Goal: Information Seeking & Learning: Learn about a topic

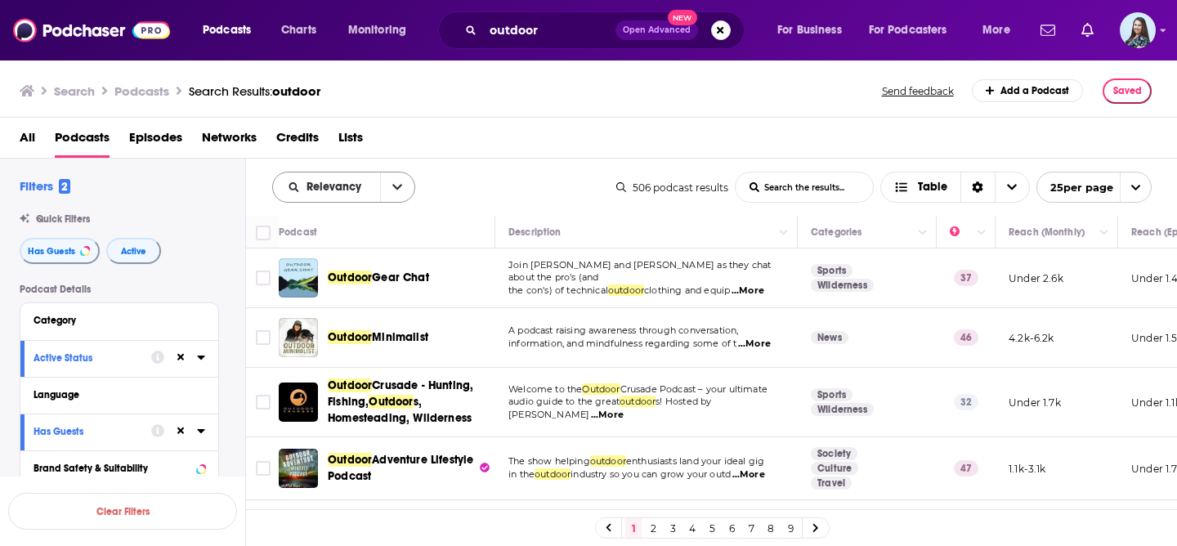
click at [394, 186] on icon "open menu" at bounding box center [397, 188] width 10 height 6
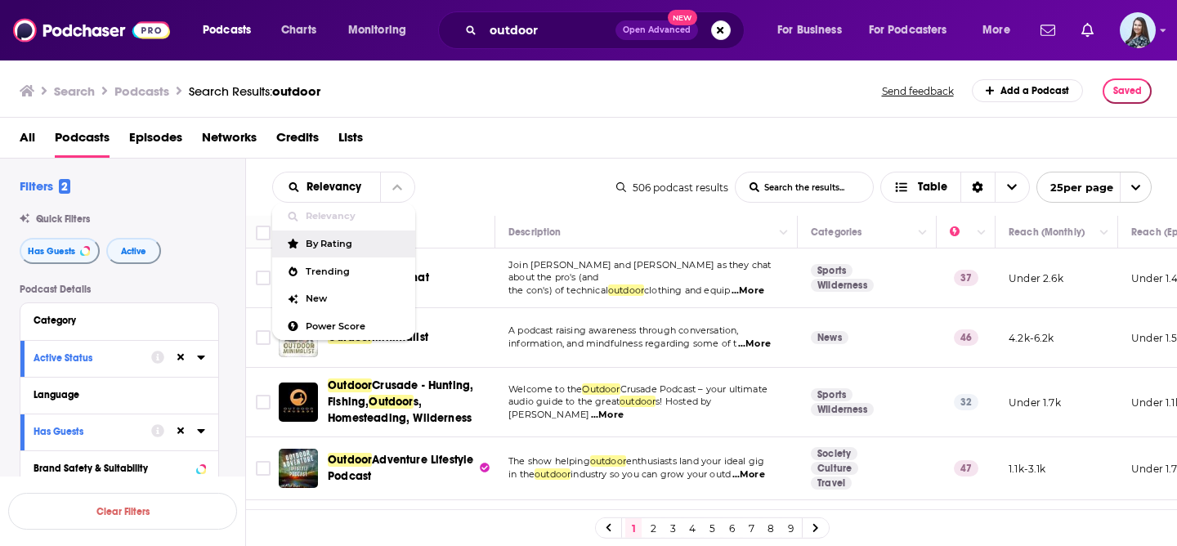
click at [350, 252] on div "By Rating" at bounding box center [343, 244] width 143 height 28
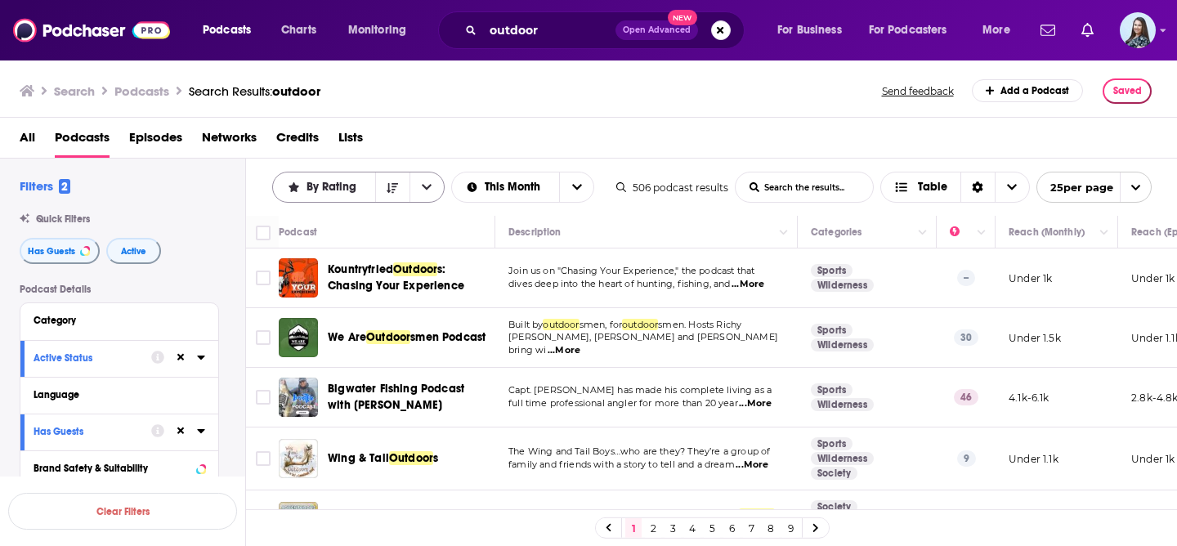
click at [428, 188] on icon "open menu" at bounding box center [427, 186] width 10 height 11
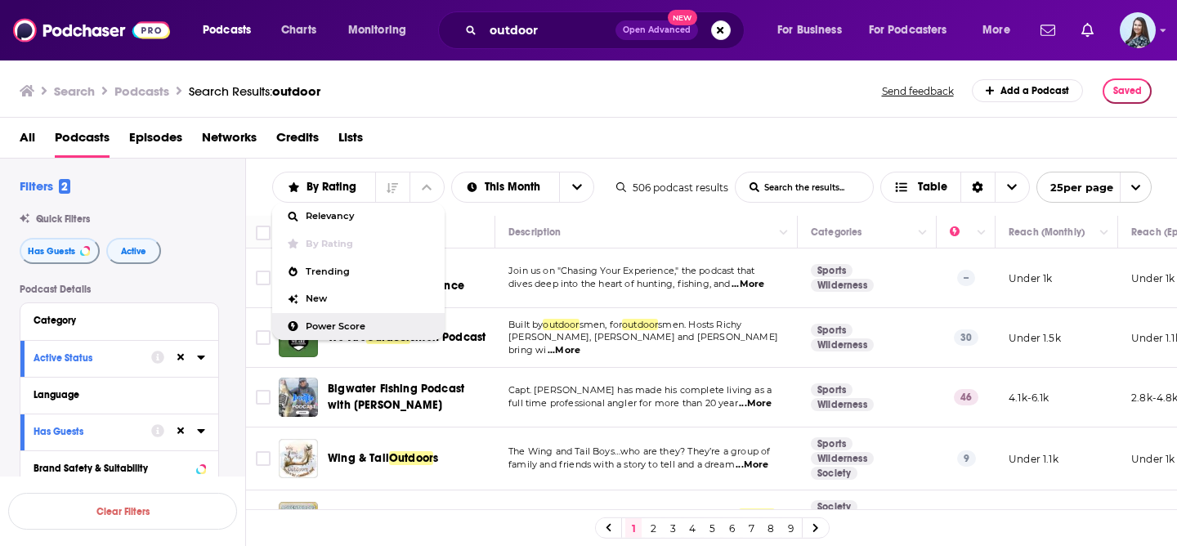
click at [348, 324] on span "Power Score" at bounding box center [369, 326] width 126 height 9
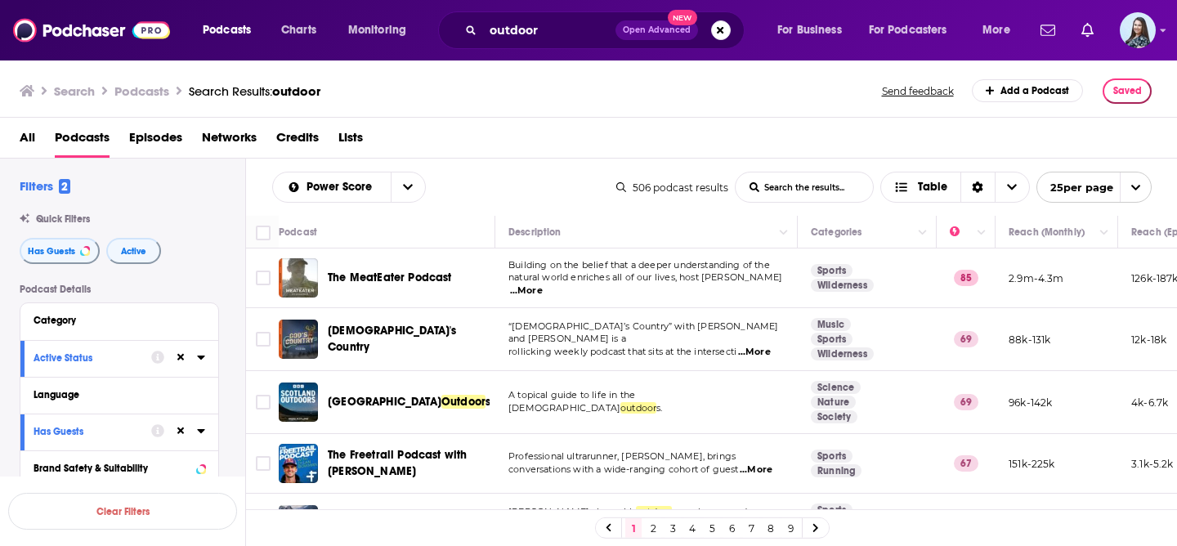
click at [534, 179] on div "Power Score List Search Input Search the results... Table" at bounding box center [444, 187] width 344 height 31
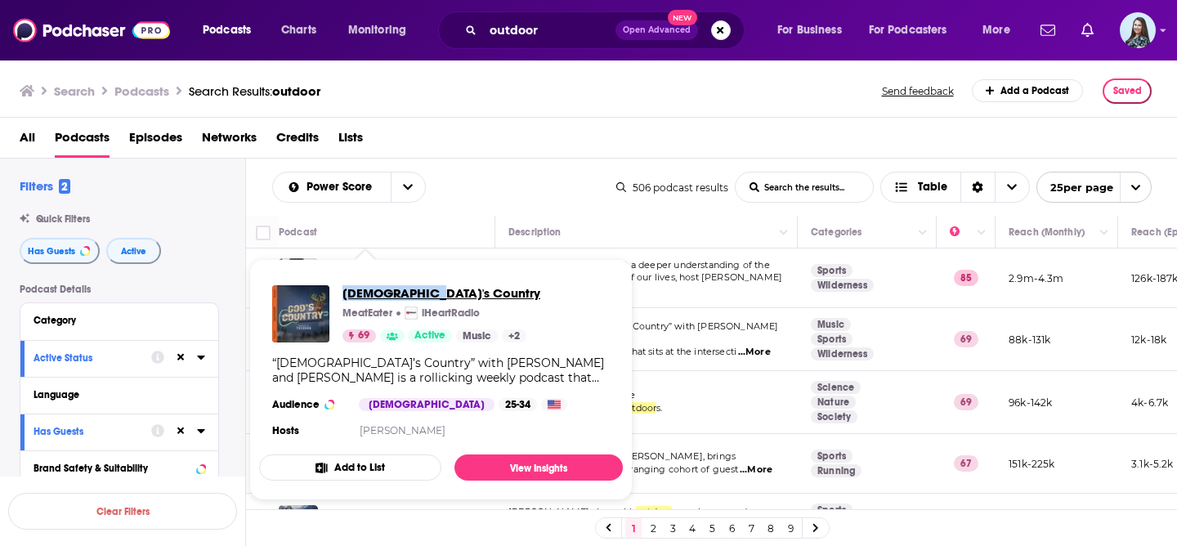
copy span "God's Country"
click at [502, 199] on div "Power Score List Search Input Search the results... Table" at bounding box center [444, 187] width 344 height 31
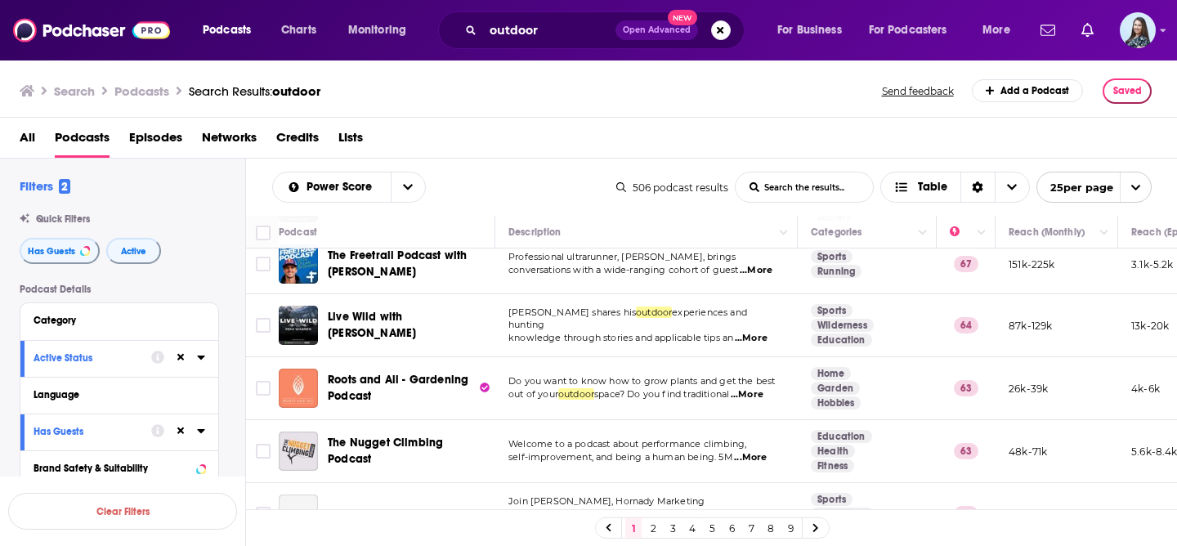
scroll to position [200, 0]
click at [507, 145] on div "All Podcasts Episodes Networks Credits Lists" at bounding box center [592, 141] width 1145 height 34
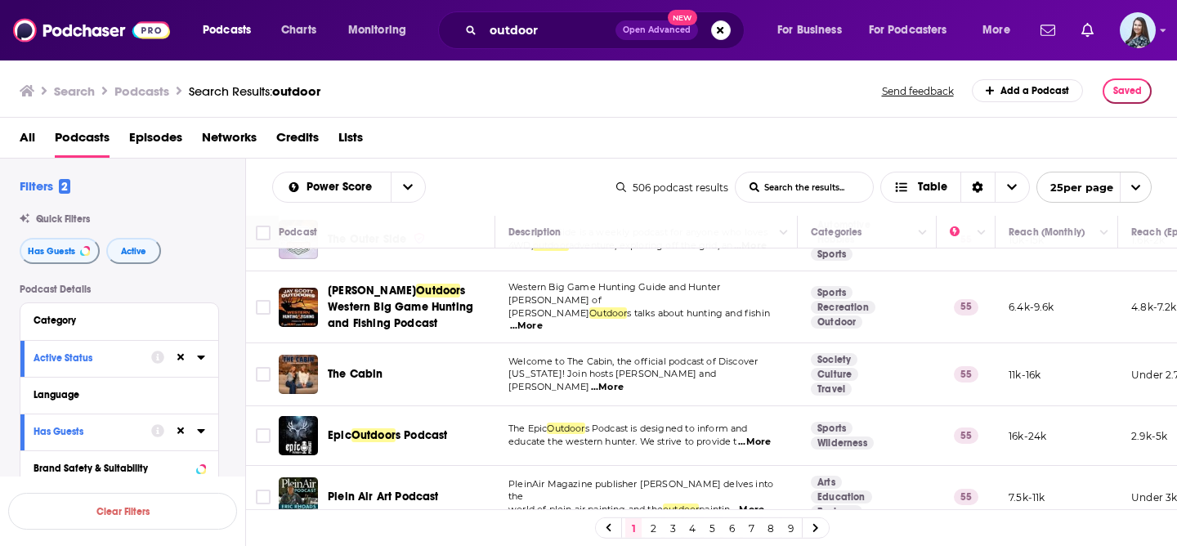
scroll to position [1286, 0]
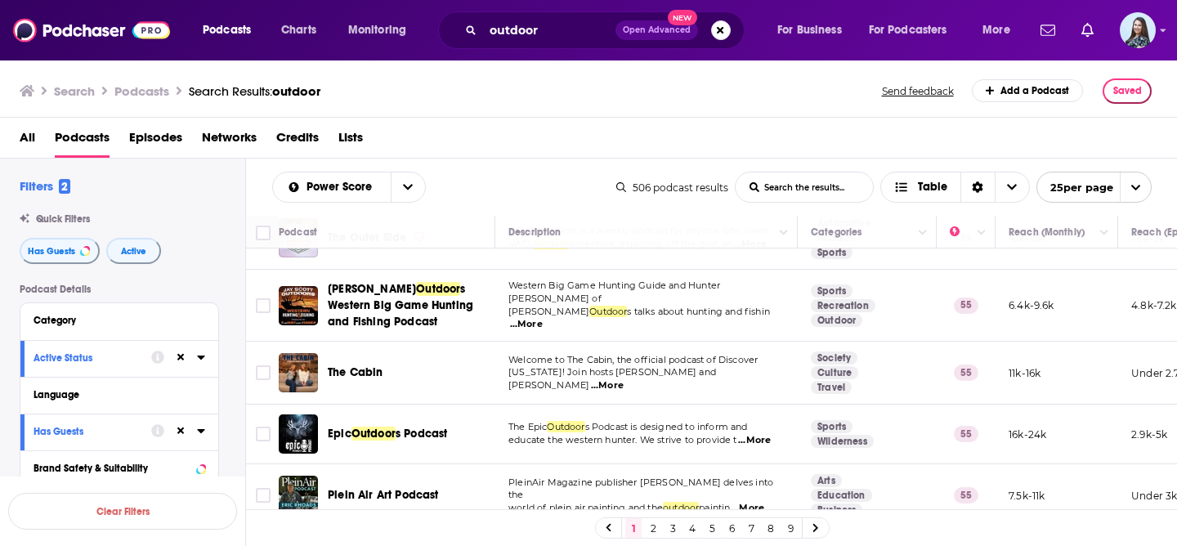
click at [651, 524] on link "2" at bounding box center [653, 528] width 16 height 20
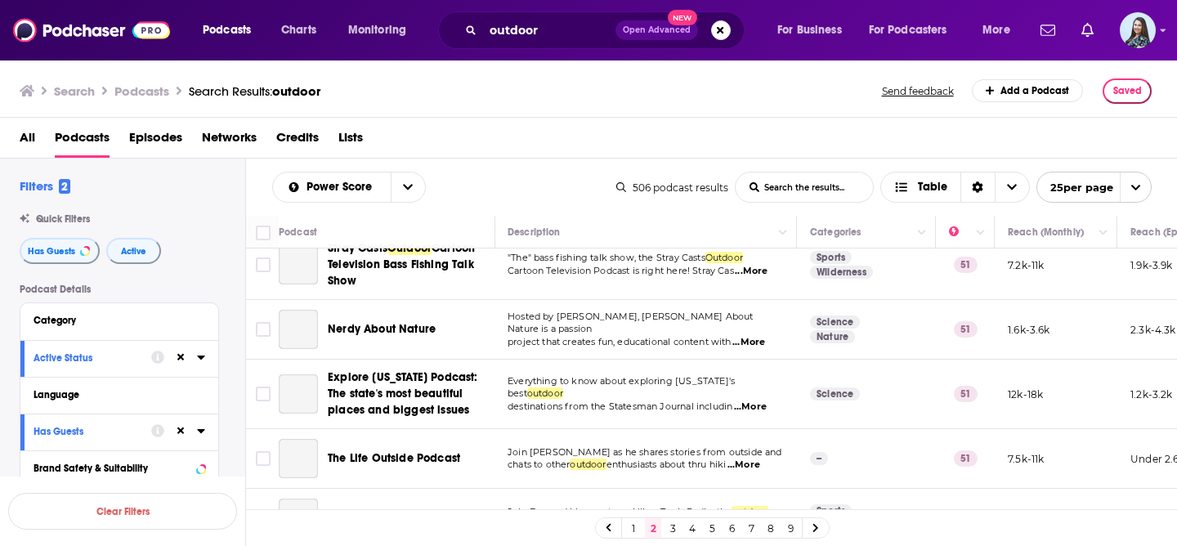
scroll to position [889, 1]
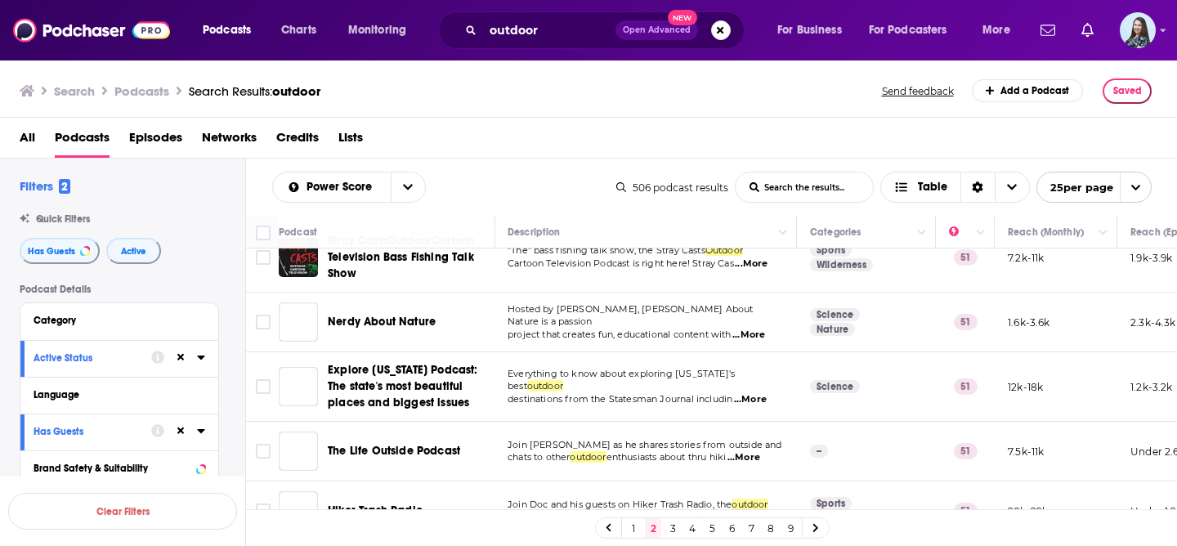
click at [619, 530] on link at bounding box center [609, 527] width 26 height 19
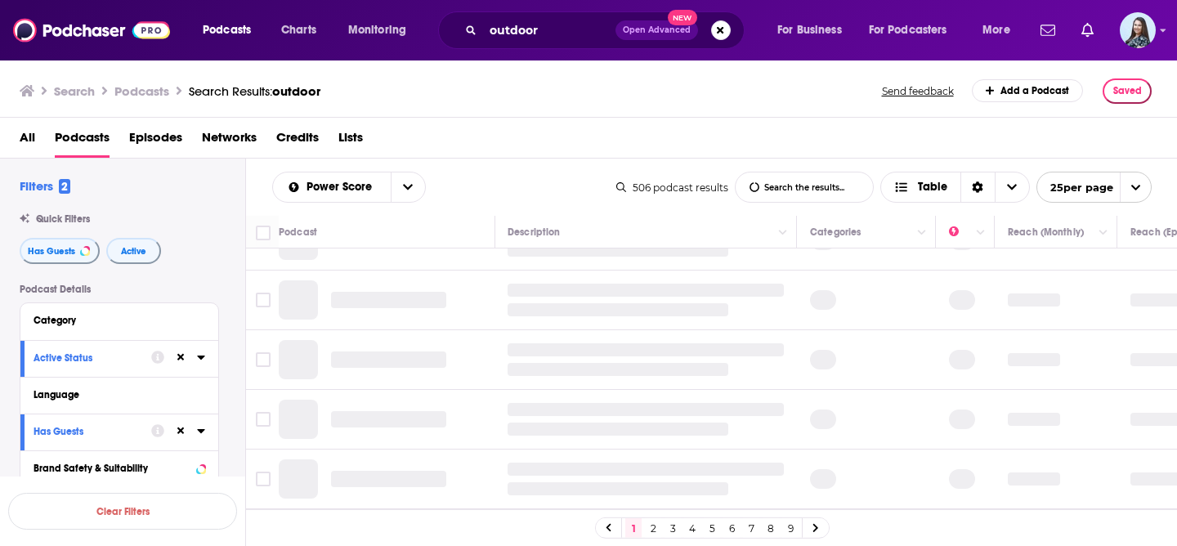
scroll to position [0, 1]
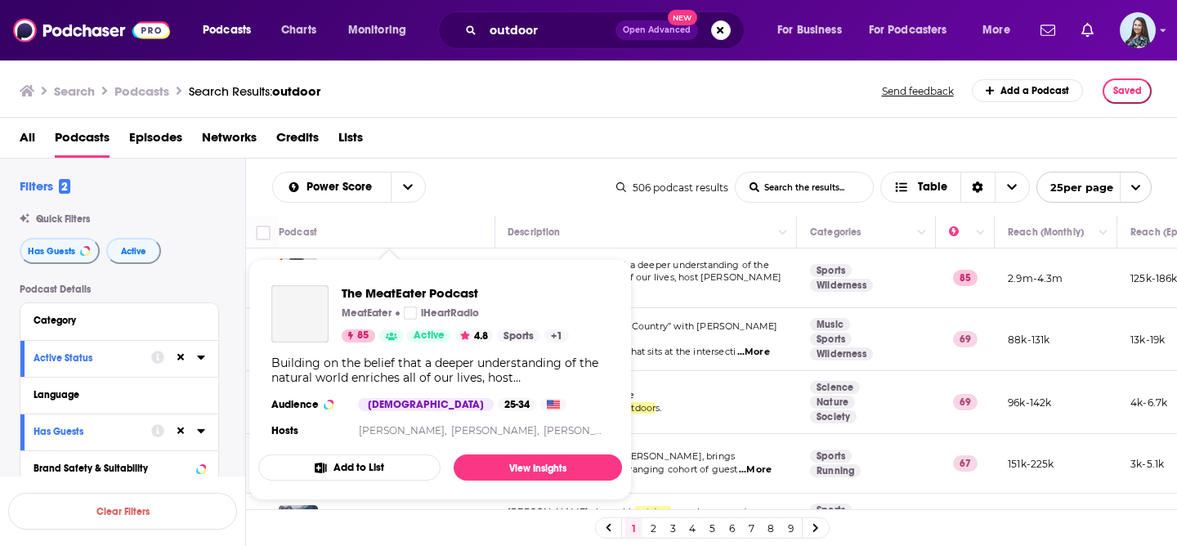
click at [372, 278] on div "The MeatEater Podcast MeatEater iHeartRadio 85 Active 4.8 Sports + 1 Building o…" at bounding box center [440, 363] width 364 height 182
click at [372, 293] on span "The MeatEater Podcast" at bounding box center [455, 293] width 227 height 16
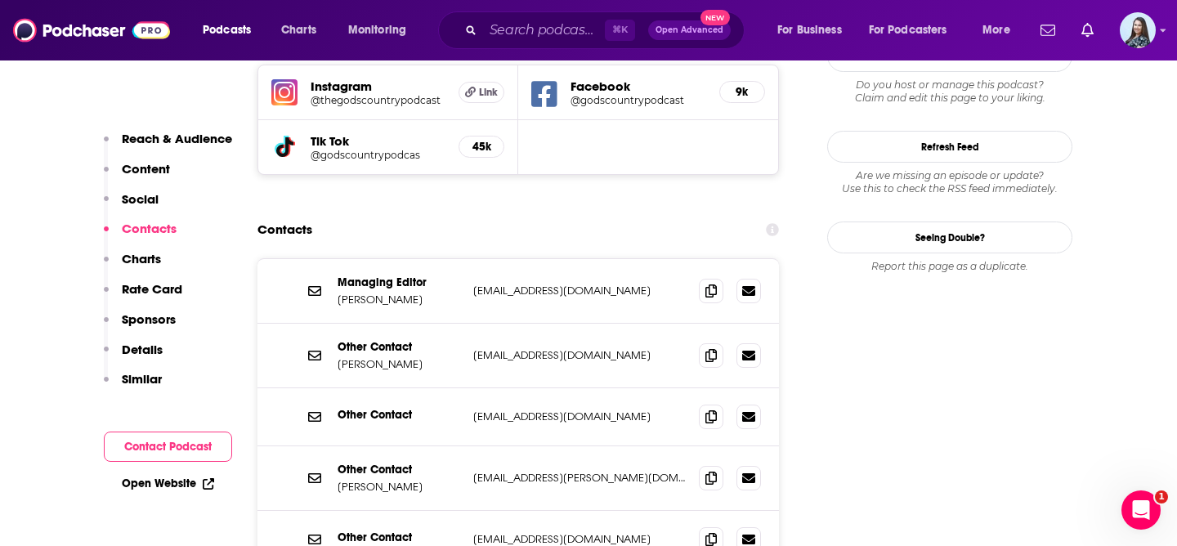
scroll to position [1515, 0]
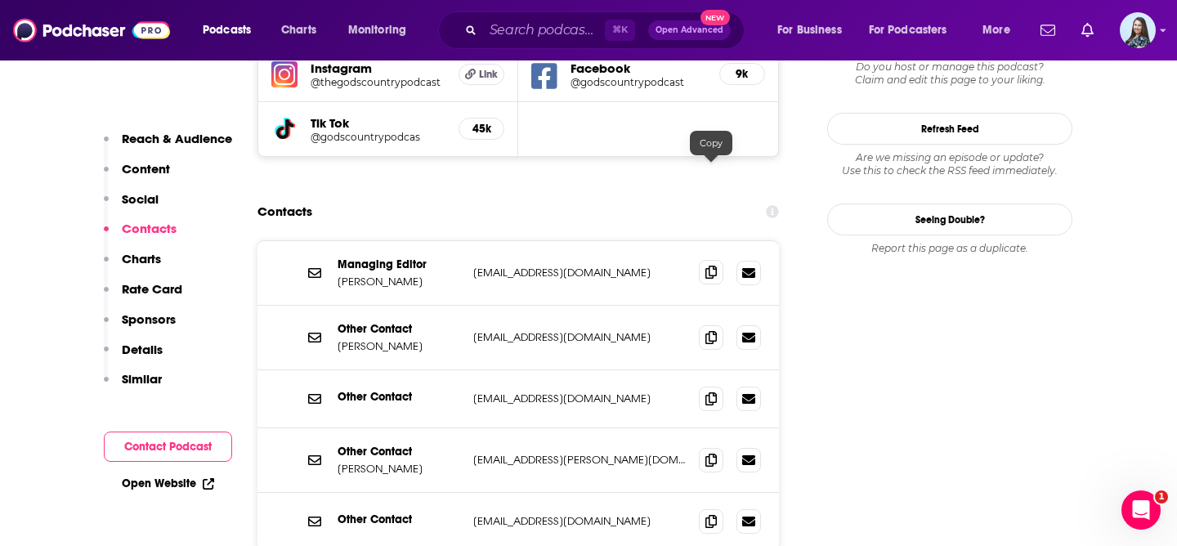
click at [721, 260] on span at bounding box center [711, 272] width 25 height 25
click at [713, 266] on icon at bounding box center [710, 272] width 11 height 13
click at [715, 266] on icon at bounding box center [710, 272] width 11 height 13
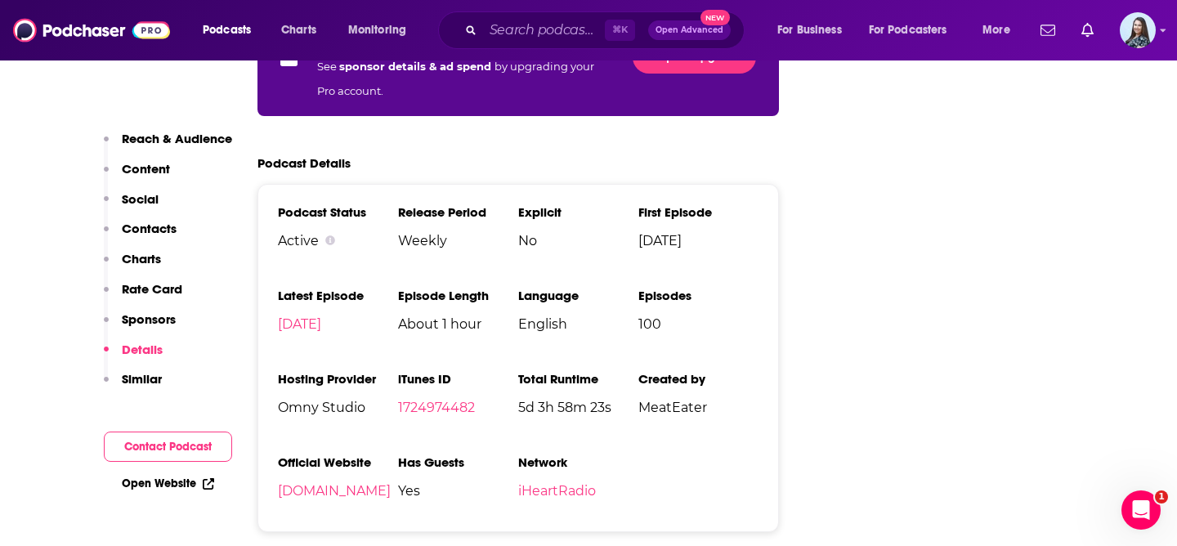
scroll to position [3283, 0]
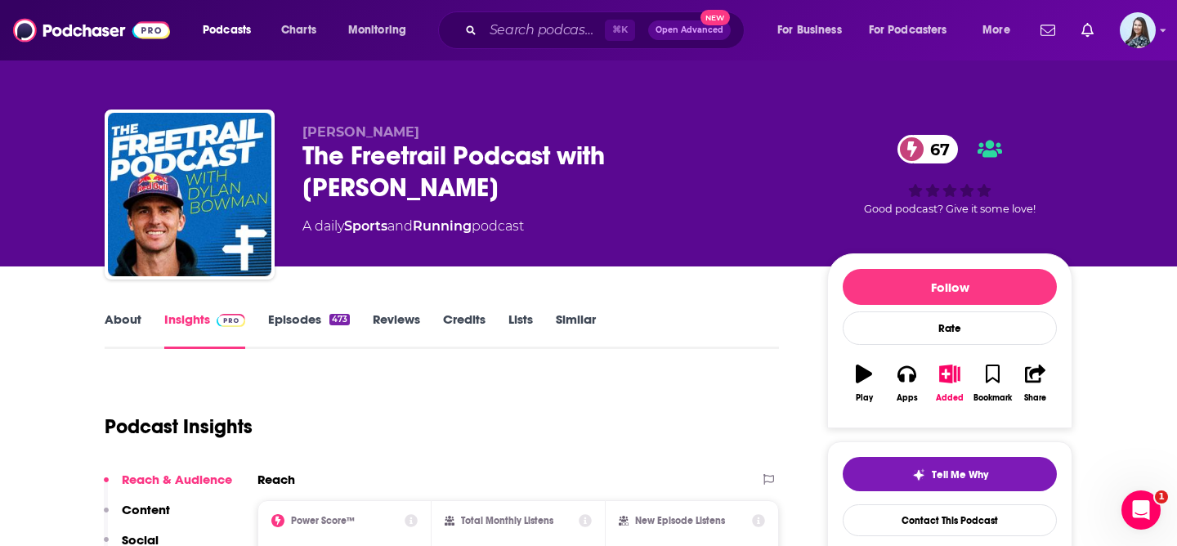
click at [364, 159] on div "The Freetrail Podcast with Dylan Bowman 67" at bounding box center [551, 172] width 499 height 64
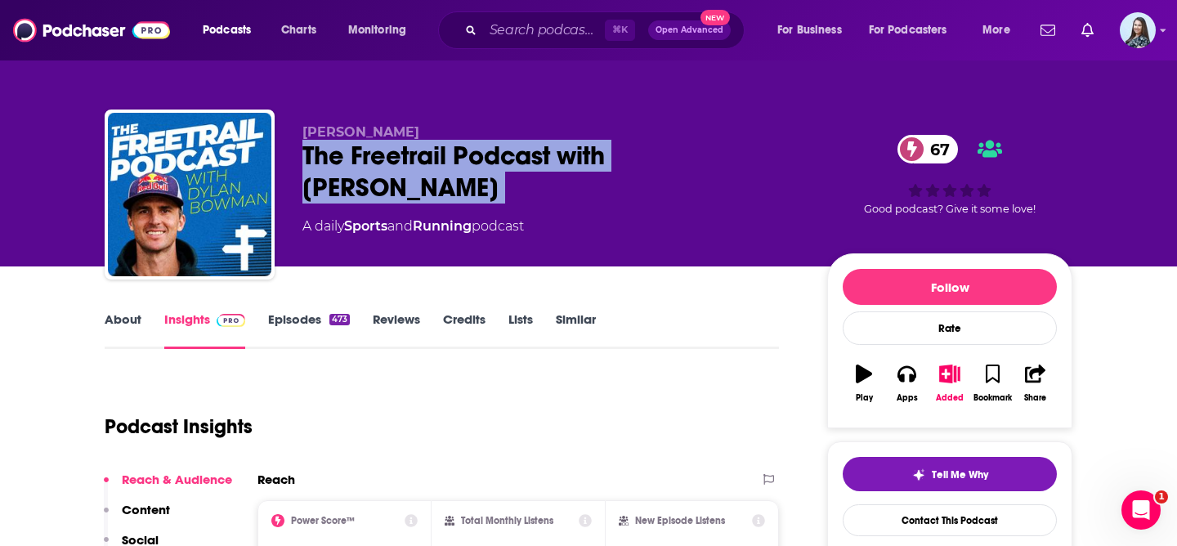
click at [364, 159] on div "The Freetrail Podcast with Dylan Bowman 67" at bounding box center [551, 172] width 499 height 64
copy div "The Freetrail Podcast with Dylan Bowman 67"
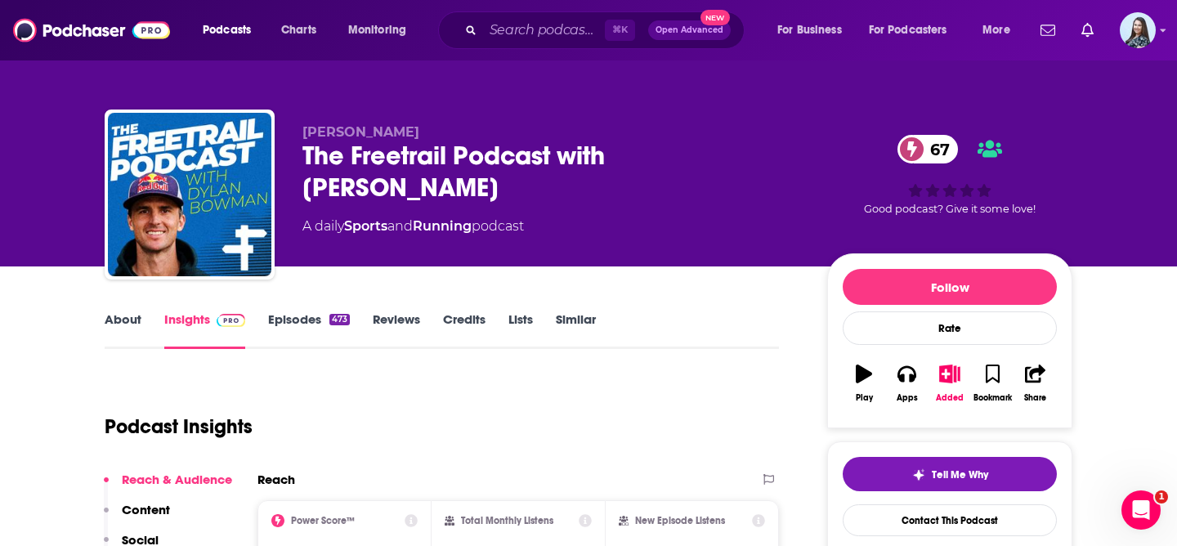
click at [371, 407] on div "Podcast Insights" at bounding box center [435, 416] width 661 height 83
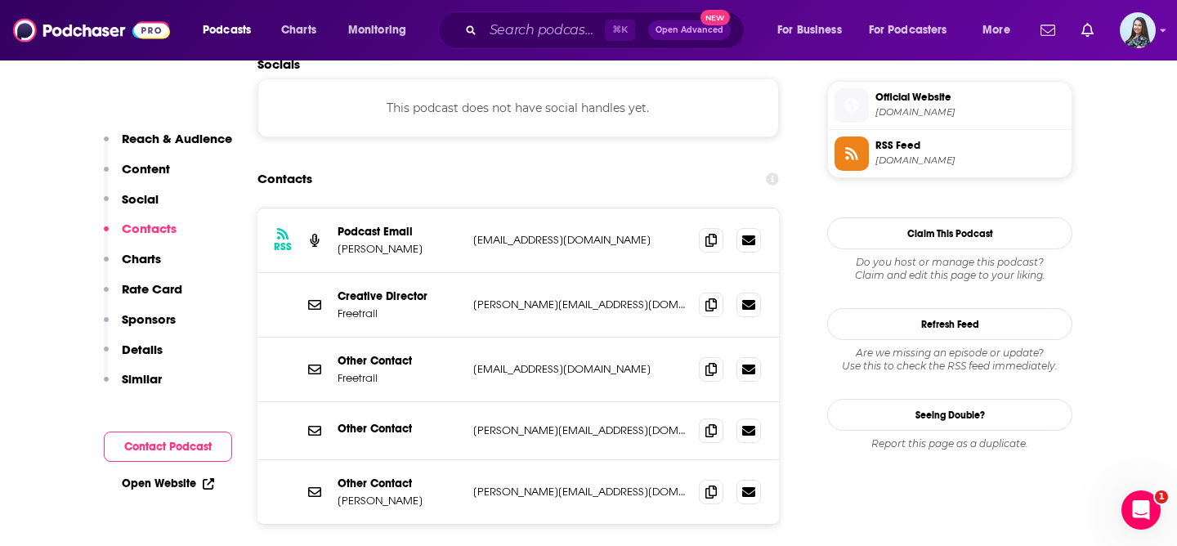
scroll to position [1452, 0]
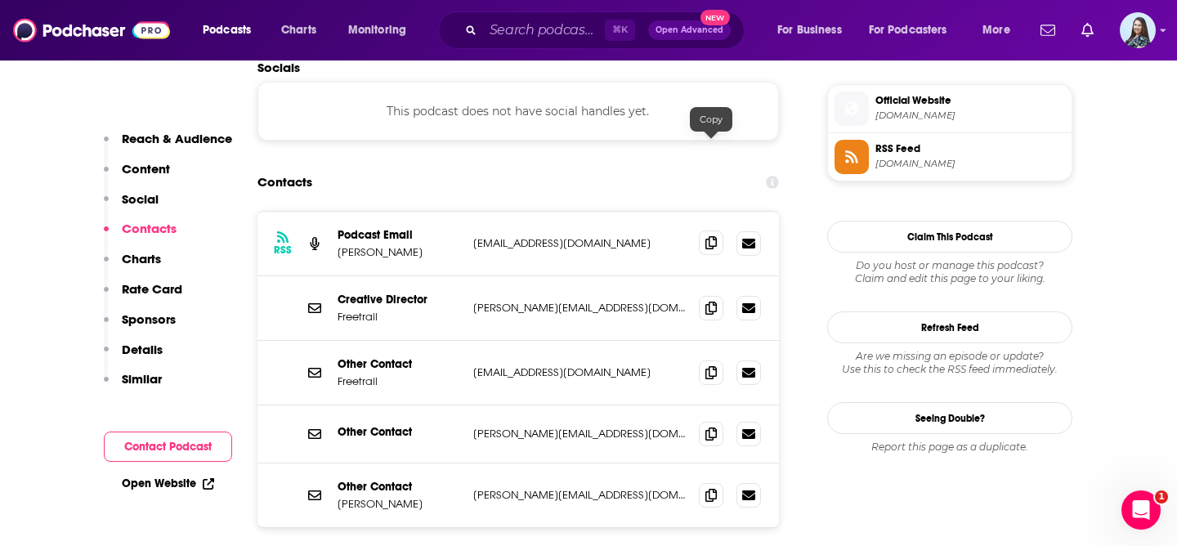
click at [717, 230] on span at bounding box center [711, 242] width 25 height 25
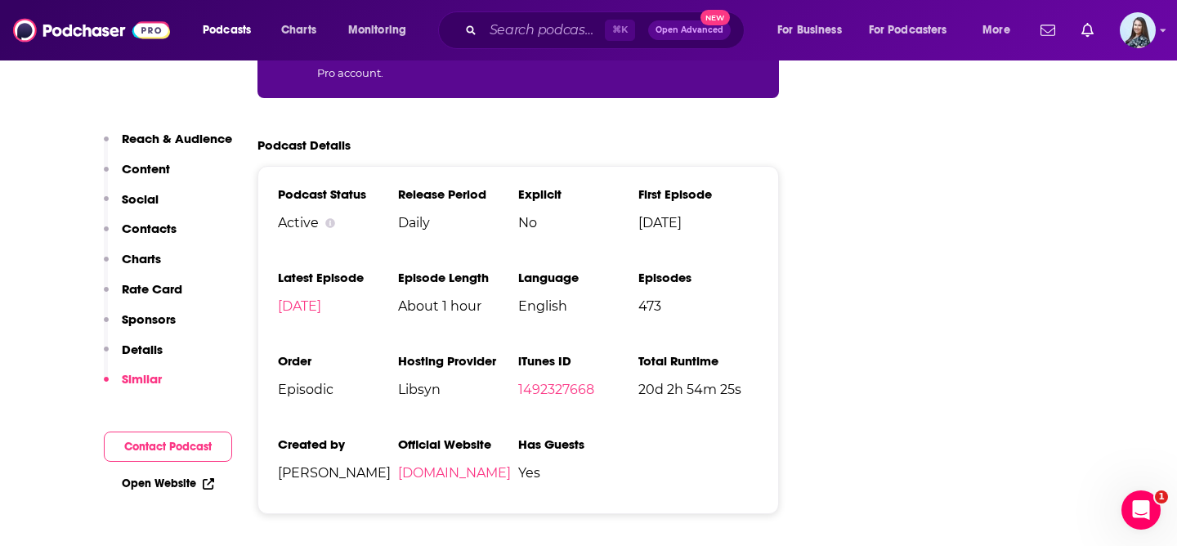
scroll to position [3178, 0]
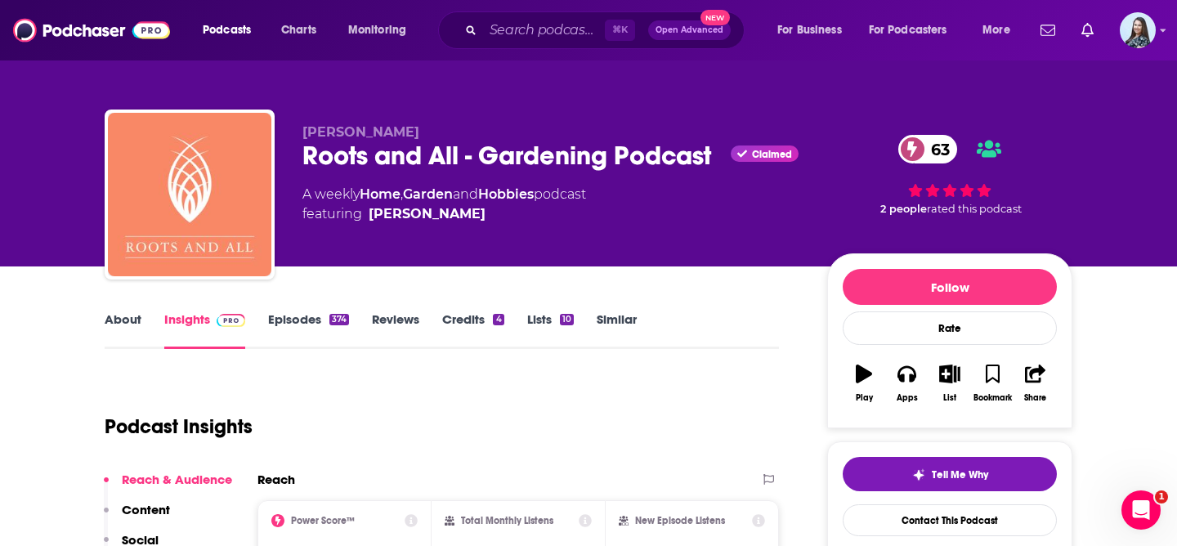
click at [382, 162] on div "Roots and All - Gardening Podcast Claimed 63" at bounding box center [551, 156] width 499 height 32
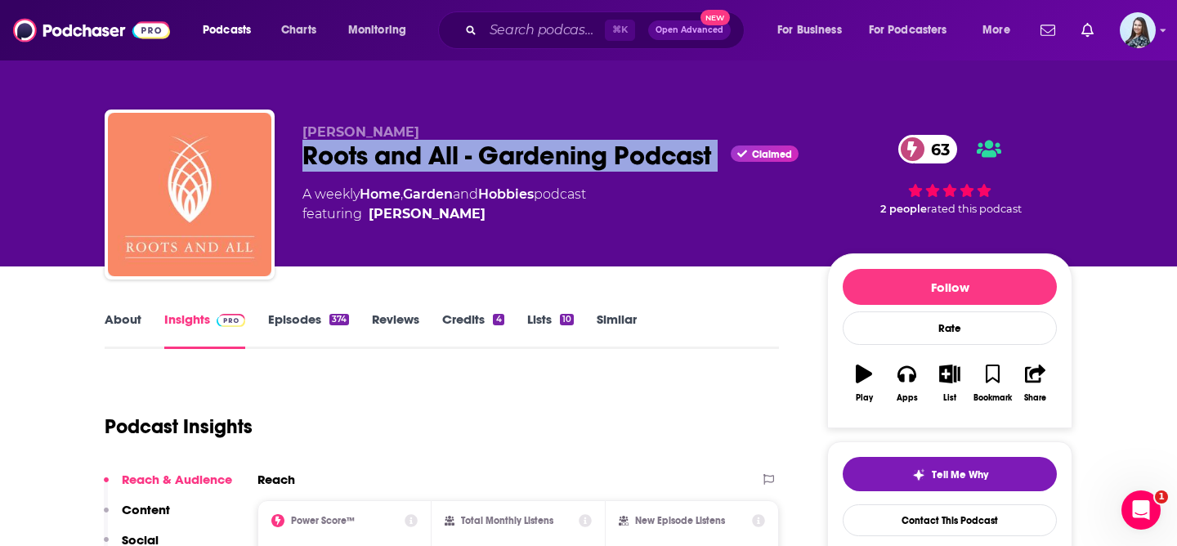
click at [382, 162] on div "Roots and All - Gardening Podcast Claimed 63" at bounding box center [551, 156] width 499 height 32
copy div "Roots and All - Gardening Podcast"
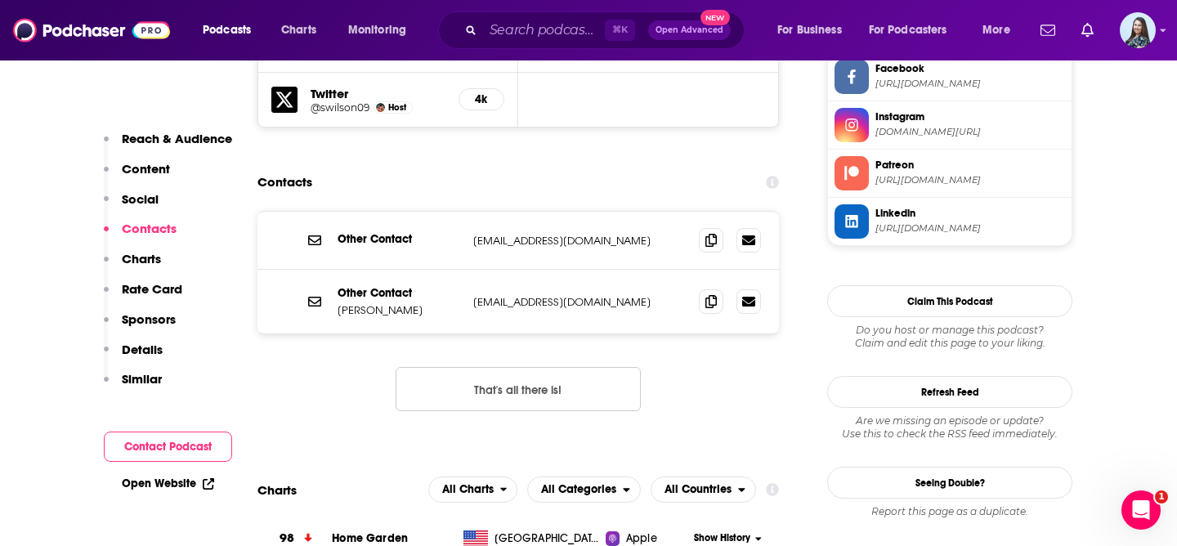
scroll to position [1586, 0]
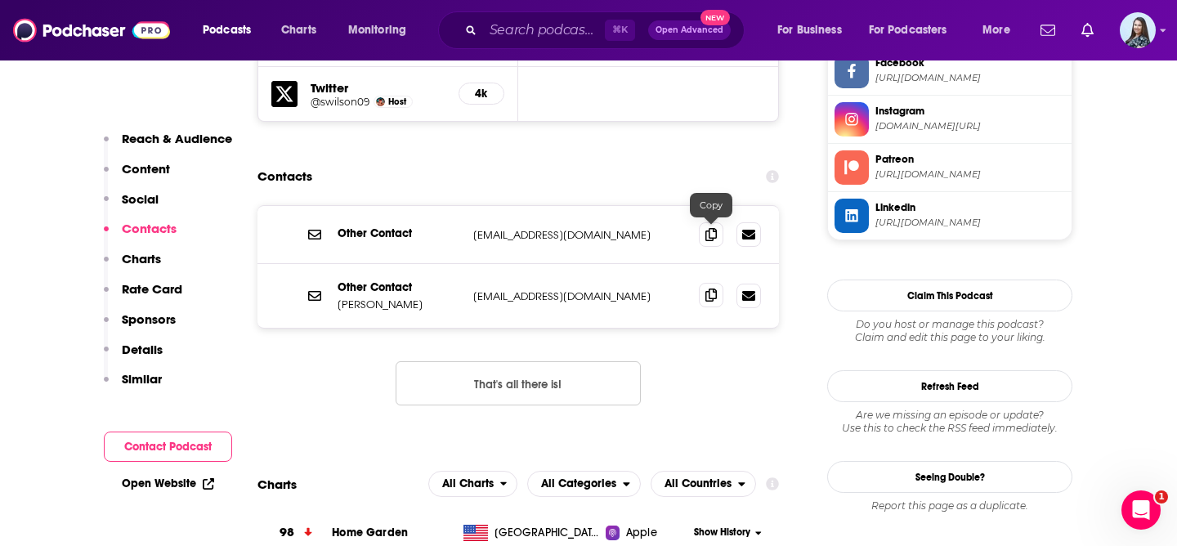
click at [710, 288] on icon at bounding box center [710, 294] width 11 height 13
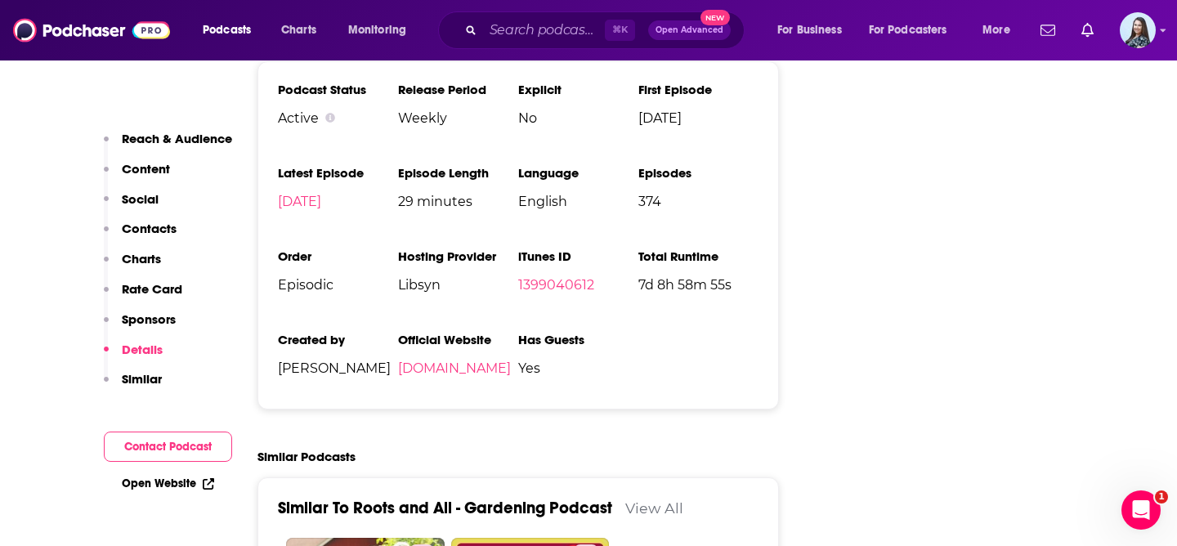
scroll to position [2792, 0]
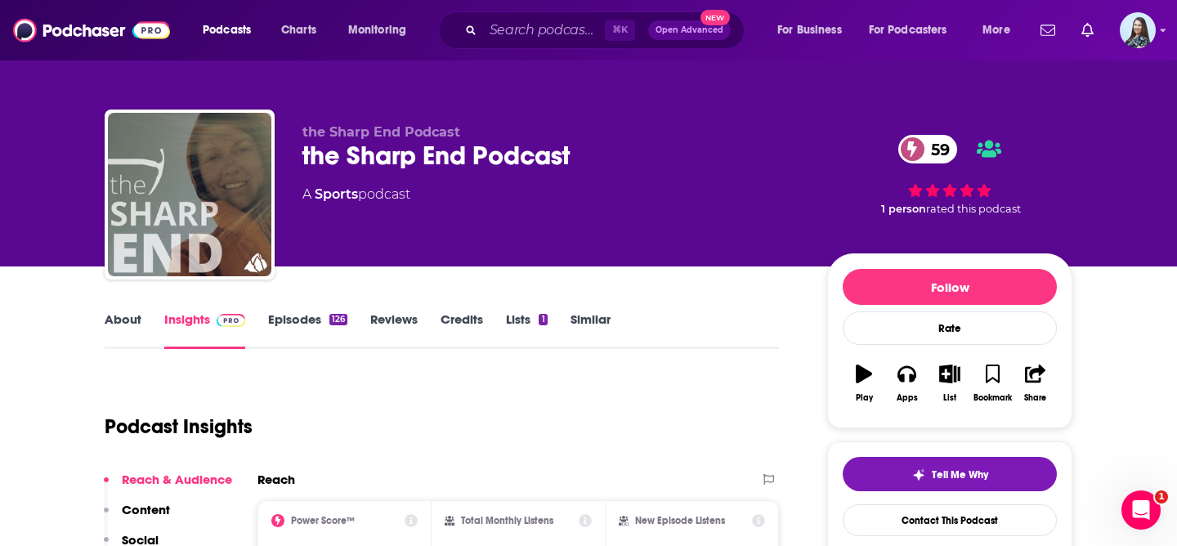
click at [426, 156] on div "the Sharp End Podcast 59" at bounding box center [551, 156] width 499 height 32
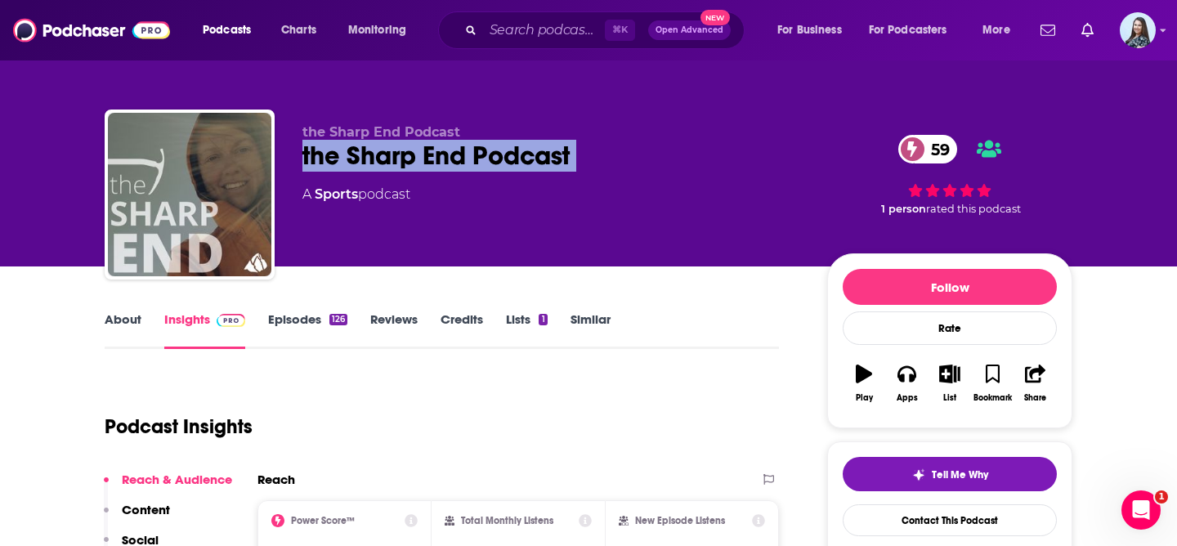
click at [426, 156] on div "the Sharp End Podcast 59" at bounding box center [551, 156] width 499 height 32
copy div "the Sharp End Podcast 59"
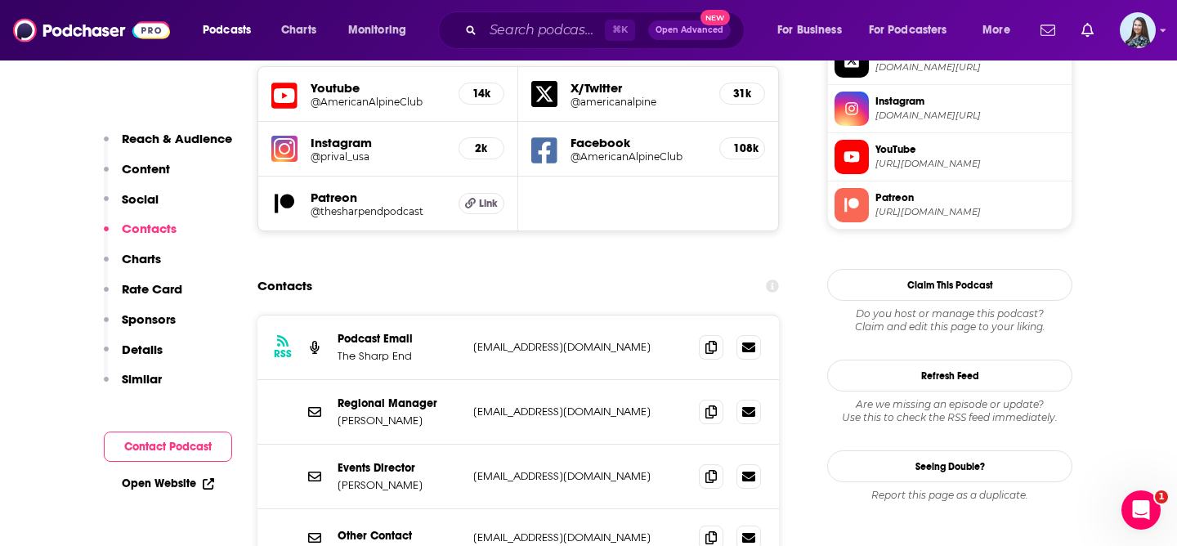
scroll to position [1518, 0]
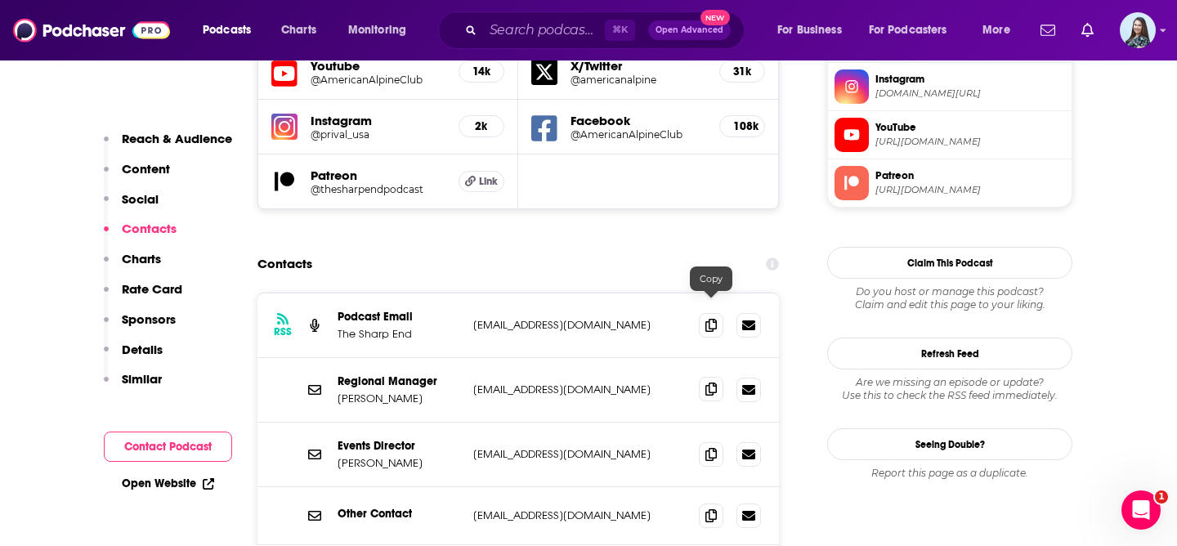
click at [713, 382] on icon at bounding box center [710, 388] width 11 height 13
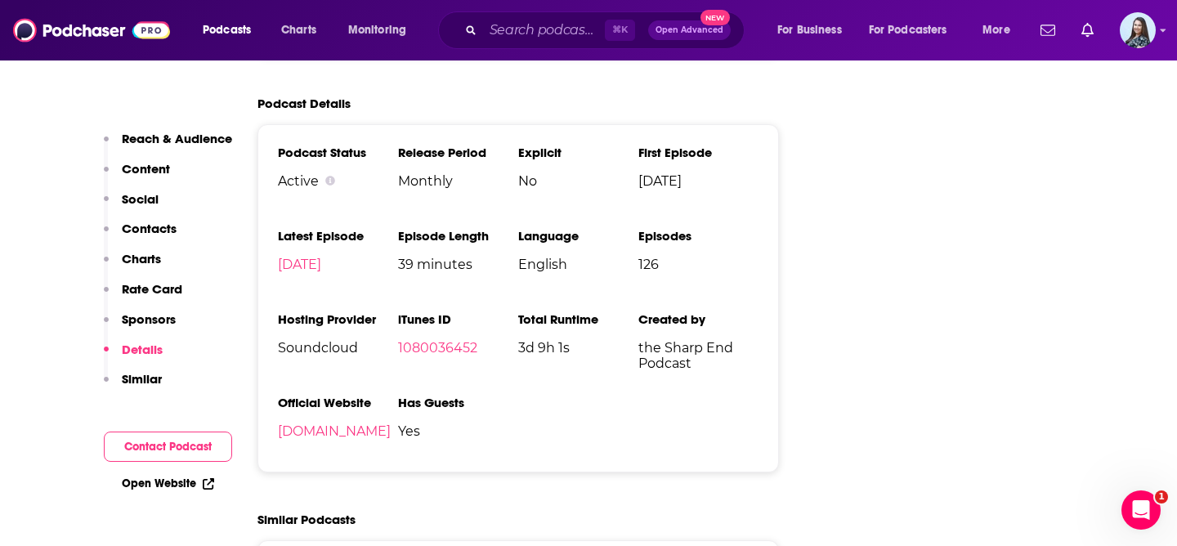
scroll to position [2689, 0]
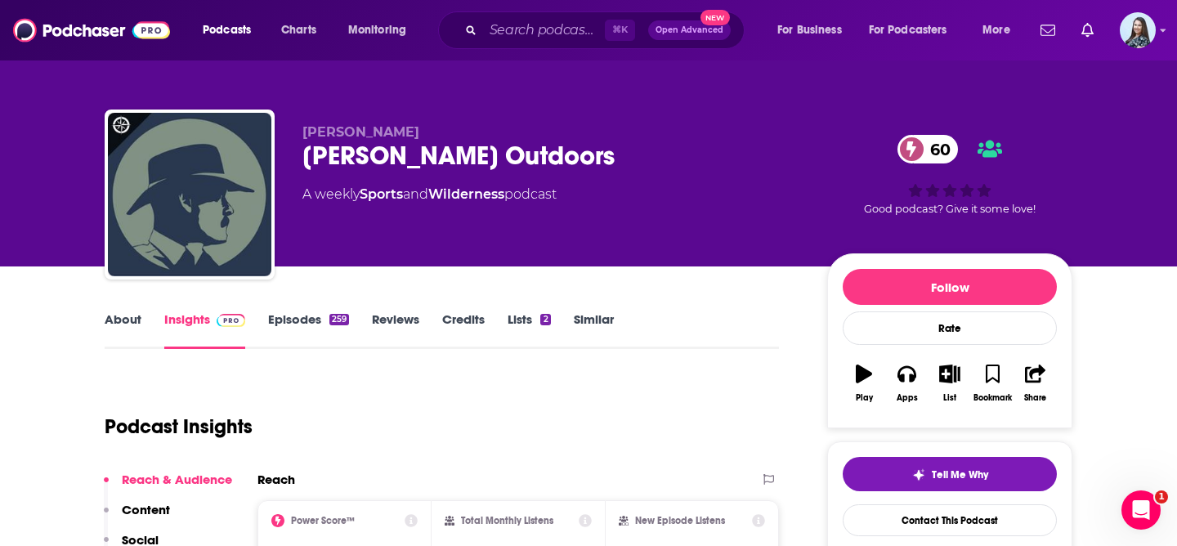
click at [436, 150] on div "[PERSON_NAME] Outdoors 60" at bounding box center [551, 156] width 499 height 32
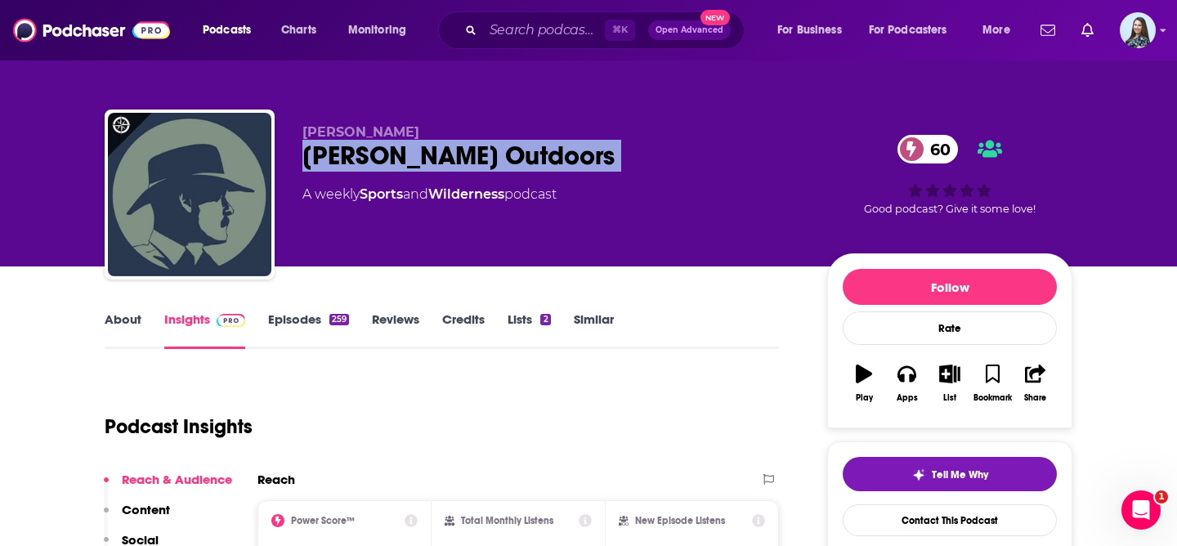
click at [436, 150] on div "[PERSON_NAME] Outdoors 60" at bounding box center [551, 156] width 499 height 32
copy div "[PERSON_NAME] Outdoors 60"
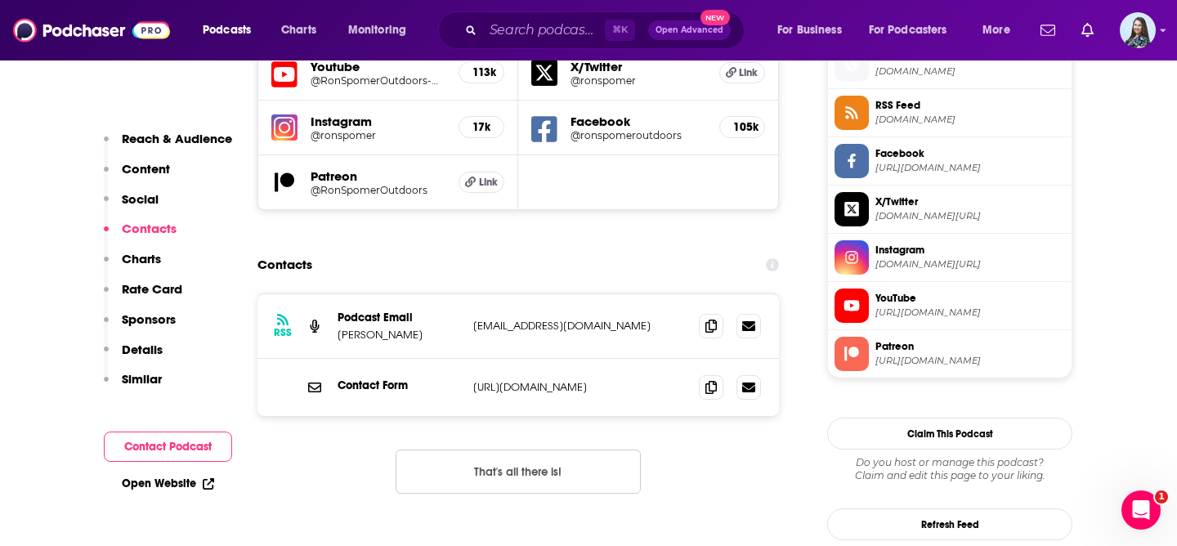
scroll to position [1218, 0]
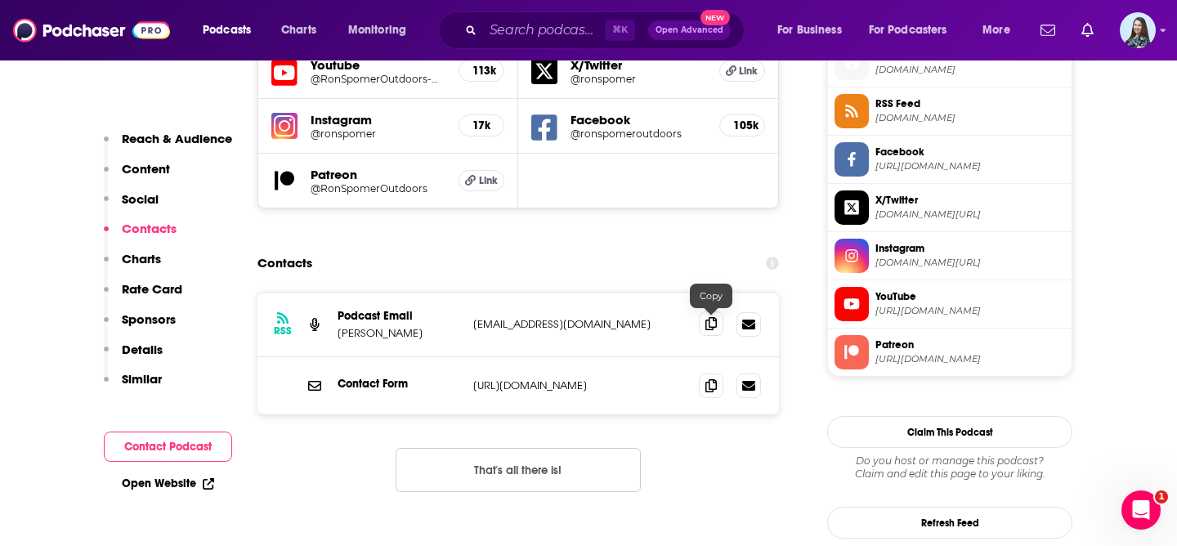
click at [712, 324] on icon at bounding box center [710, 323] width 11 height 13
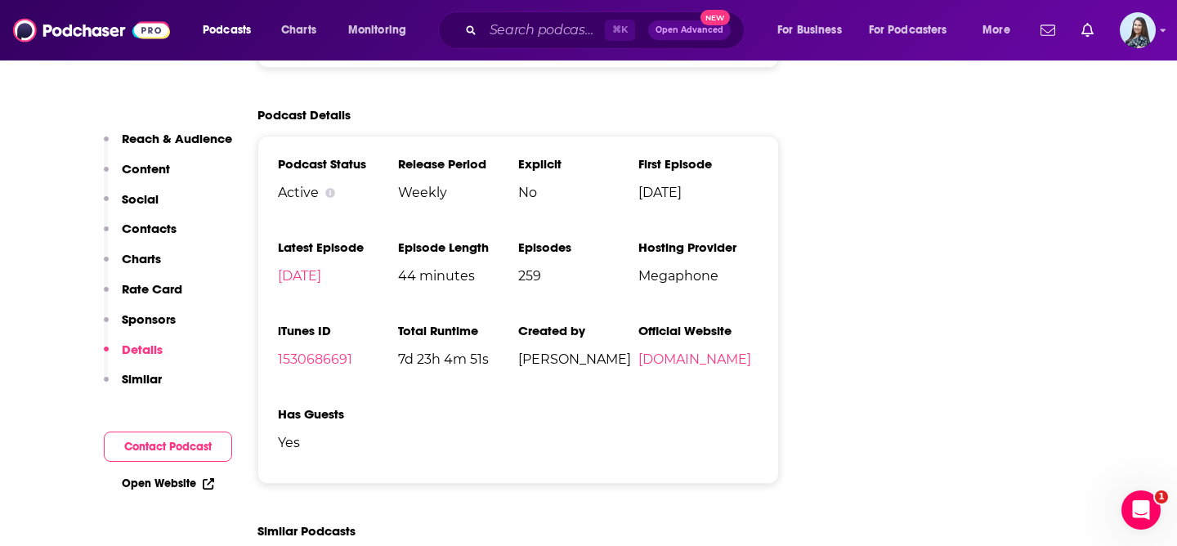
scroll to position [2320, 0]
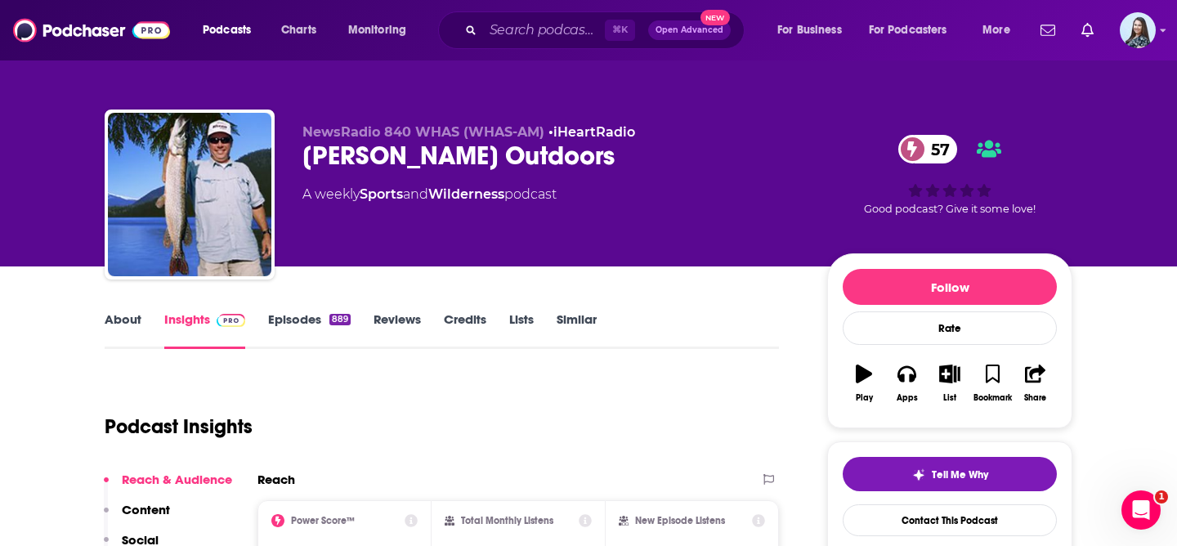
click at [417, 158] on div "[PERSON_NAME] Outdoors 57" at bounding box center [551, 156] width 499 height 32
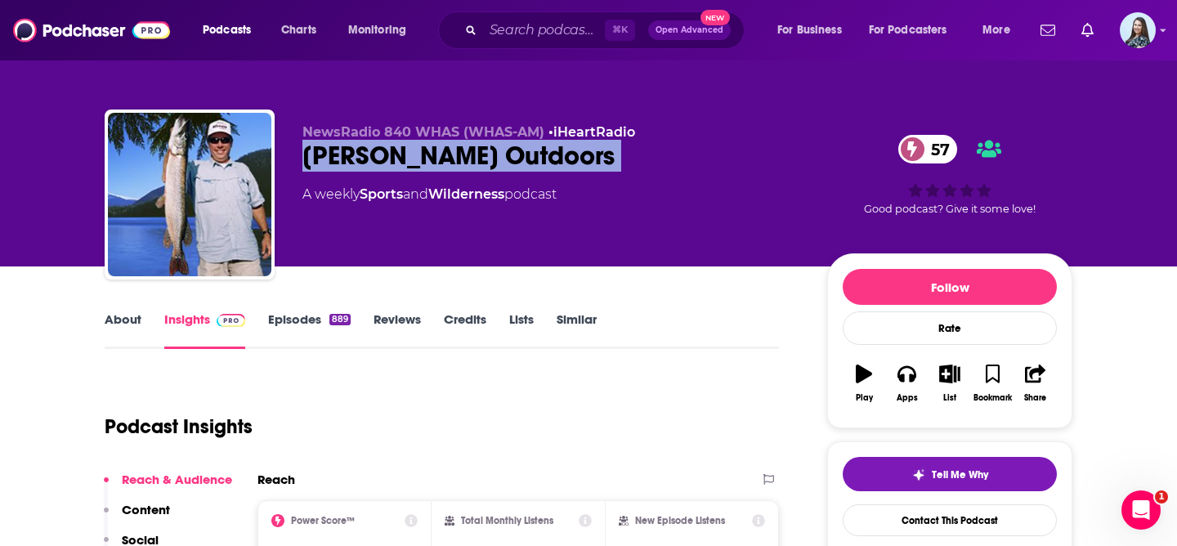
click at [417, 158] on div "[PERSON_NAME] Outdoors 57" at bounding box center [551, 156] width 499 height 32
copy div "[PERSON_NAME] Outdoors 57"
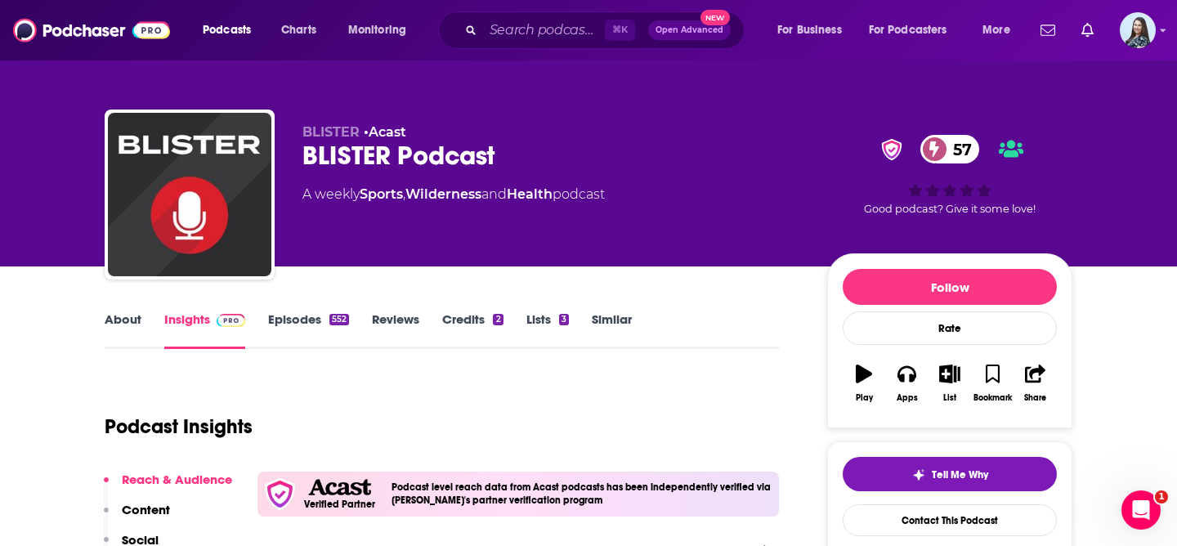
click at [404, 158] on div "BLISTER Podcast 57" at bounding box center [551, 156] width 499 height 32
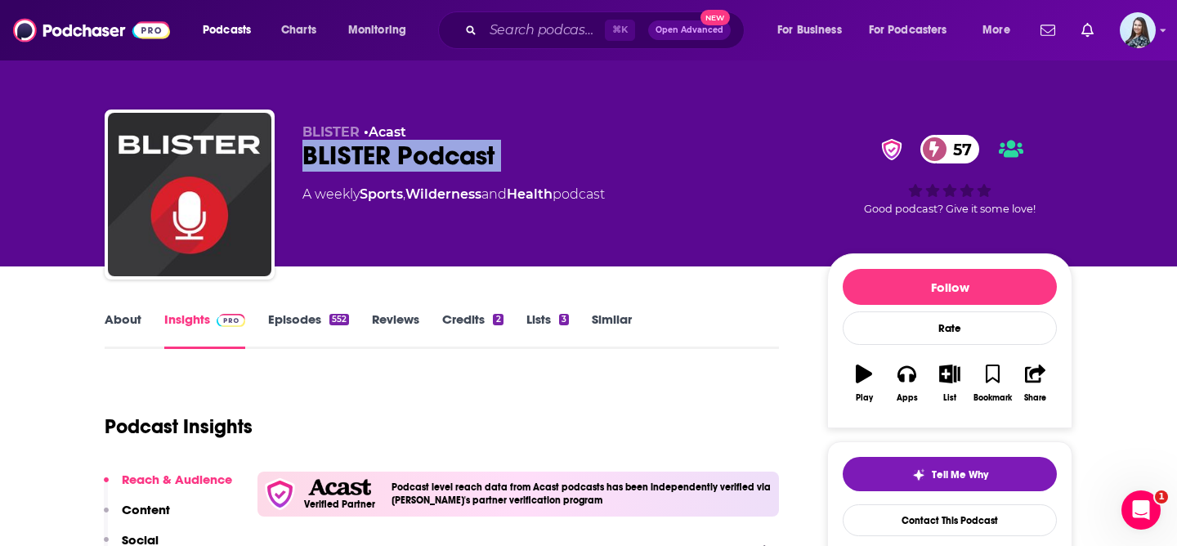
click at [404, 158] on div "BLISTER Podcast 57" at bounding box center [551, 156] width 499 height 32
copy div "BLISTER Podcast 57"
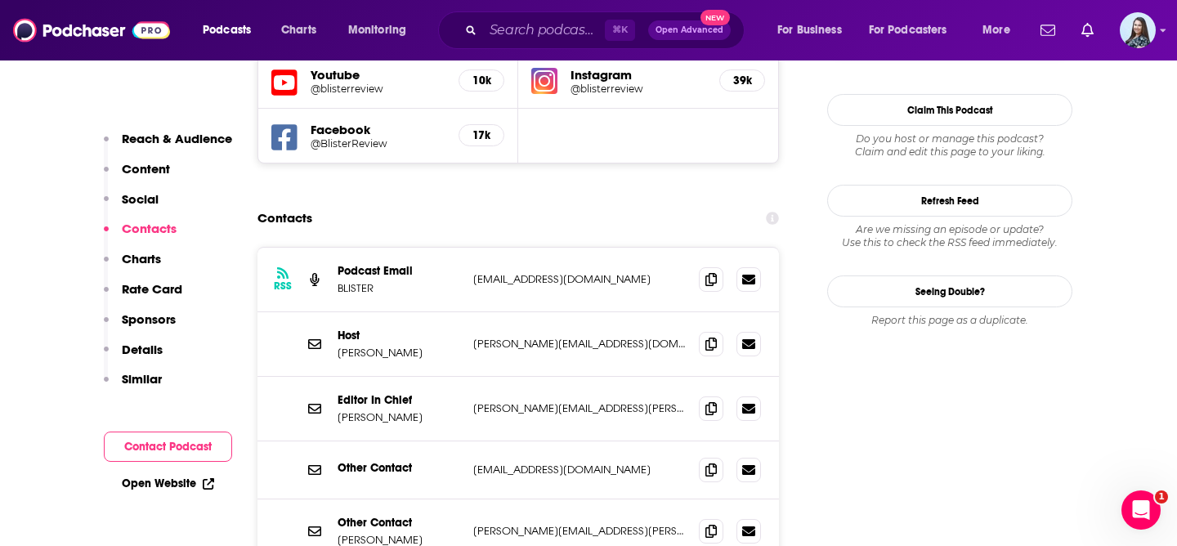
scroll to position [1594, 0]
click at [710, 336] on icon at bounding box center [710, 342] width 11 height 13
click at [706, 400] on icon at bounding box center [710, 406] width 11 height 13
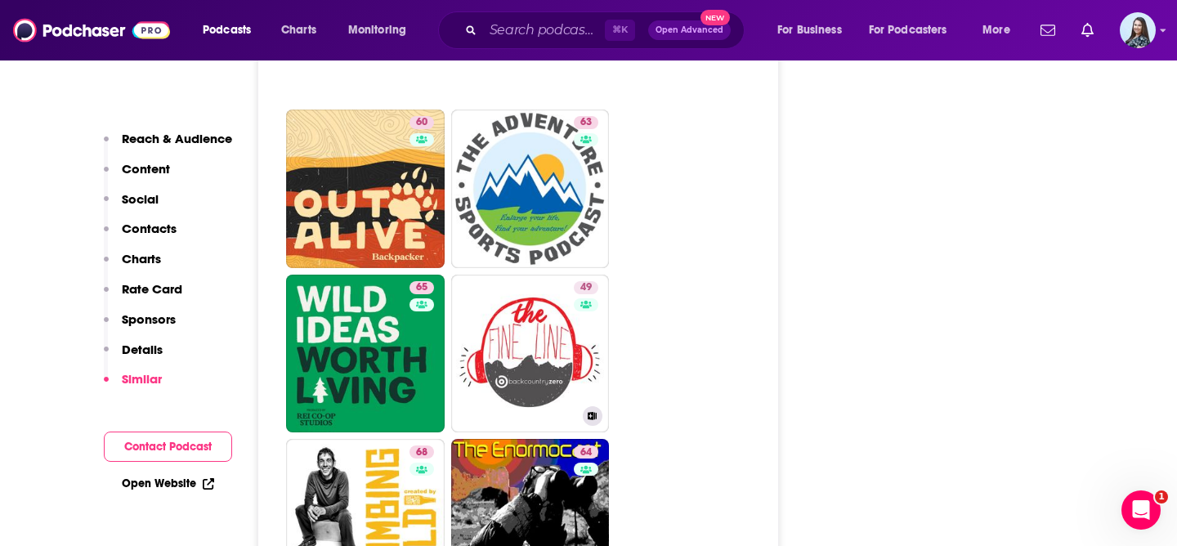
scroll to position [3668, 0]
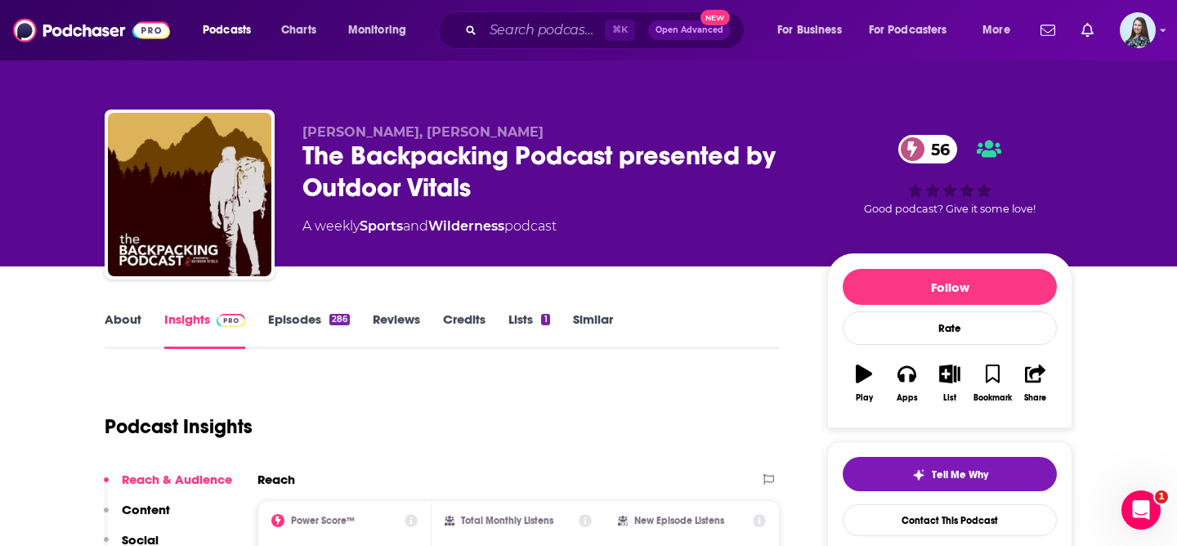
click at [424, 170] on div "The Backpacking Podcast presented by Outdoor Vitals 56" at bounding box center [551, 172] width 499 height 64
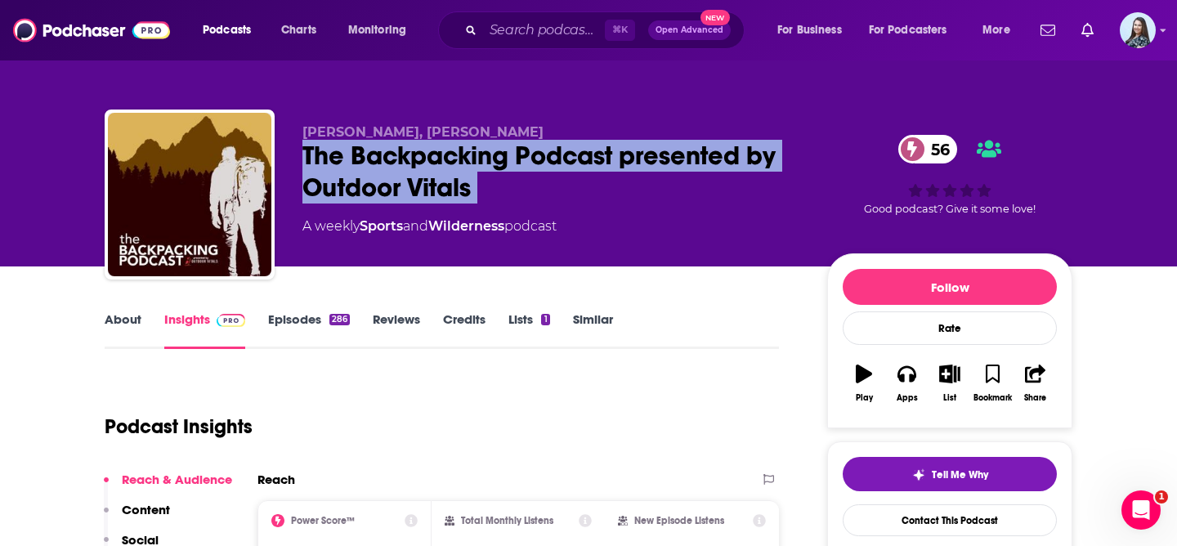
click at [424, 170] on div "The Backpacking Podcast presented by Outdoor Vitals 56" at bounding box center [551, 172] width 499 height 64
copy div "The Backpacking Podcast presented by Outdoor Vitals 56"
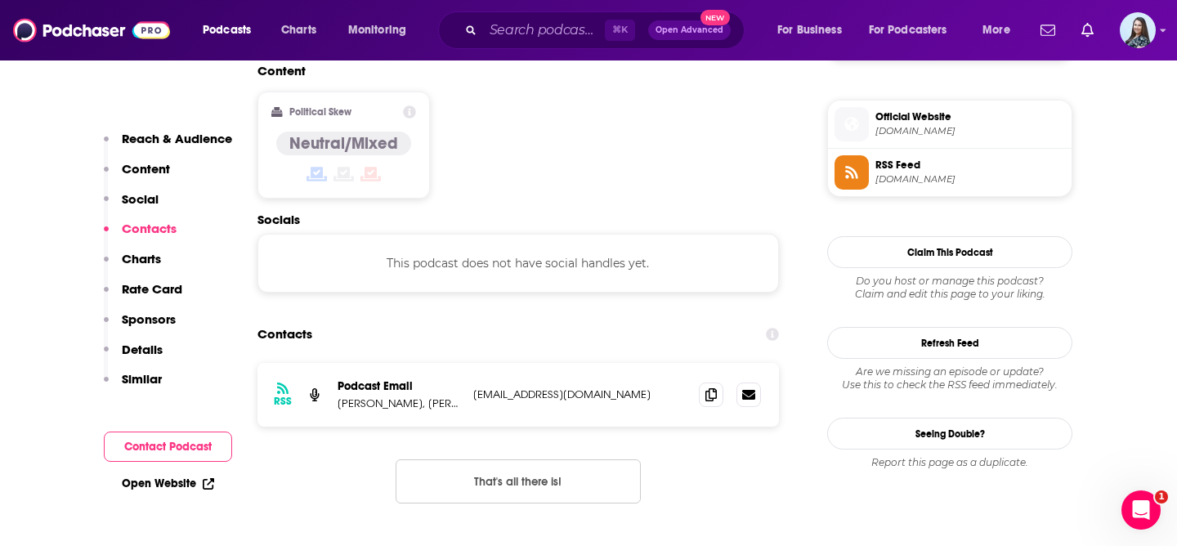
scroll to position [1289, 0]
click at [709, 386] on icon at bounding box center [710, 392] width 11 height 13
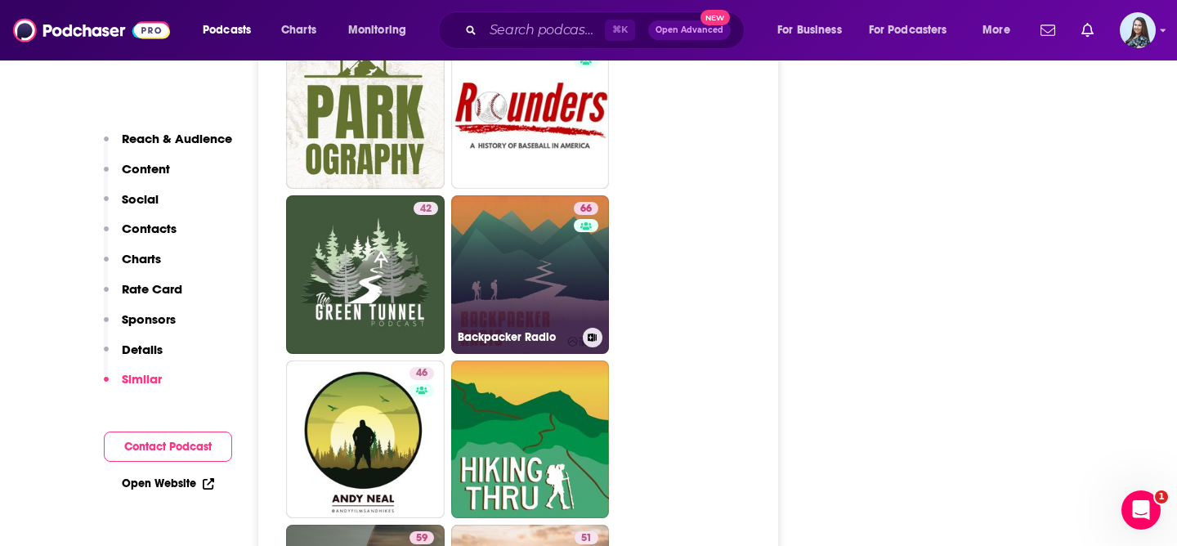
scroll to position [3451, 0]
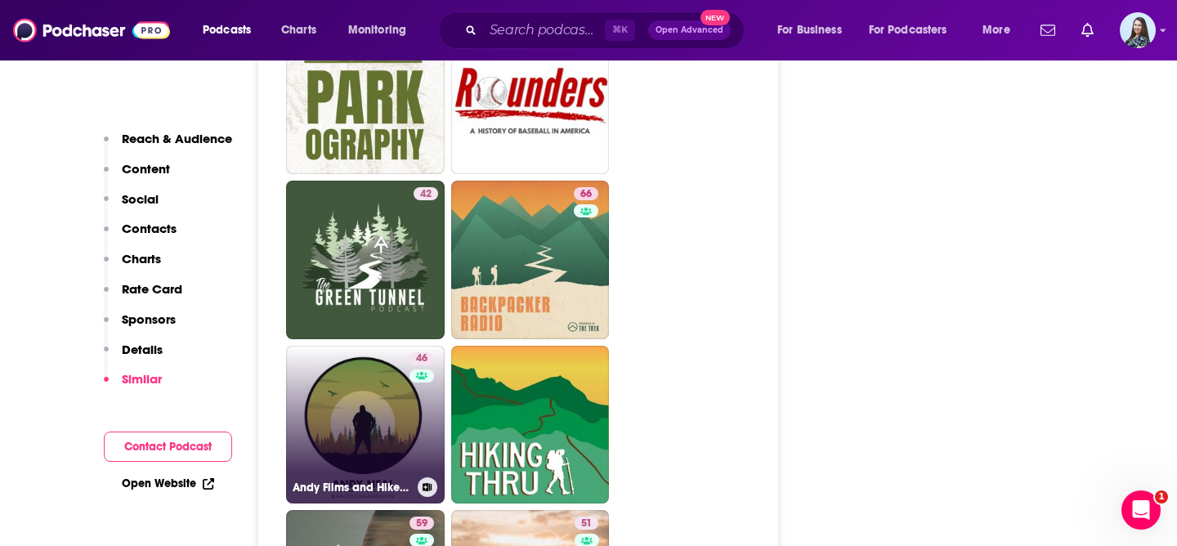
click at [397, 364] on link "46 Andy Films and Hikes with Andy Neal" at bounding box center [365, 425] width 159 height 159
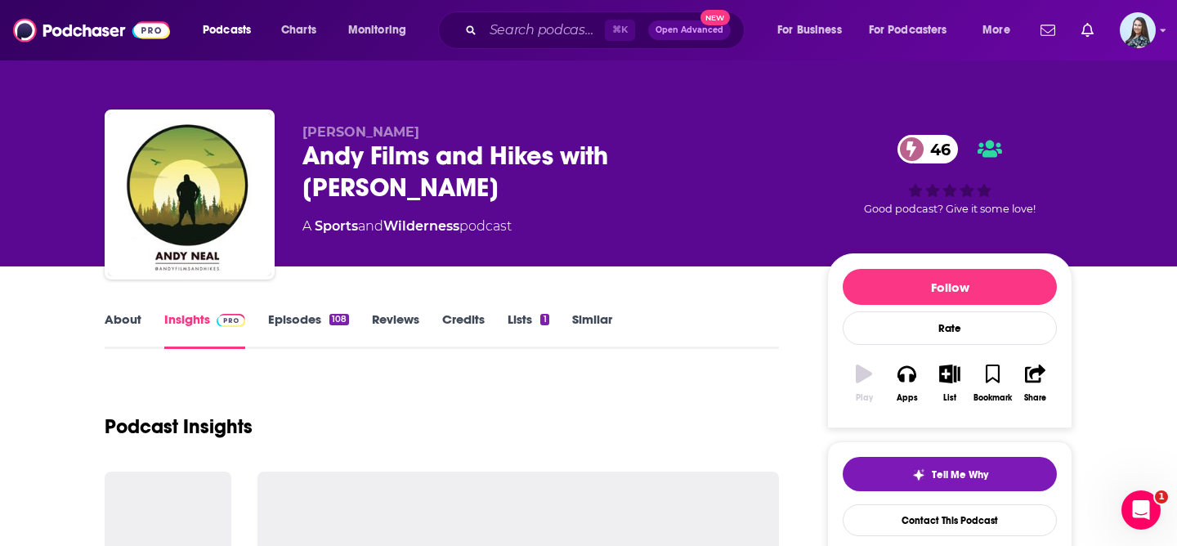
type input "https://www.podchaser.com/podcasts/the-backpacking-podcast-presen-1135579"
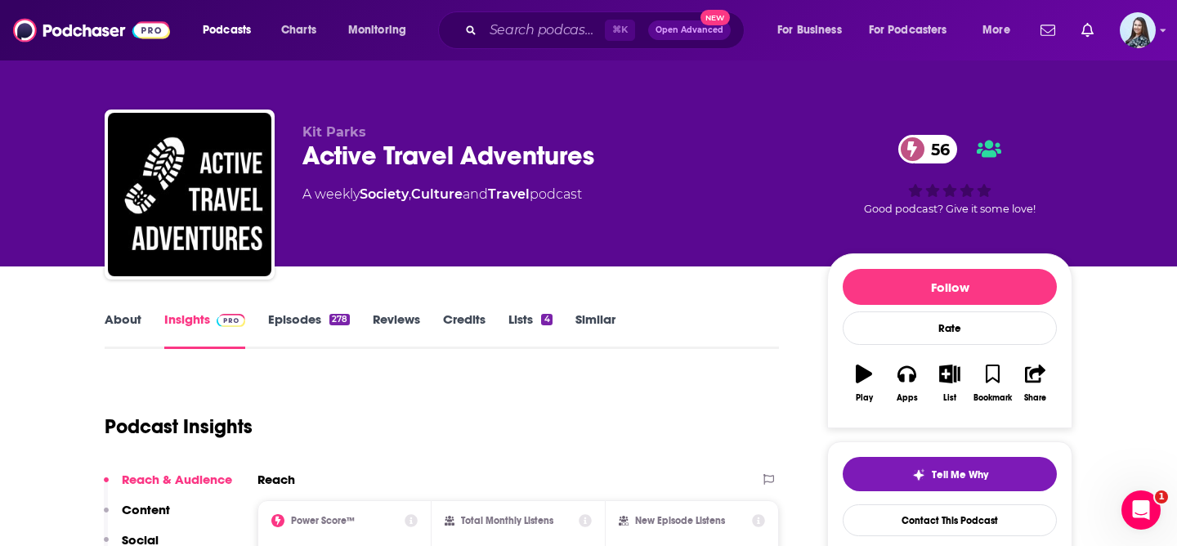
click at [363, 163] on div "Active Travel Adventures 56" at bounding box center [551, 156] width 499 height 32
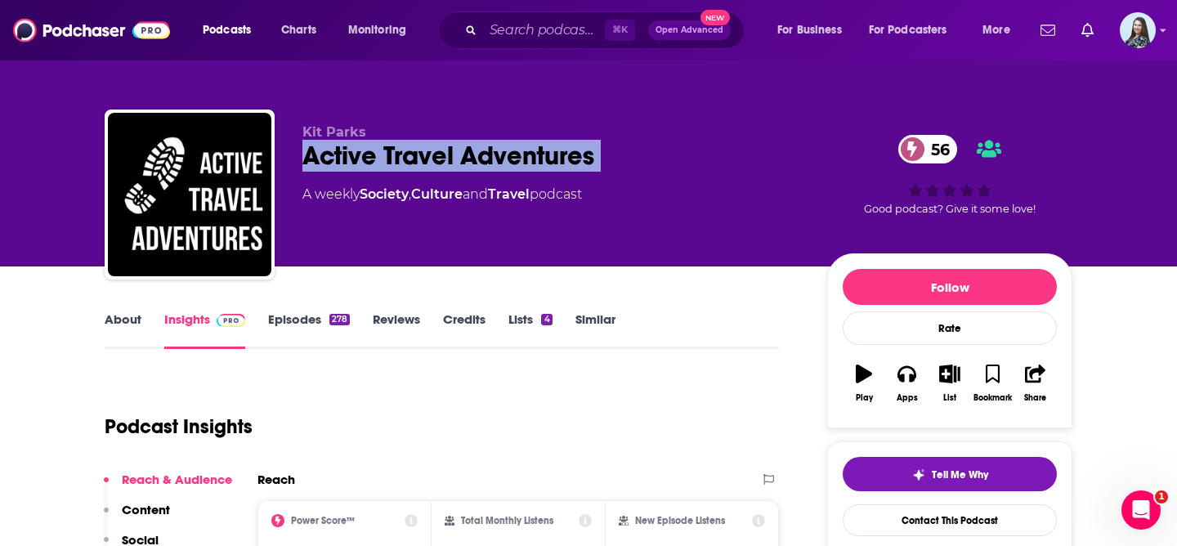
click at [363, 163] on div "Active Travel Adventures 56" at bounding box center [551, 156] width 499 height 32
copy div "Active Travel Adventures 56"
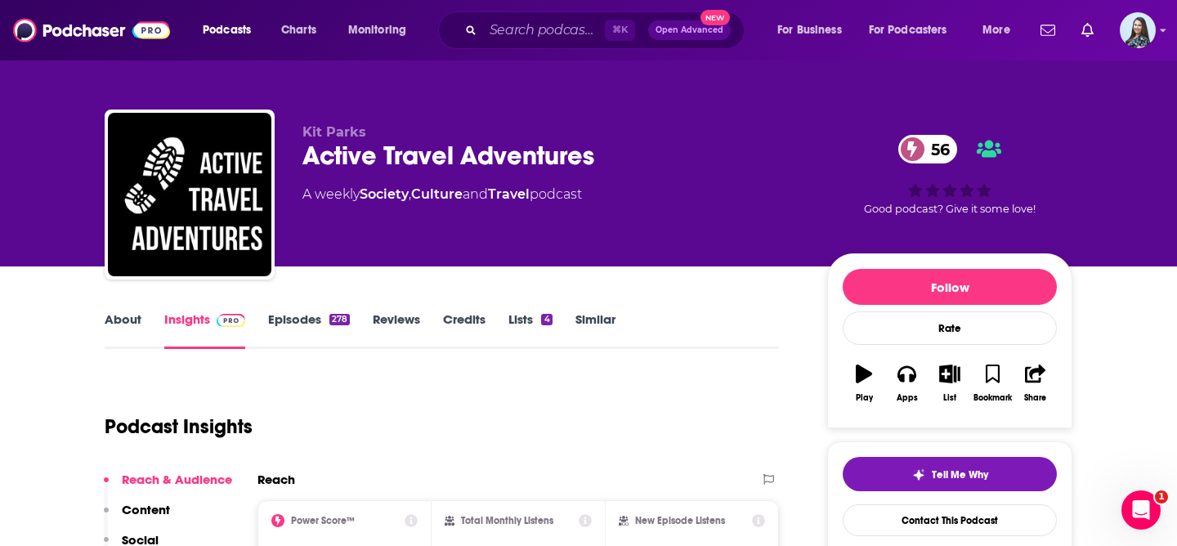
click at [575, 188] on div "A weekly Society , Culture and Travel podcast" at bounding box center [441, 195] width 279 height 20
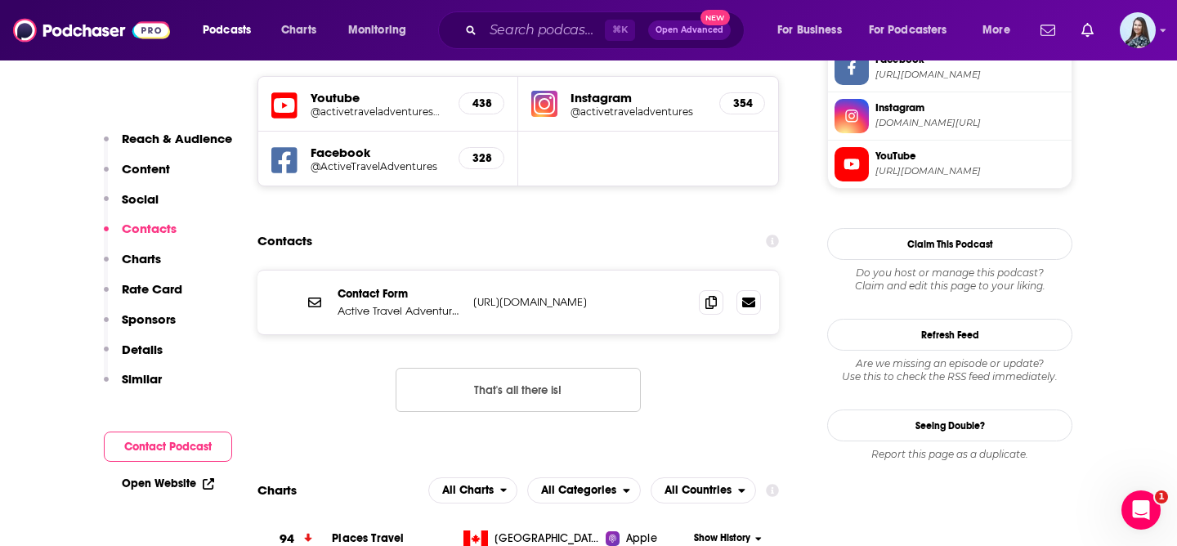
scroll to position [1457, 0]
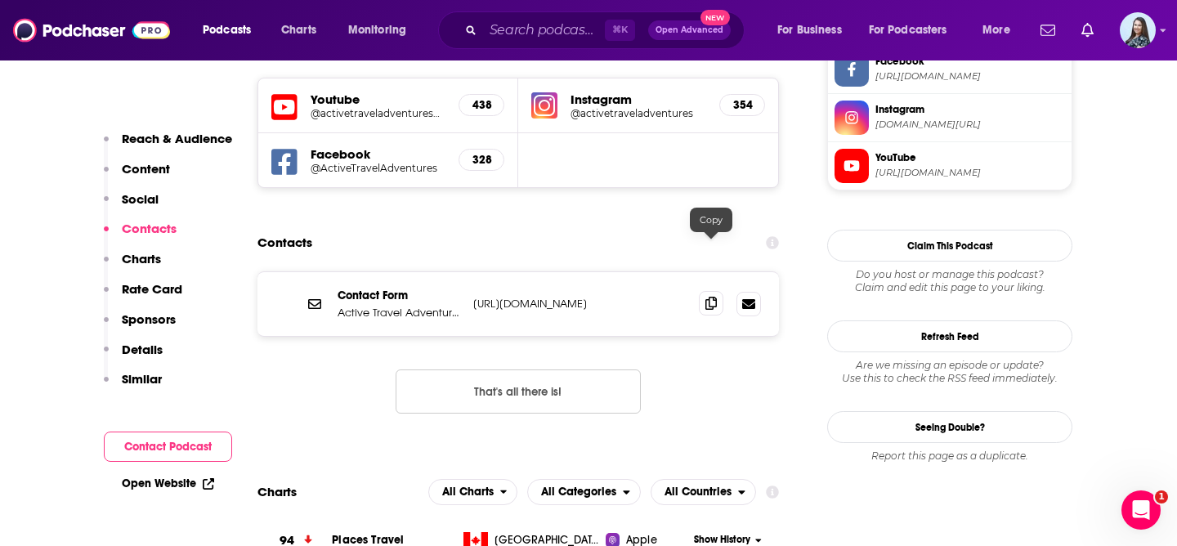
click at [706, 297] on icon at bounding box center [710, 303] width 11 height 13
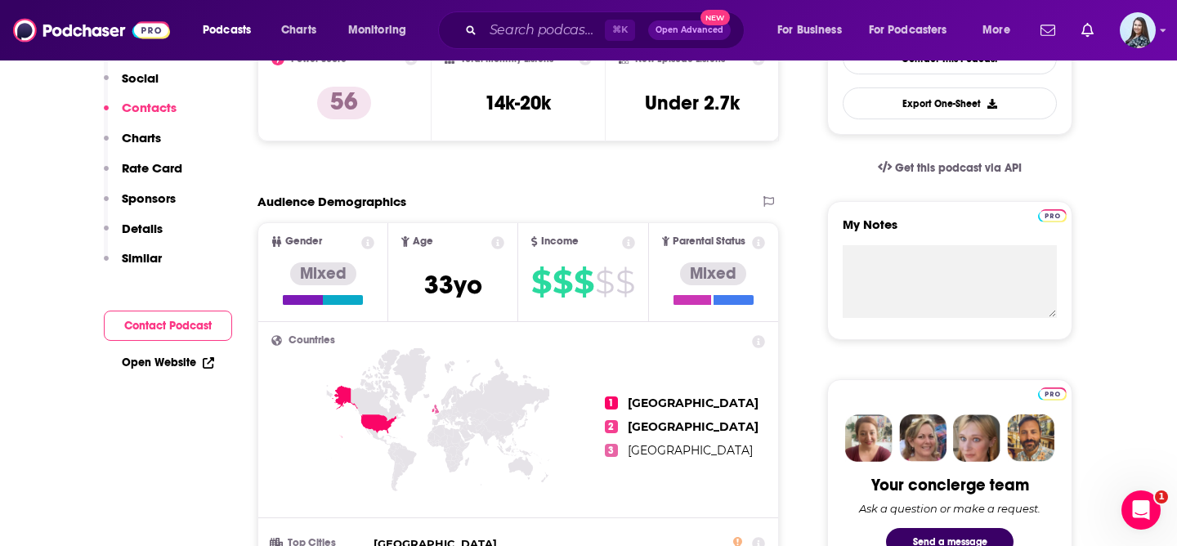
scroll to position [0, 0]
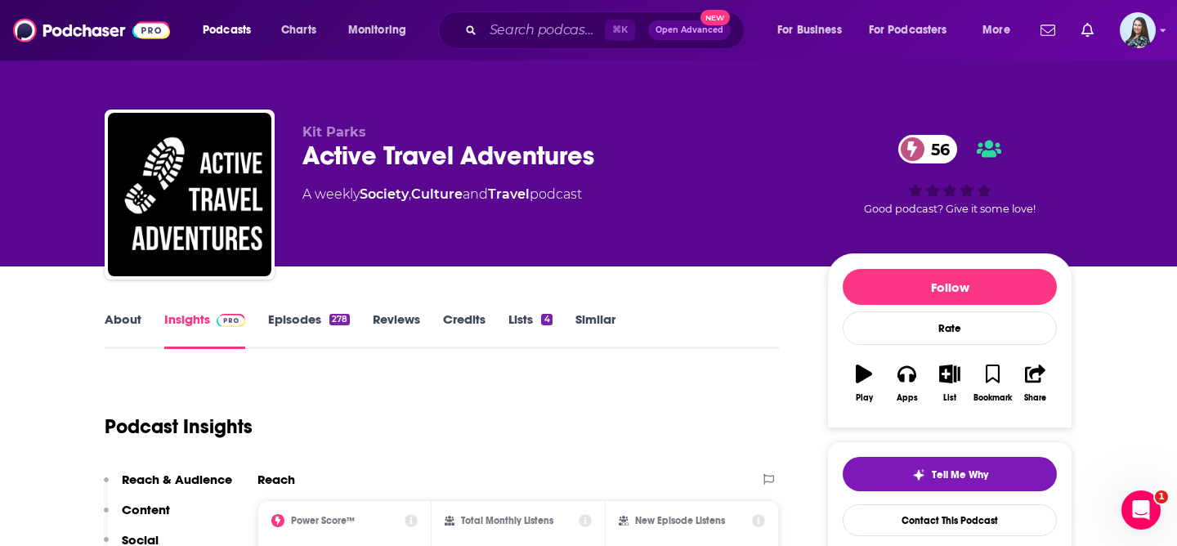
click at [455, 145] on div "Active Travel Adventures 56" at bounding box center [551, 156] width 499 height 32
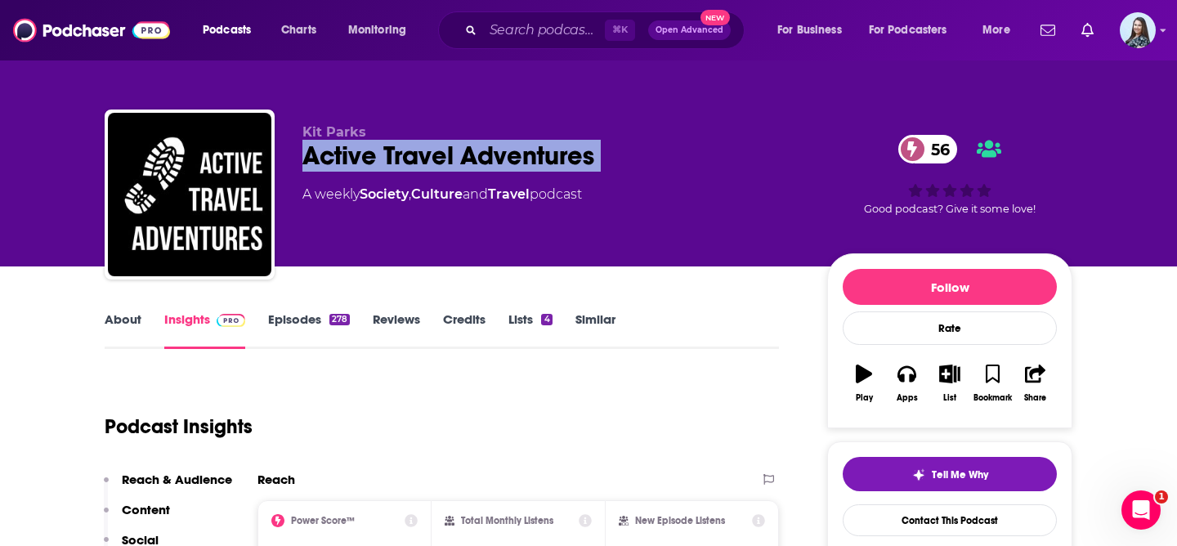
click at [455, 145] on div "Active Travel Adventures 56" at bounding box center [551, 156] width 499 height 32
copy div "Active Travel Adventures 56"
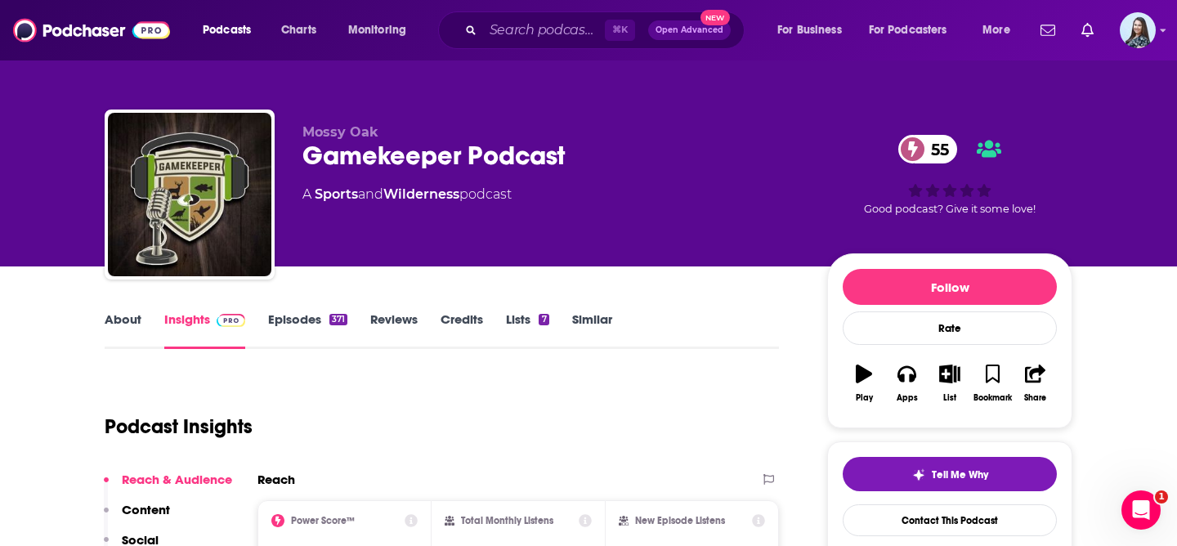
click at [414, 168] on div "Gamekeeper Podcast 55" at bounding box center [551, 156] width 499 height 32
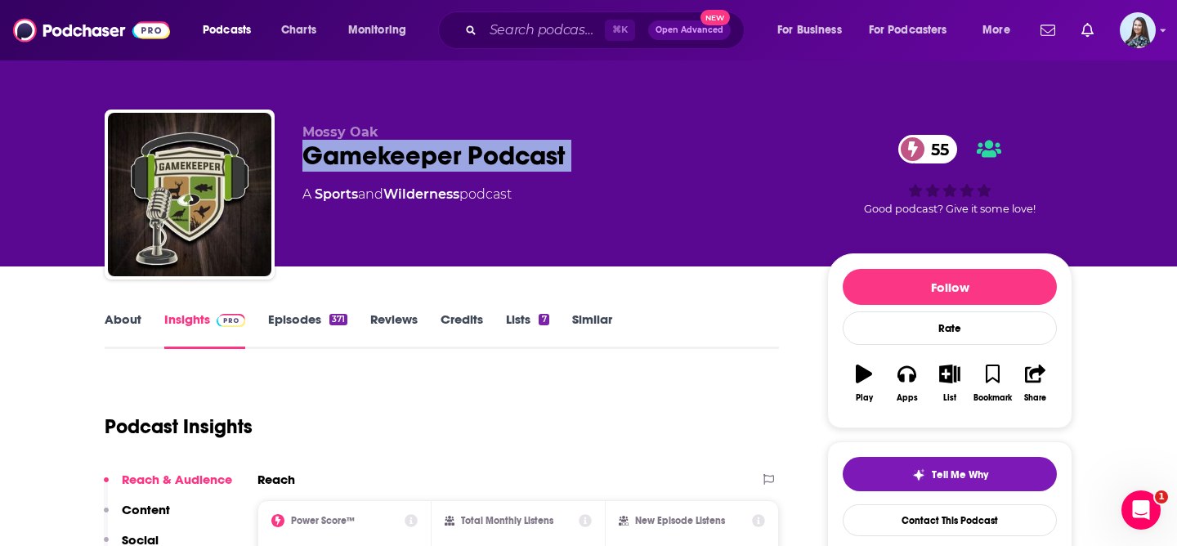
click at [414, 168] on div "Gamekeeper Podcast 55" at bounding box center [551, 156] width 499 height 32
copy div "Gamekeeper Podcast 55"
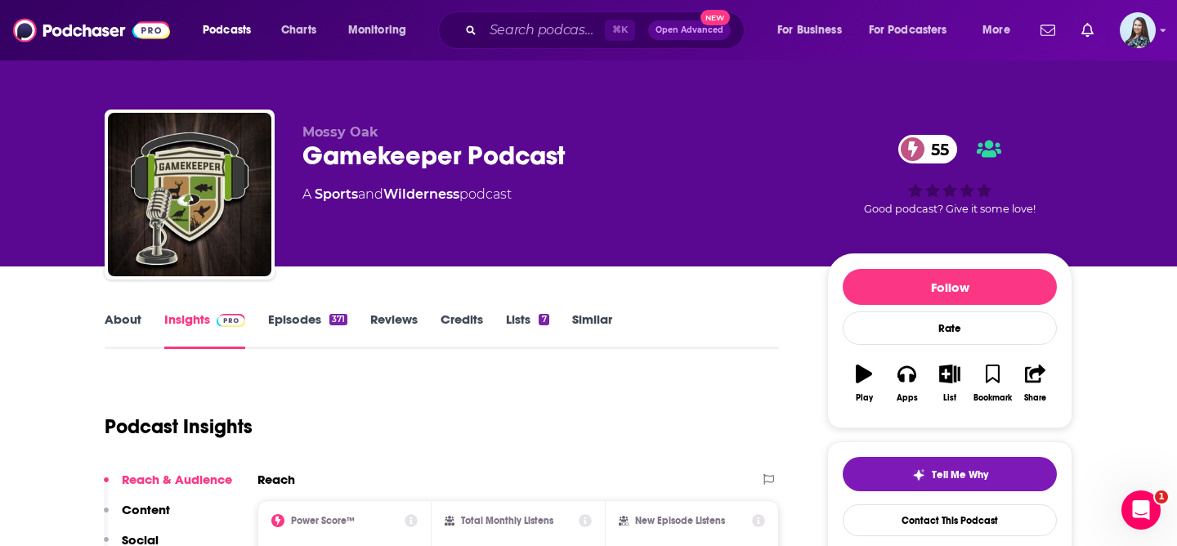
click at [494, 235] on div "Mossy Oak Gamekeeper Podcast 55 A Sports and Wilderness podcast" at bounding box center [551, 189] width 499 height 131
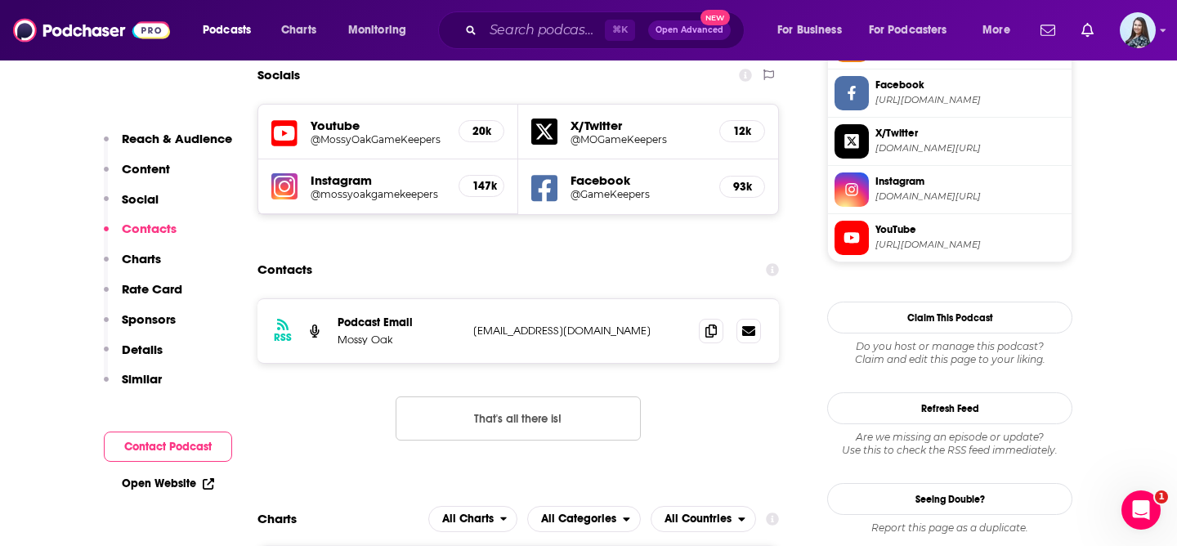
scroll to position [1457, 0]
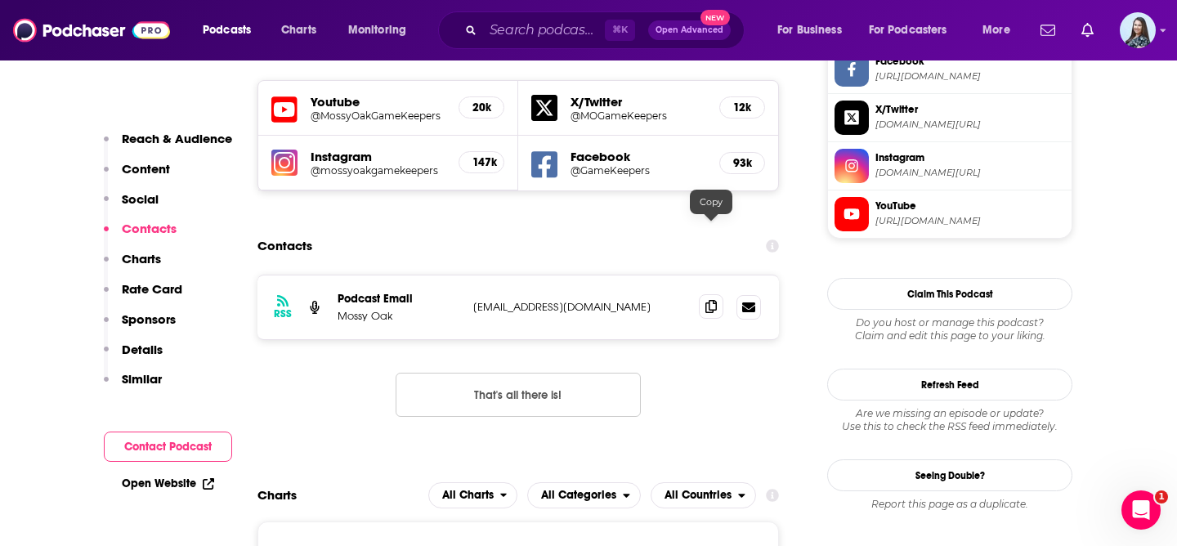
click at [711, 300] on icon at bounding box center [710, 306] width 11 height 13
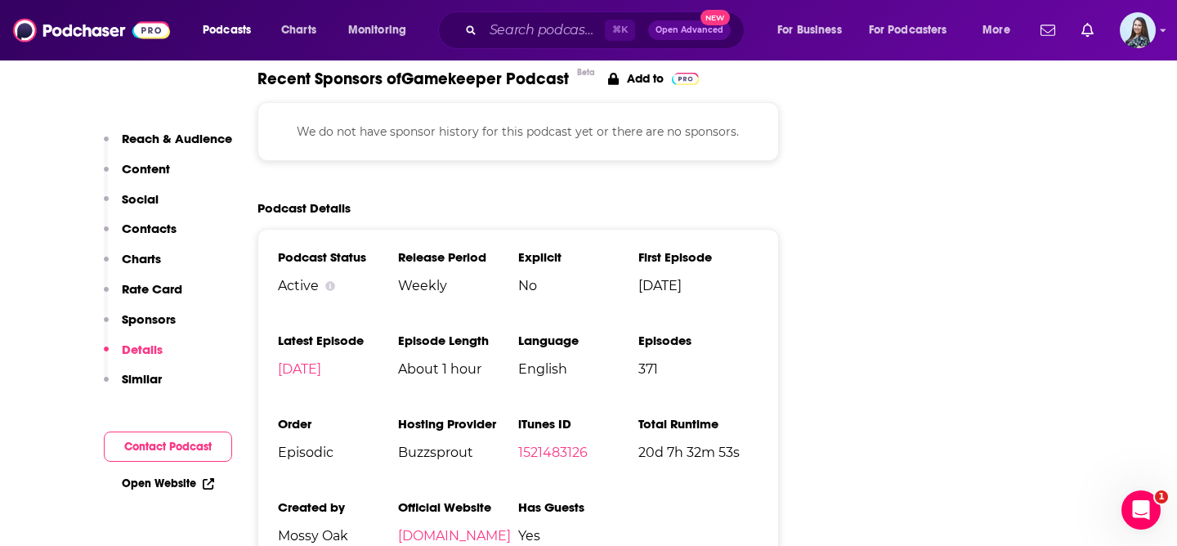
scroll to position [2243, 0]
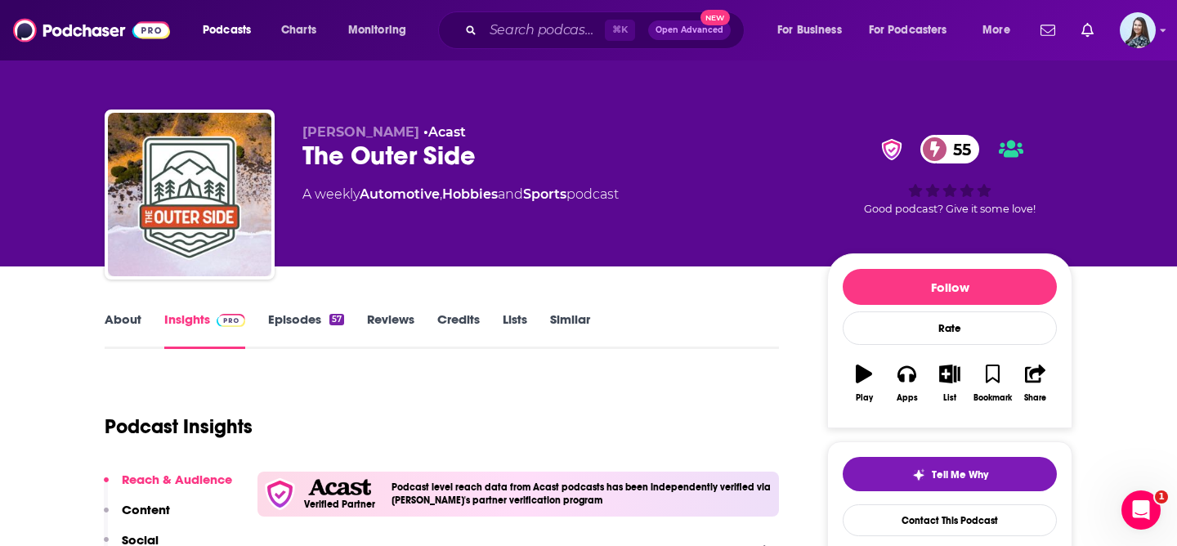
click at [436, 156] on div "The Outer Side 55" at bounding box center [551, 156] width 499 height 32
copy div "The Outer Side 55"
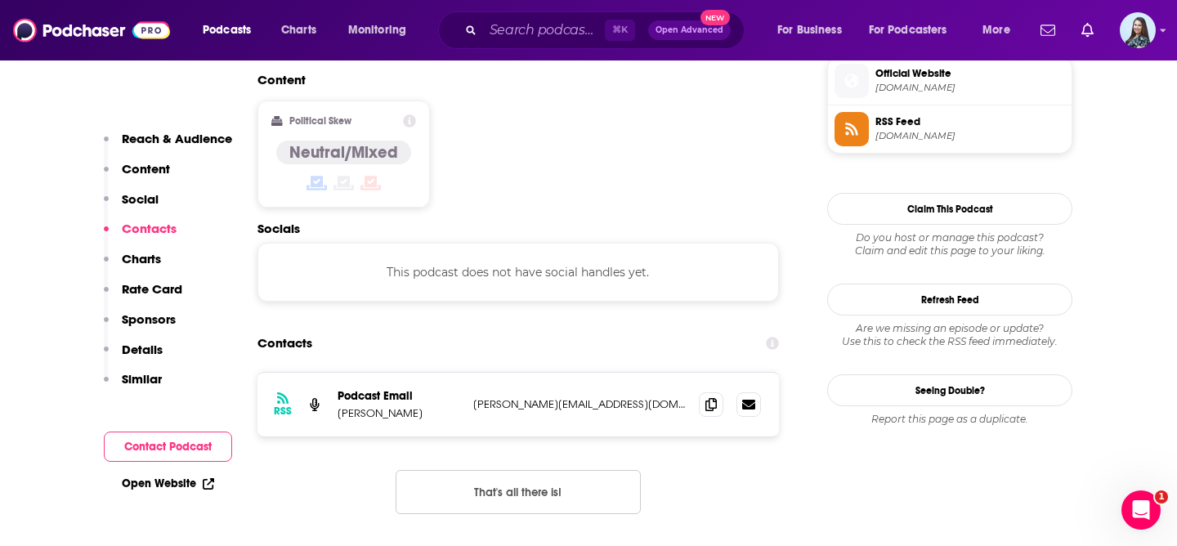
scroll to position [1351, 0]
click at [710, 396] on icon at bounding box center [710, 402] width 11 height 13
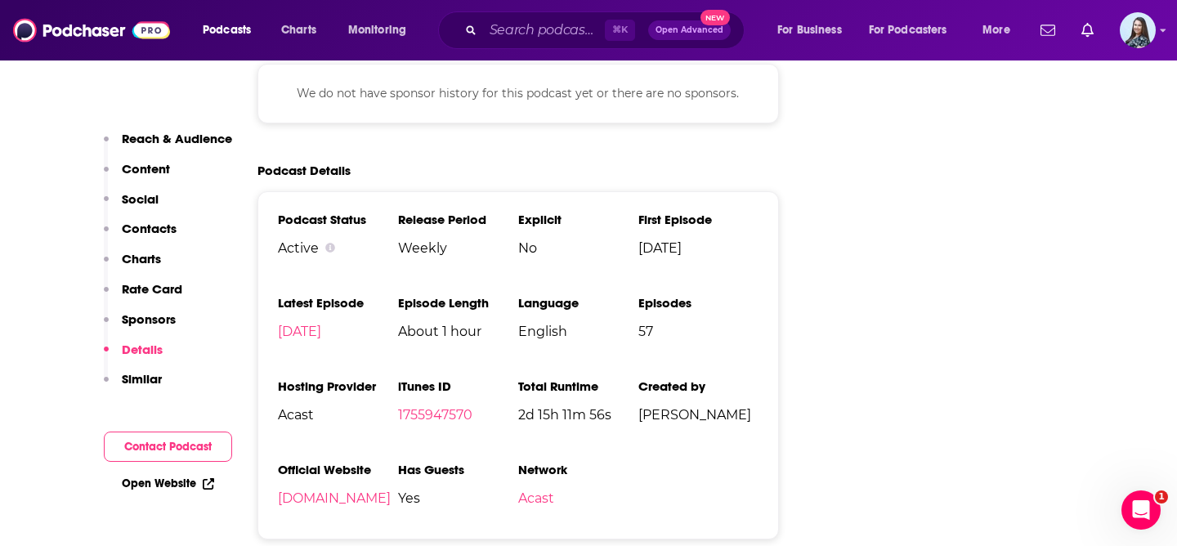
scroll to position [2613, 0]
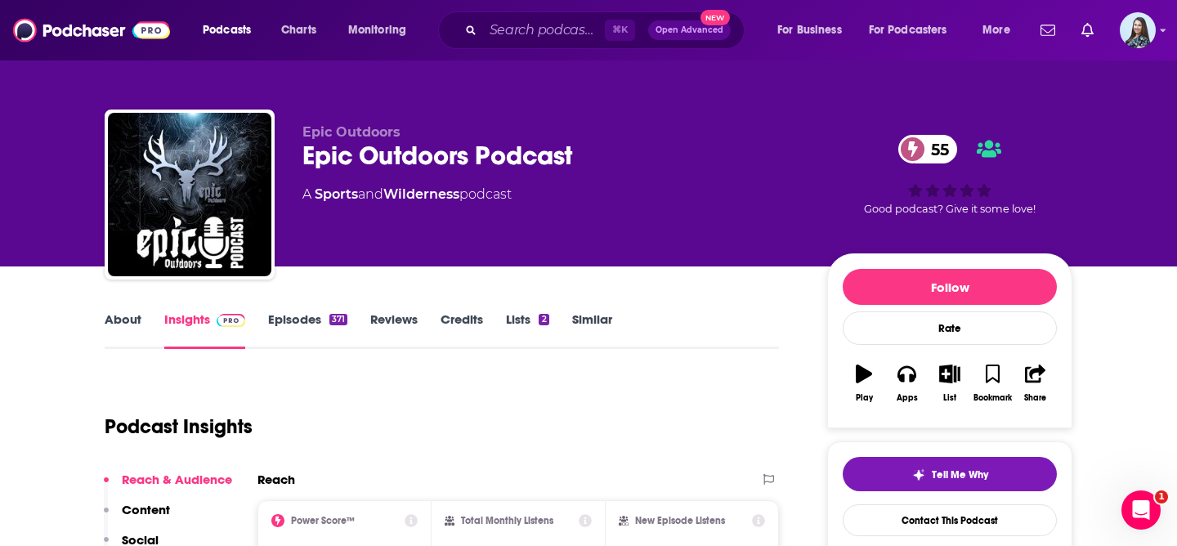
click at [382, 160] on div "Epic Outdoors Podcast 55" at bounding box center [551, 156] width 499 height 32
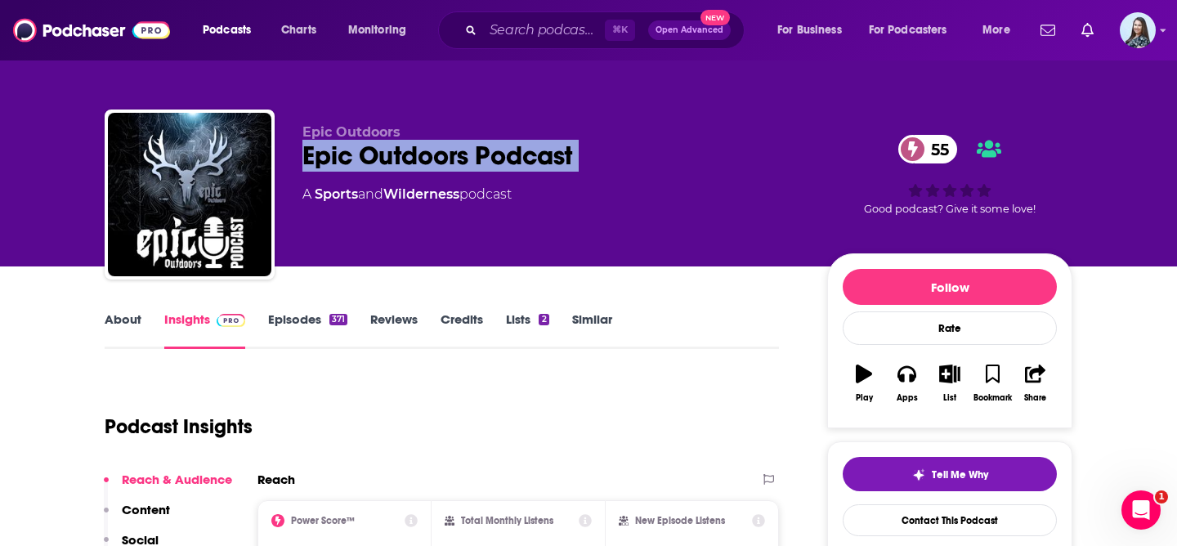
click at [382, 160] on div "Epic Outdoors Podcast 55" at bounding box center [551, 156] width 499 height 32
copy div "Epic Outdoors Podcast 55"
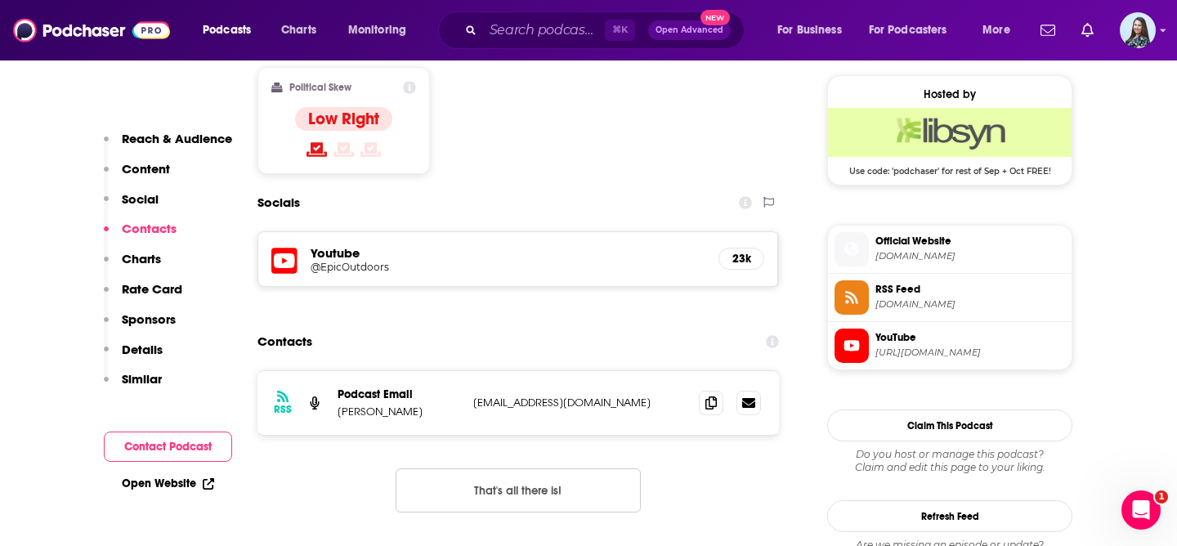
scroll to position [1321, 0]
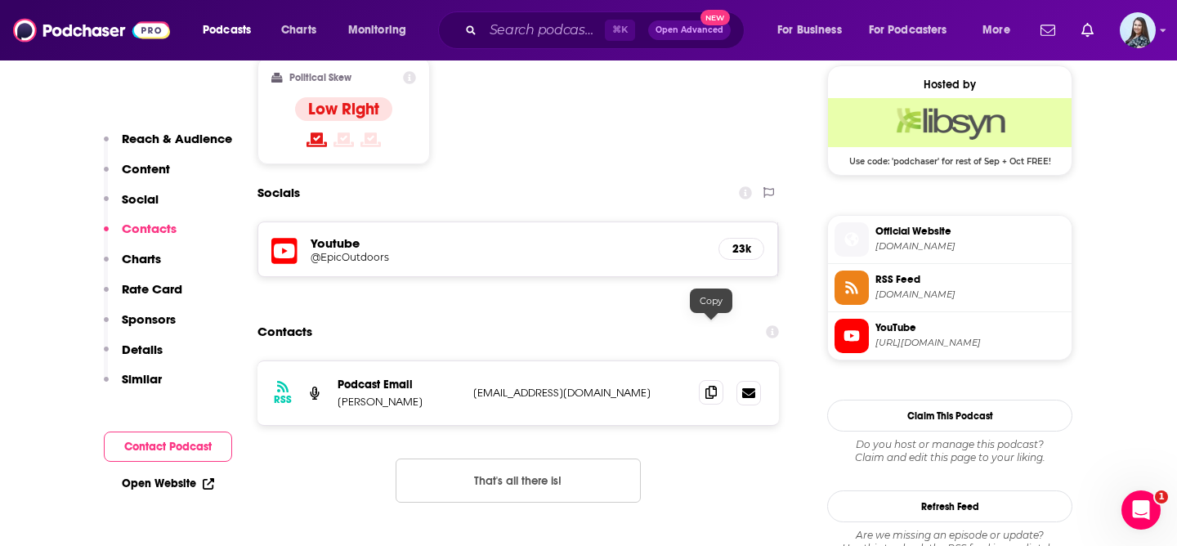
click at [709, 386] on icon at bounding box center [710, 392] width 11 height 13
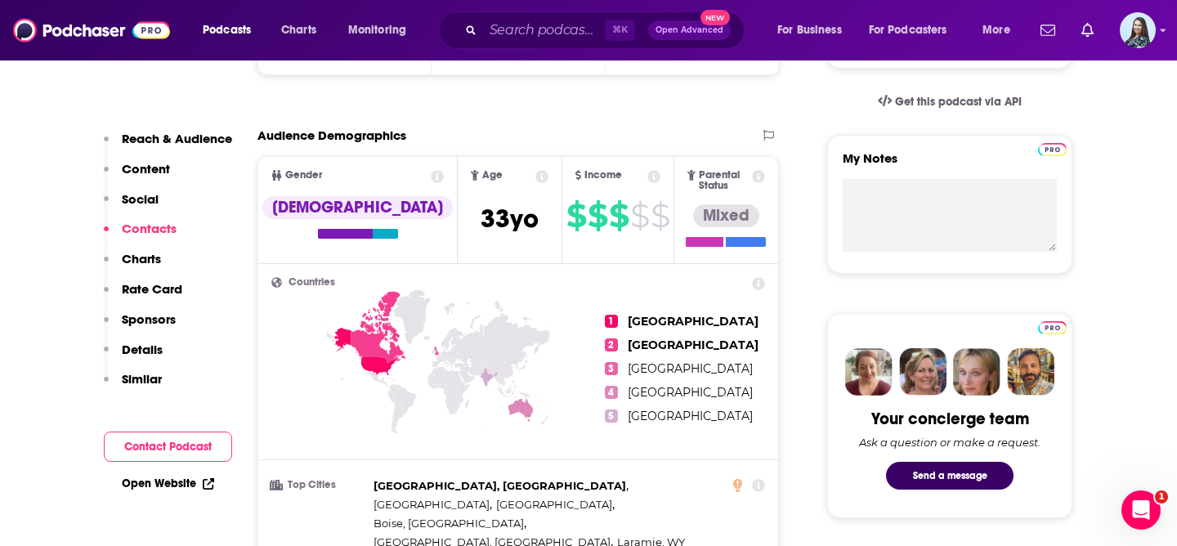
scroll to position [0, 0]
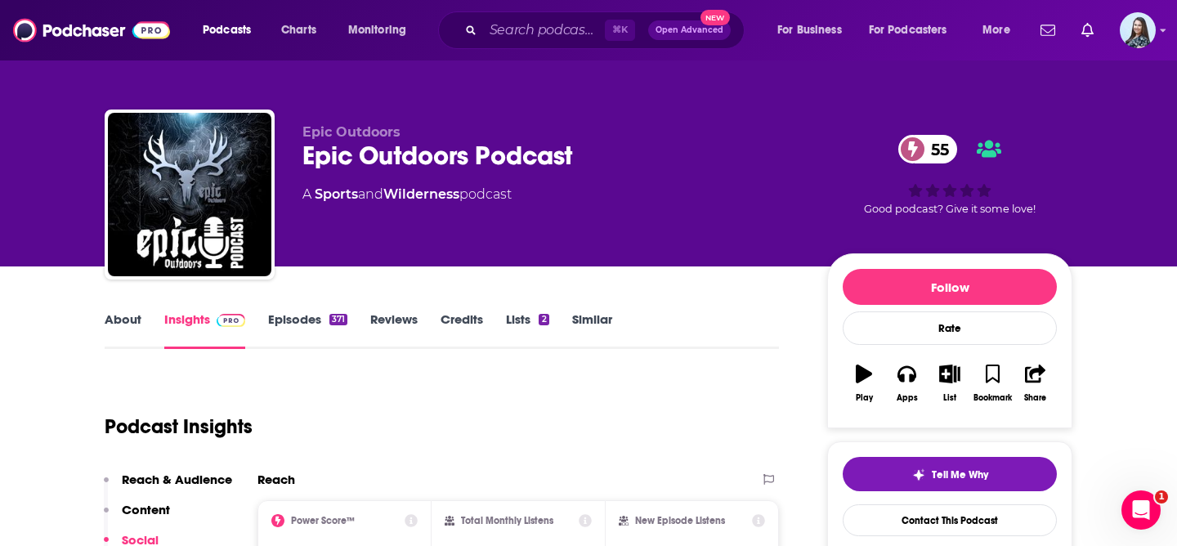
click at [427, 162] on div "Epic Outdoors Podcast 55" at bounding box center [551, 156] width 499 height 32
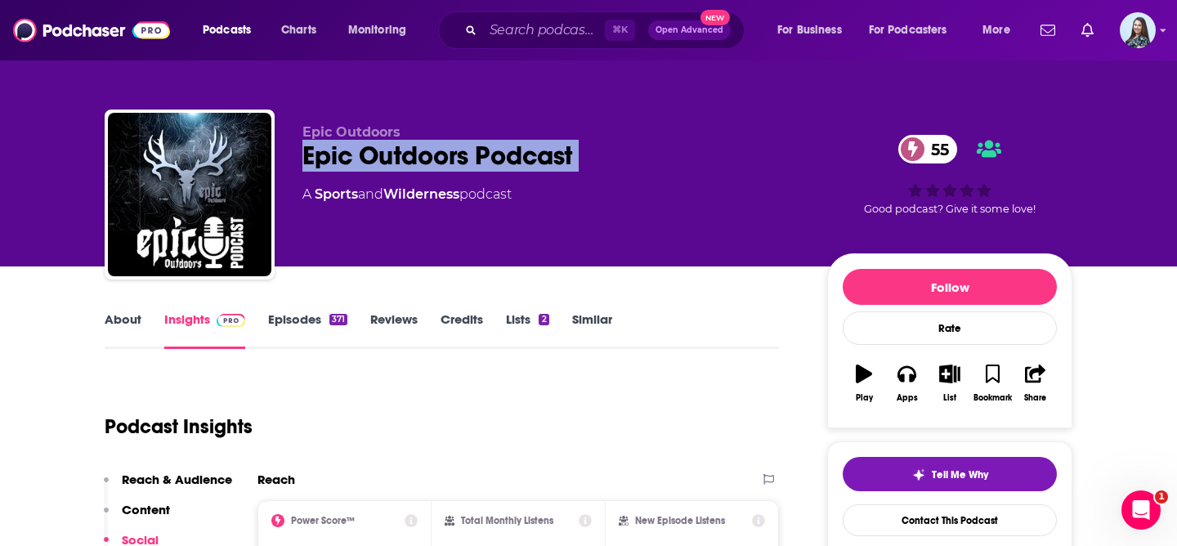
click at [427, 162] on div "Epic Outdoors Podcast 55" at bounding box center [551, 156] width 499 height 32
copy div "Epic Outdoors Podcast 55"
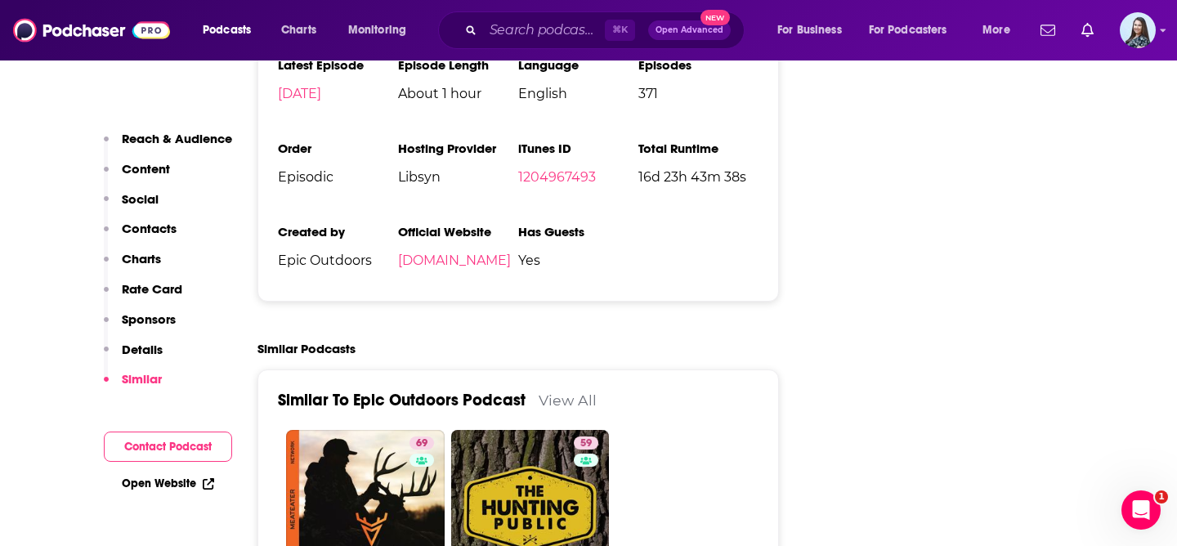
scroll to position [2463, 0]
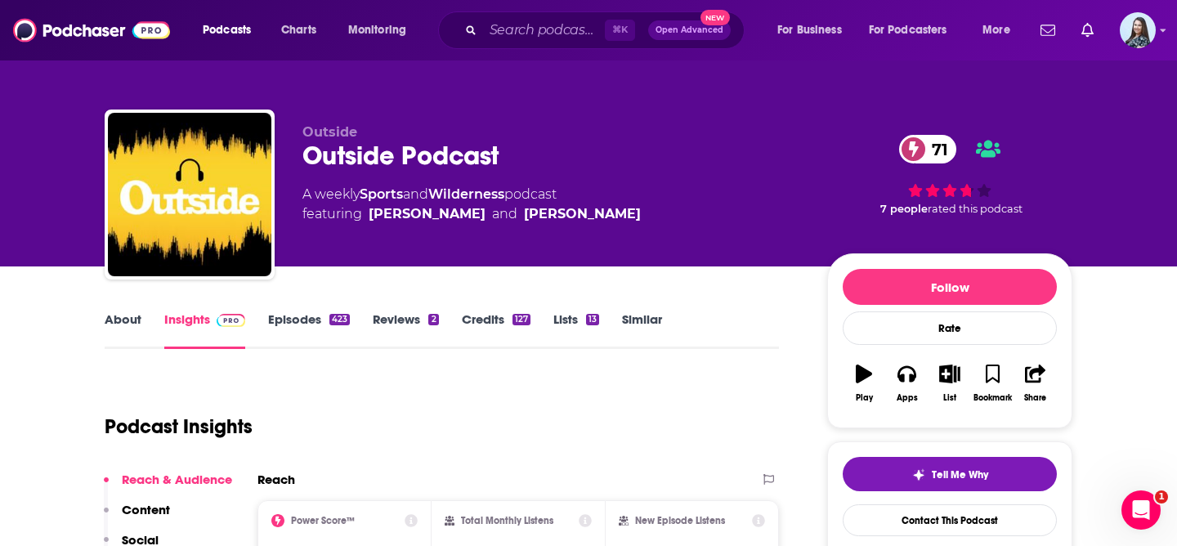
click at [431, 156] on div "Outside Podcast 71" at bounding box center [551, 156] width 499 height 32
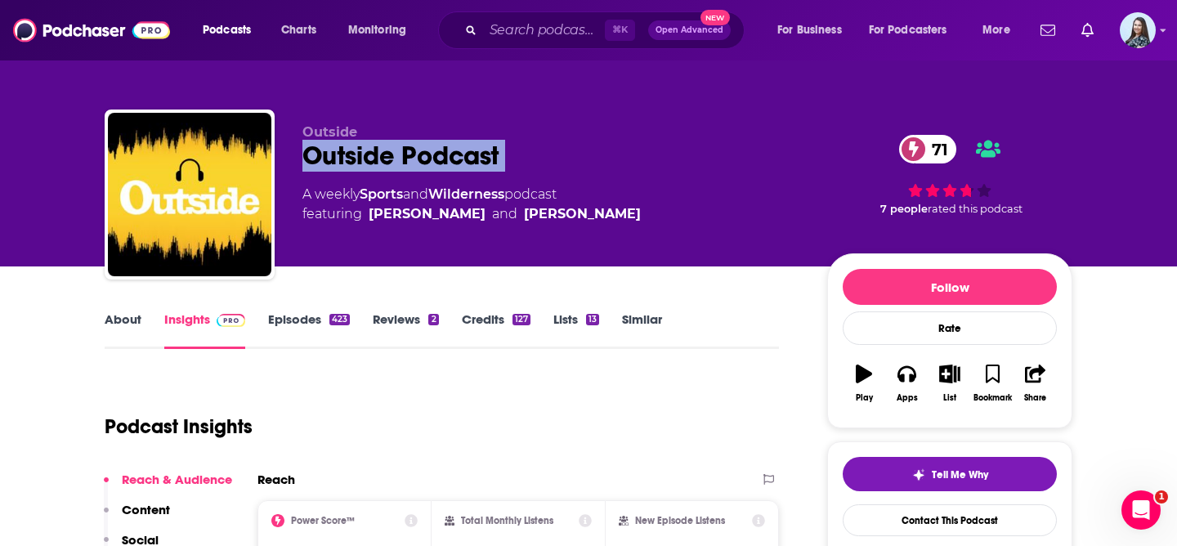
click at [431, 156] on div "Outside Podcast 71" at bounding box center [551, 156] width 499 height 32
copy div "Outside Podcast 71"
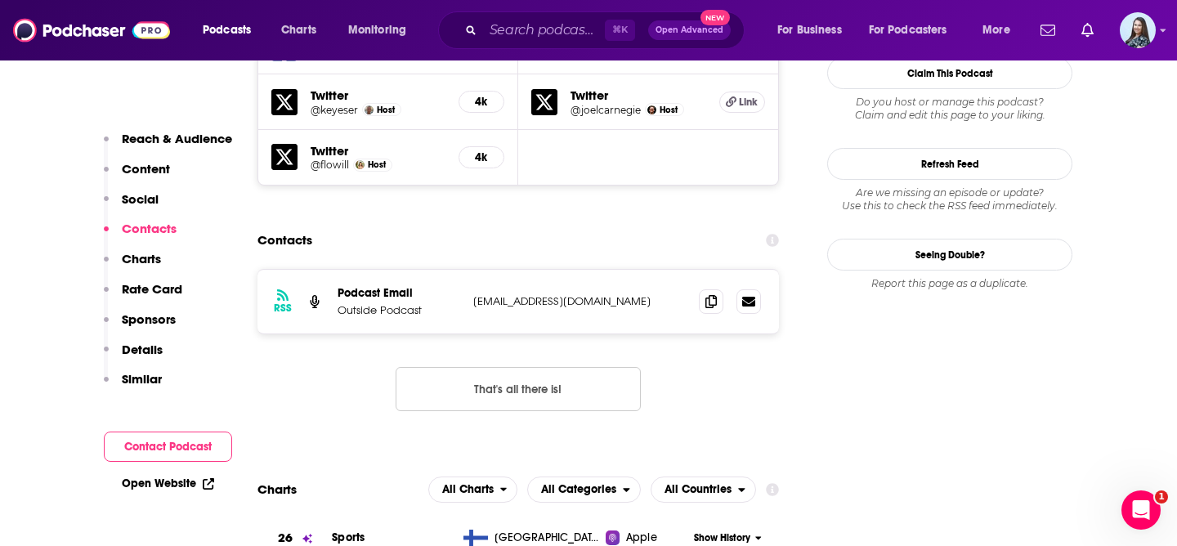
scroll to position [1612, 0]
click at [715, 293] on icon at bounding box center [710, 299] width 11 height 13
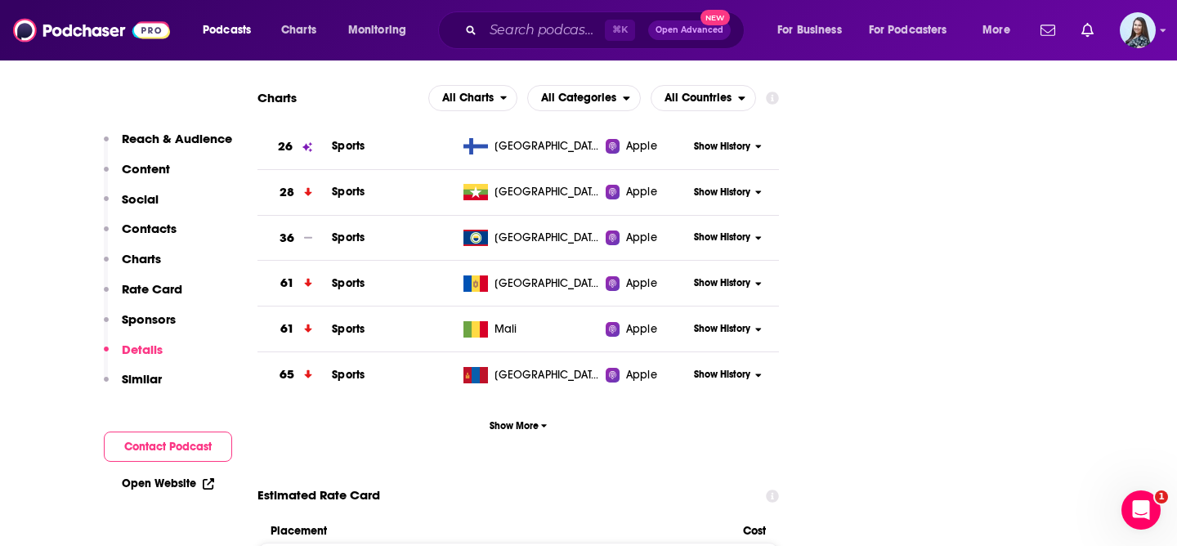
scroll to position [0, 0]
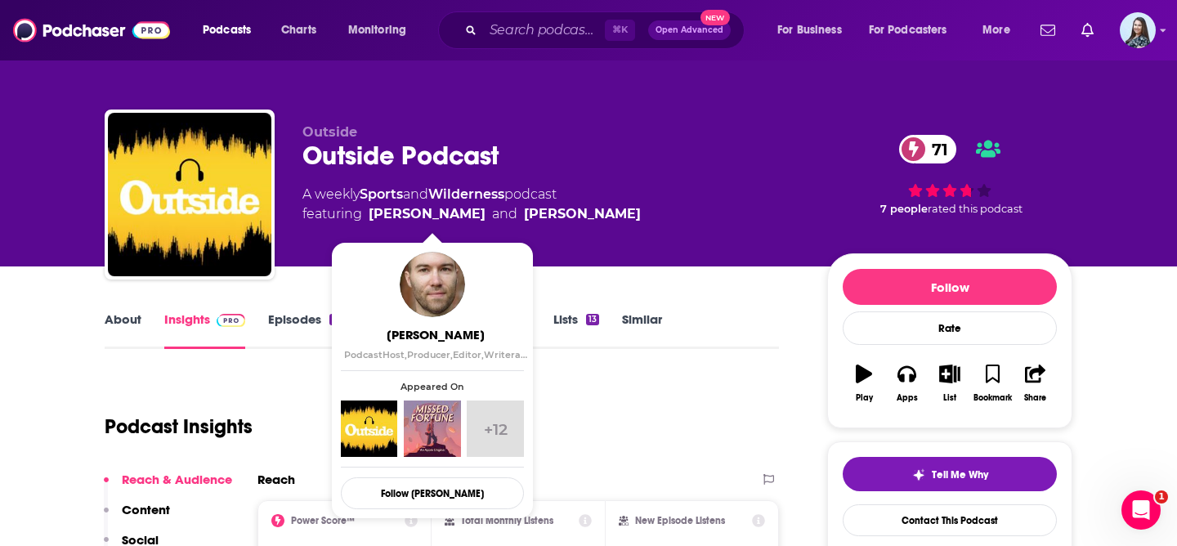
drag, startPoint x: 367, startPoint y: 219, endPoint x: 494, endPoint y: 220, distance: 126.7
click at [494, 220] on span "featuring Peter Frick-Wright and Paddy O’Connell" at bounding box center [471, 214] width 338 height 20
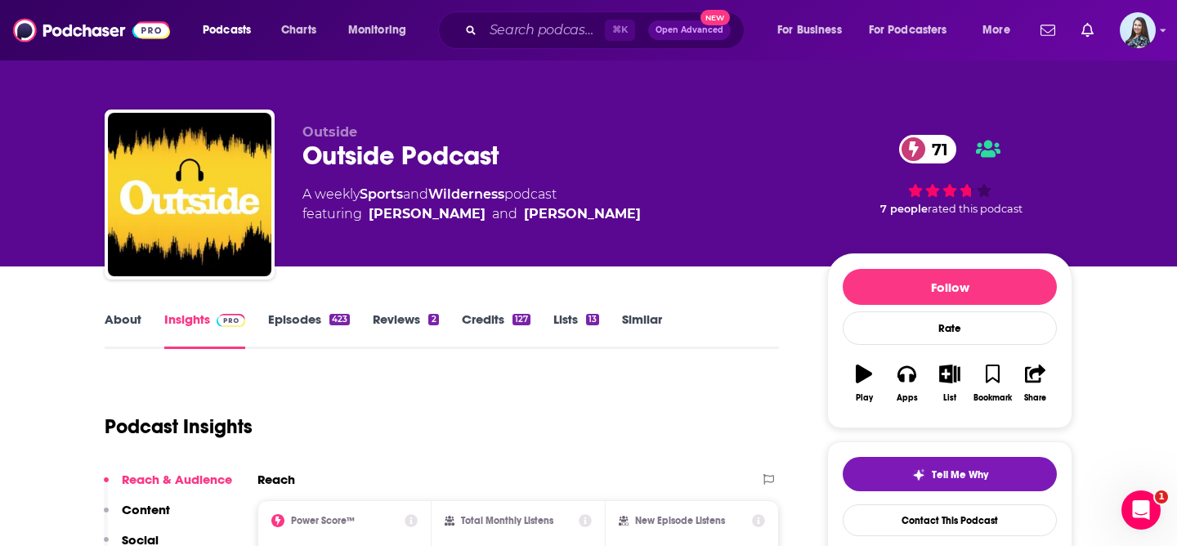
copy link "Peter Frick-Wright"
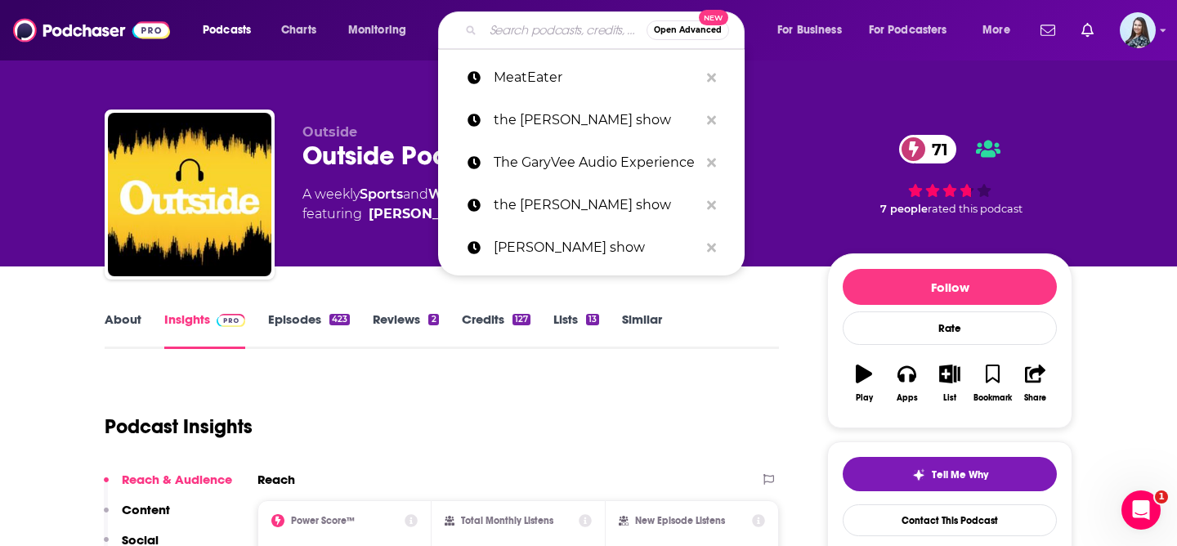
click at [543, 28] on input "Search podcasts, credits, & more..." at bounding box center [564, 30] width 163 height 26
paste input "Seek Outside Podcast"
type input "Seek Outside Podcast"
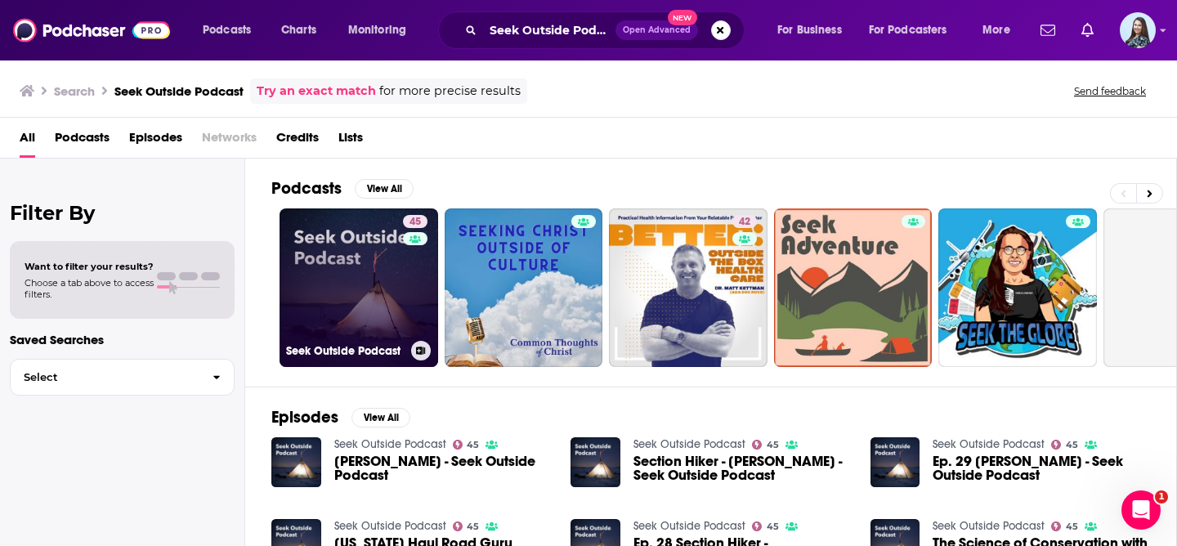
click at [356, 256] on link "45 Seek Outside Podcast" at bounding box center [358, 287] width 159 height 159
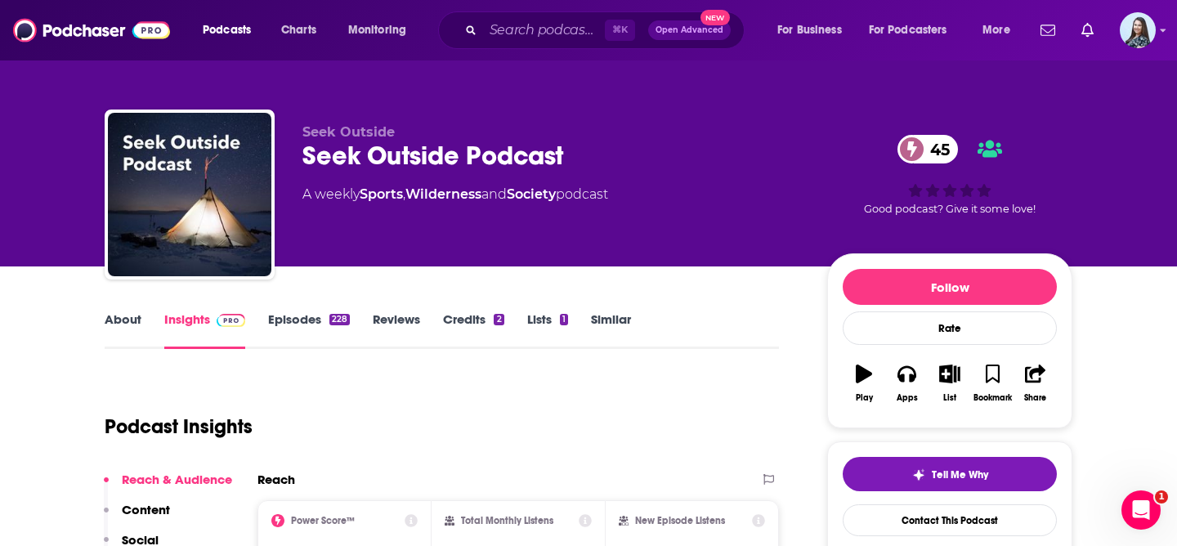
click at [373, 151] on div "Seek Outside Podcast 45" at bounding box center [551, 156] width 499 height 32
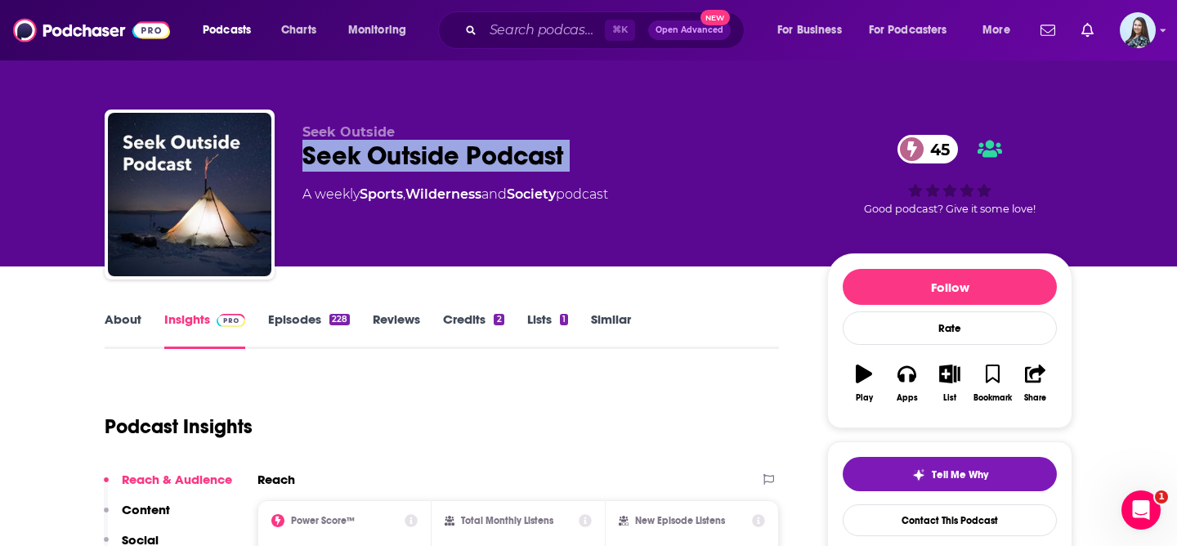
click at [373, 151] on div "Seek Outside Podcast 45" at bounding box center [551, 156] width 499 height 32
copy div "Seek Outside Podcast 45"
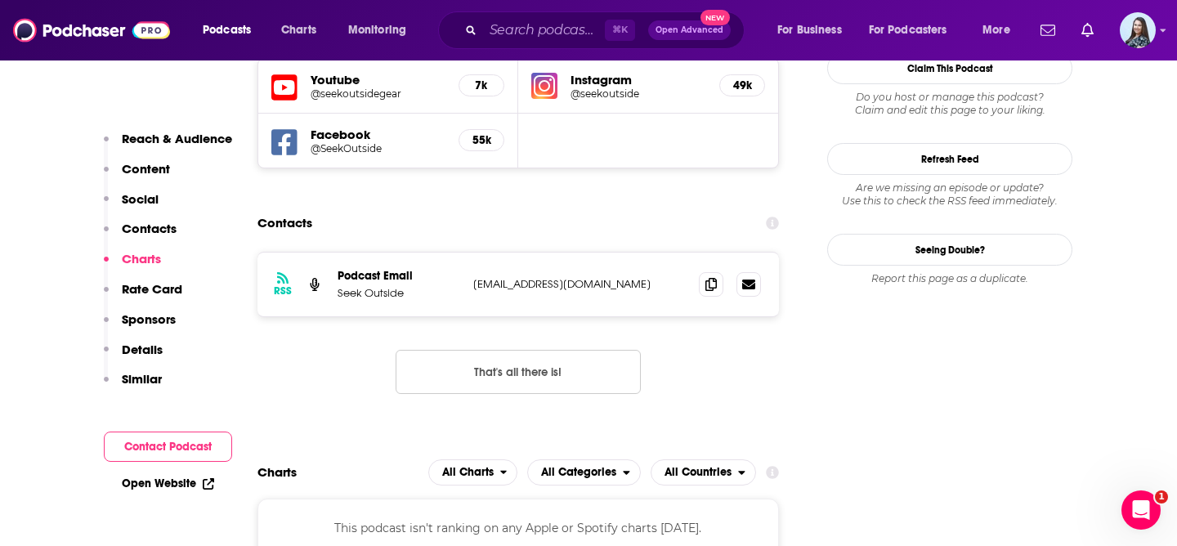
scroll to position [1470, 0]
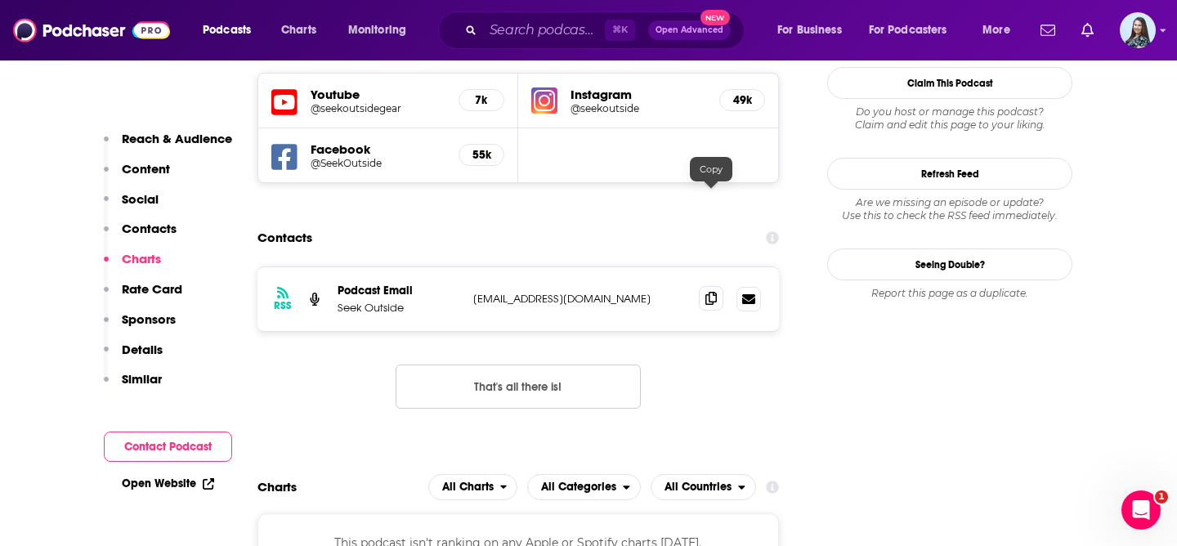
click at [712, 292] on icon at bounding box center [710, 298] width 11 height 13
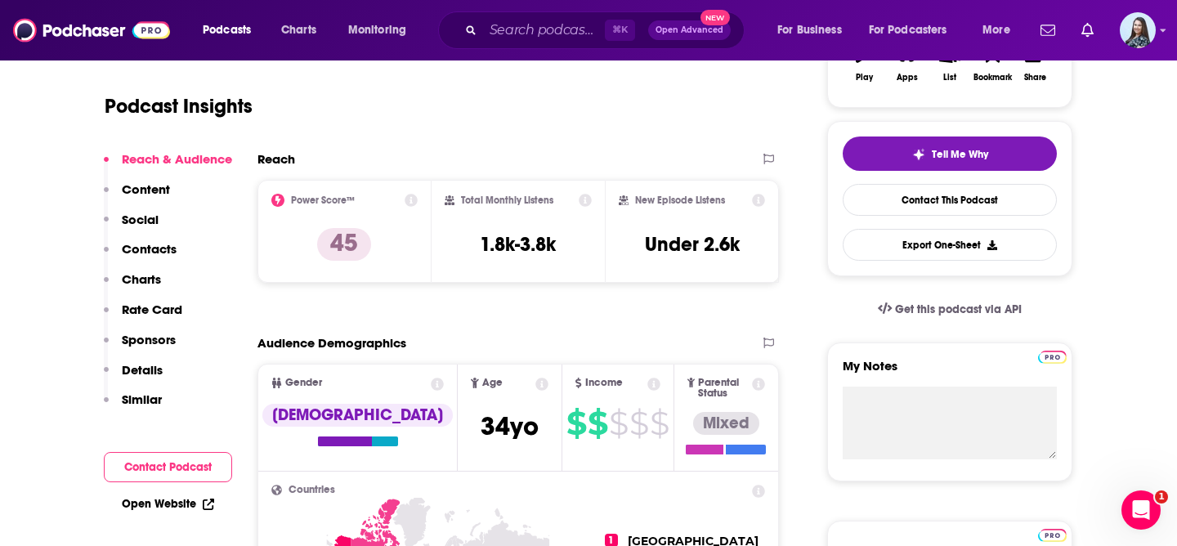
scroll to position [0, 0]
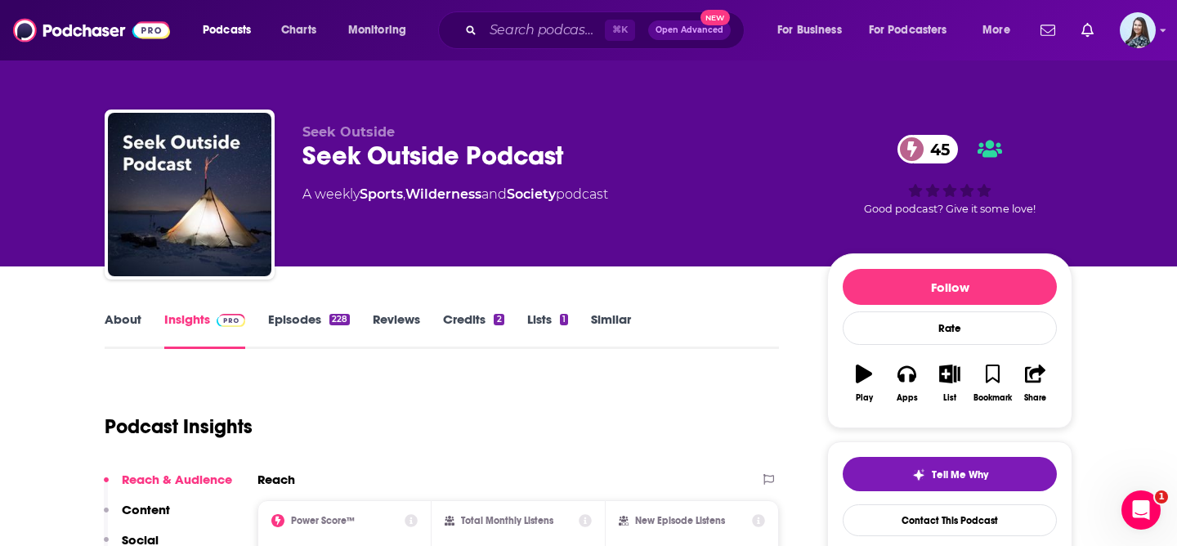
click at [128, 311] on link "About" at bounding box center [123, 330] width 37 height 38
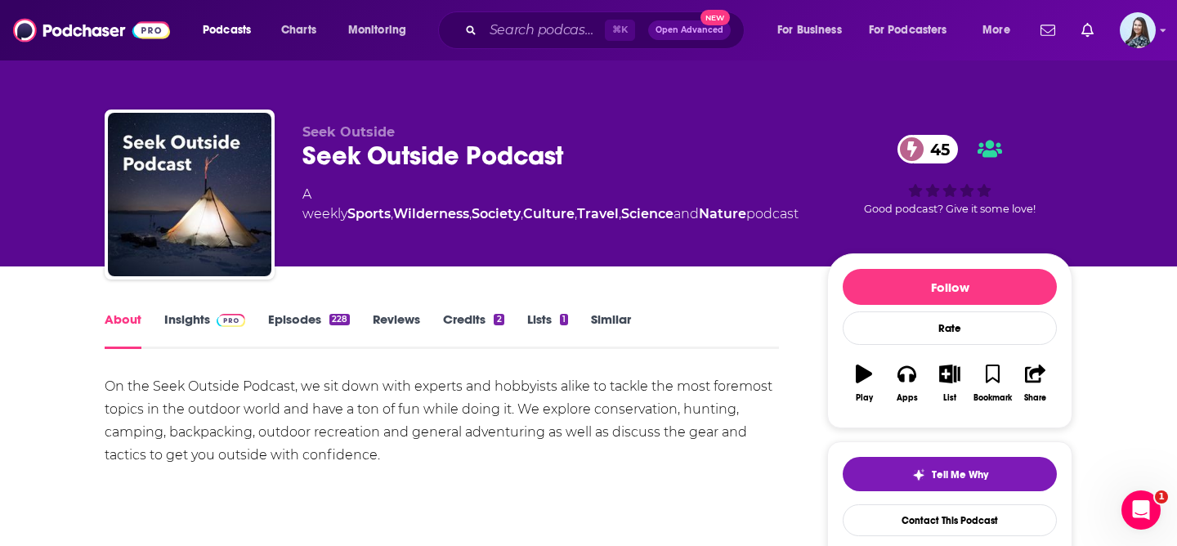
click at [172, 326] on link "Insights" at bounding box center [204, 330] width 81 height 38
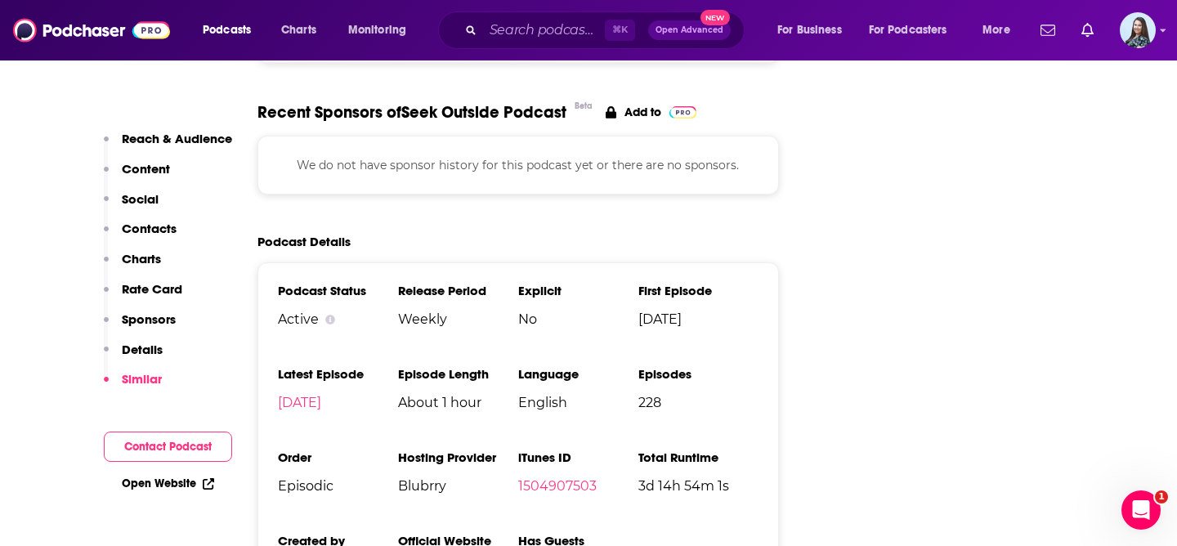
scroll to position [2214, 0]
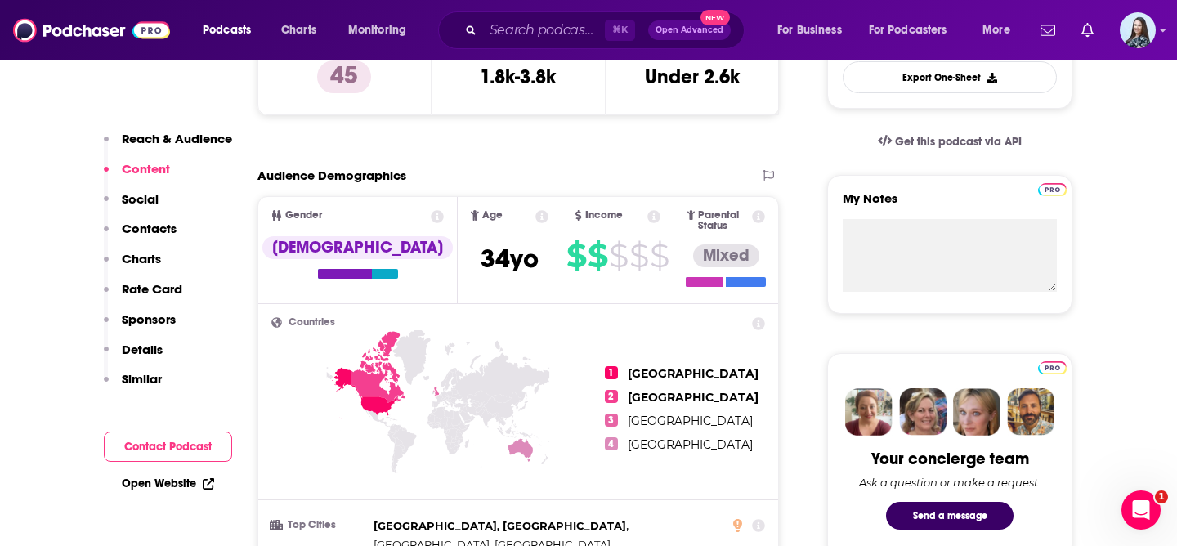
scroll to position [0, 0]
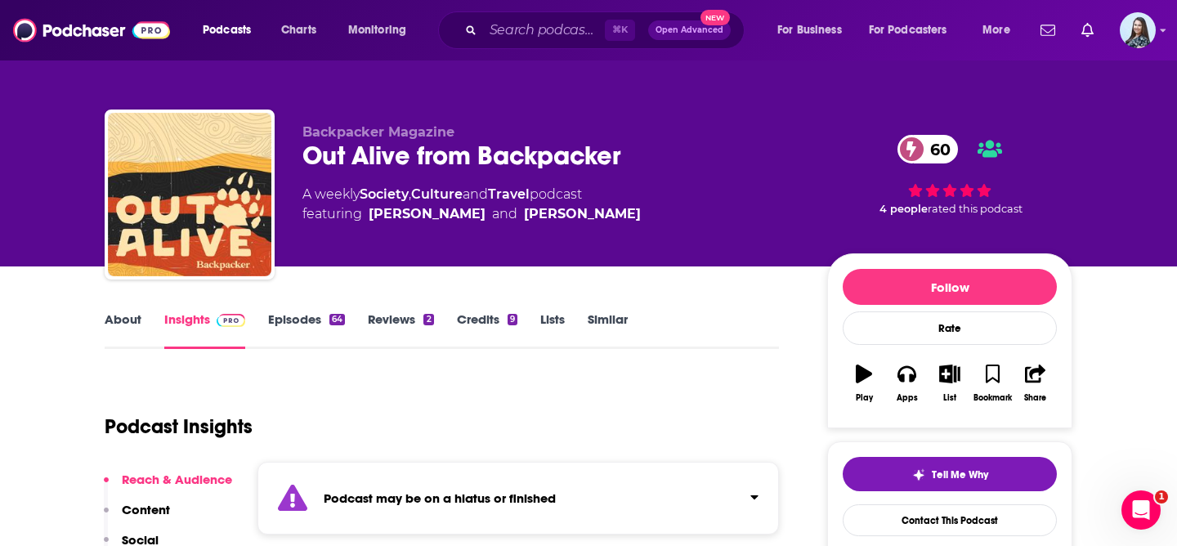
click at [437, 154] on div "Out Alive from Backpacker 60" at bounding box center [551, 156] width 499 height 32
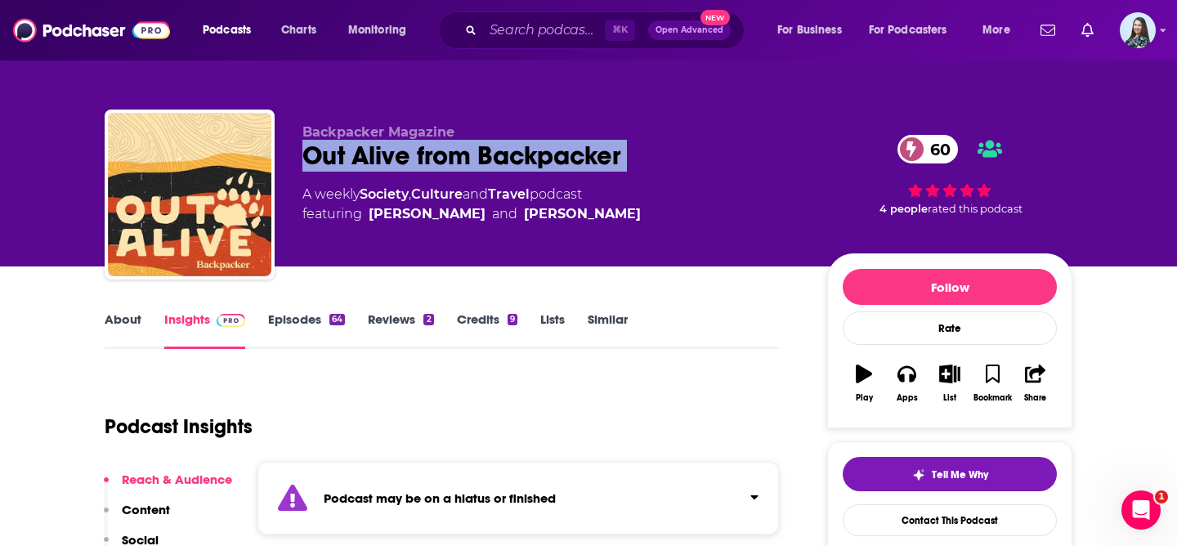
click at [437, 154] on div "Out Alive from Backpacker 60" at bounding box center [551, 156] width 499 height 32
copy div "Out Alive from Backpacker 60"
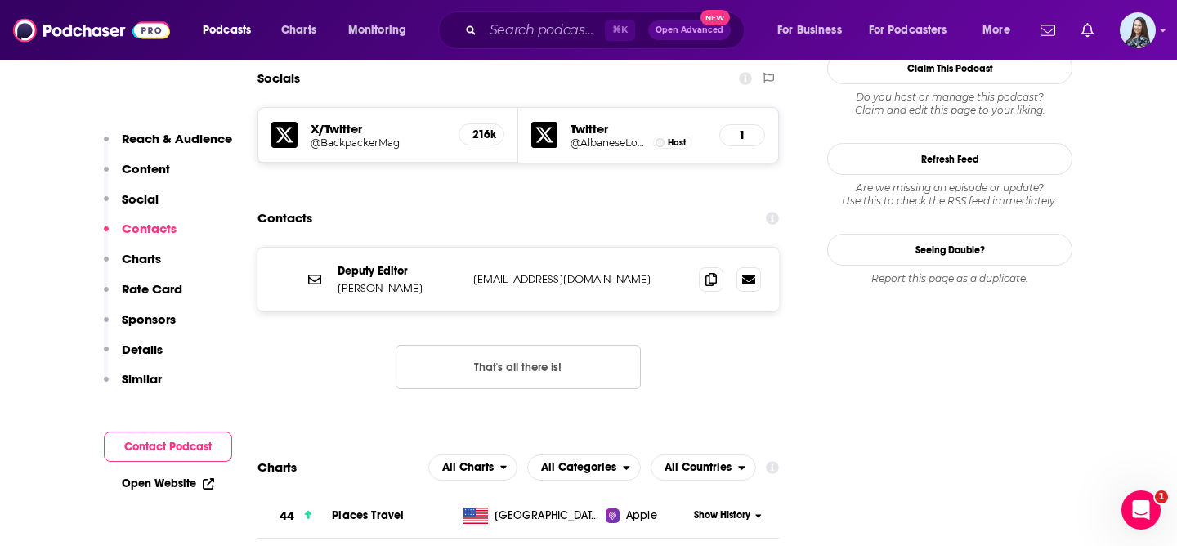
scroll to position [1569, 0]
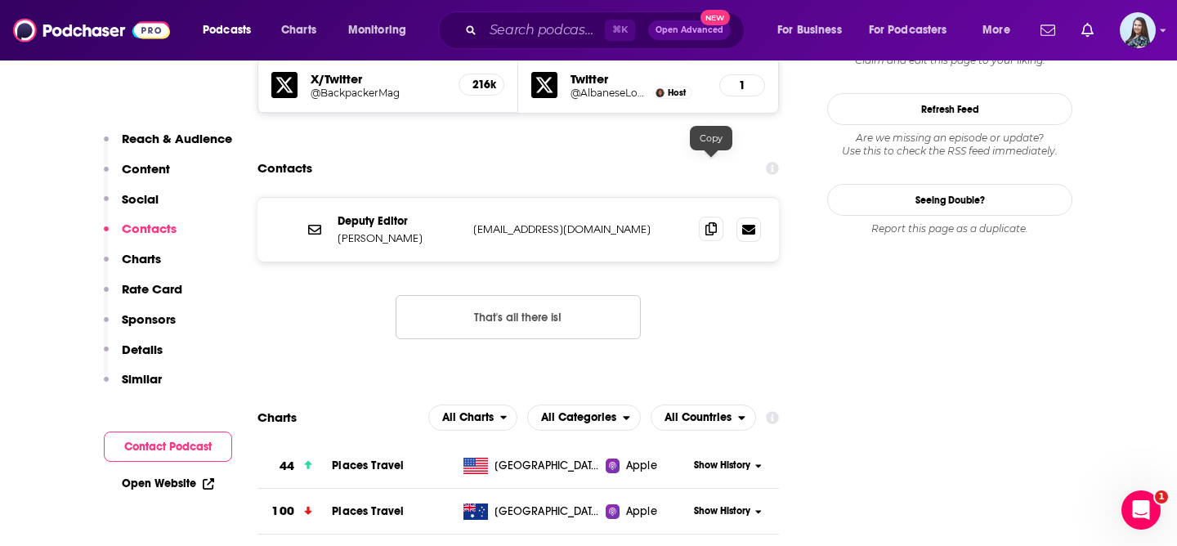
click at [708, 222] on icon at bounding box center [710, 228] width 11 height 13
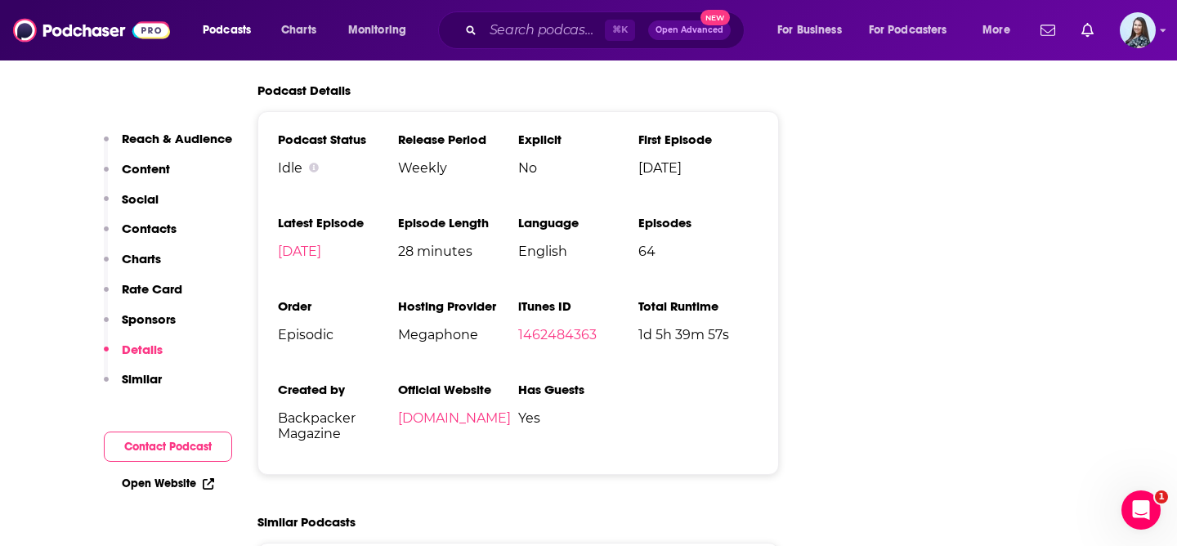
scroll to position [2929, 0]
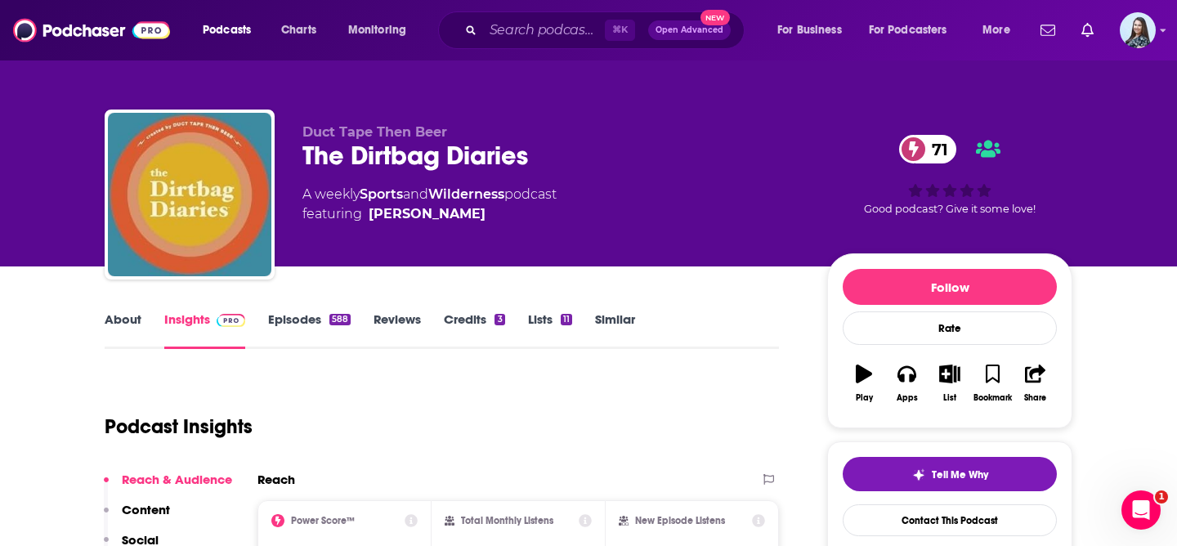
click at [429, 156] on div "The Dirtbag Diaries 71" at bounding box center [551, 156] width 499 height 32
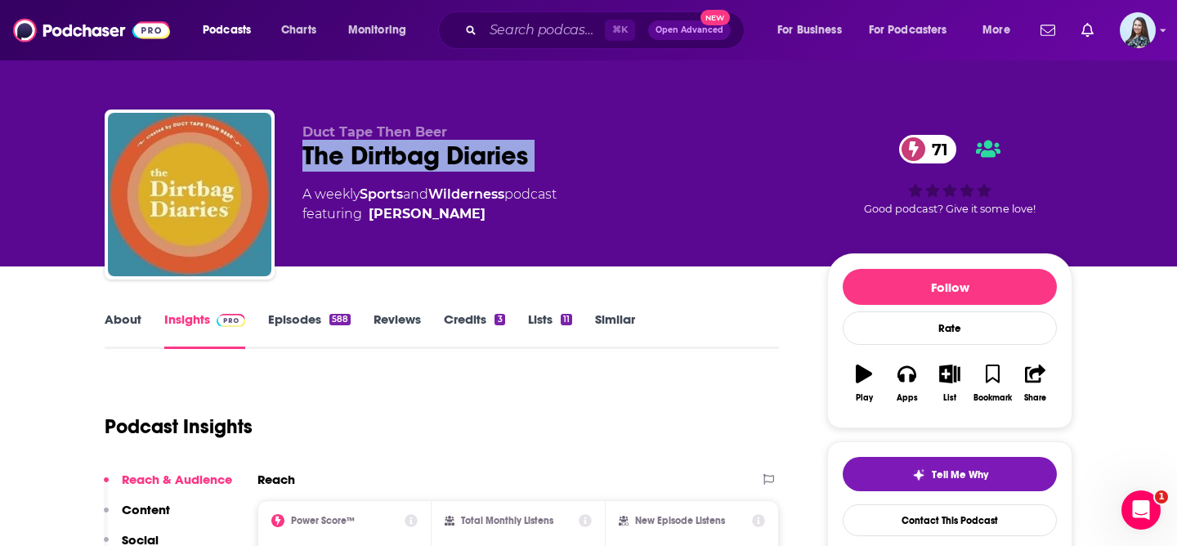
click at [429, 156] on div "The Dirtbag Diaries 71" at bounding box center [551, 156] width 499 height 32
copy div "The Dirtbag Diaries 71"
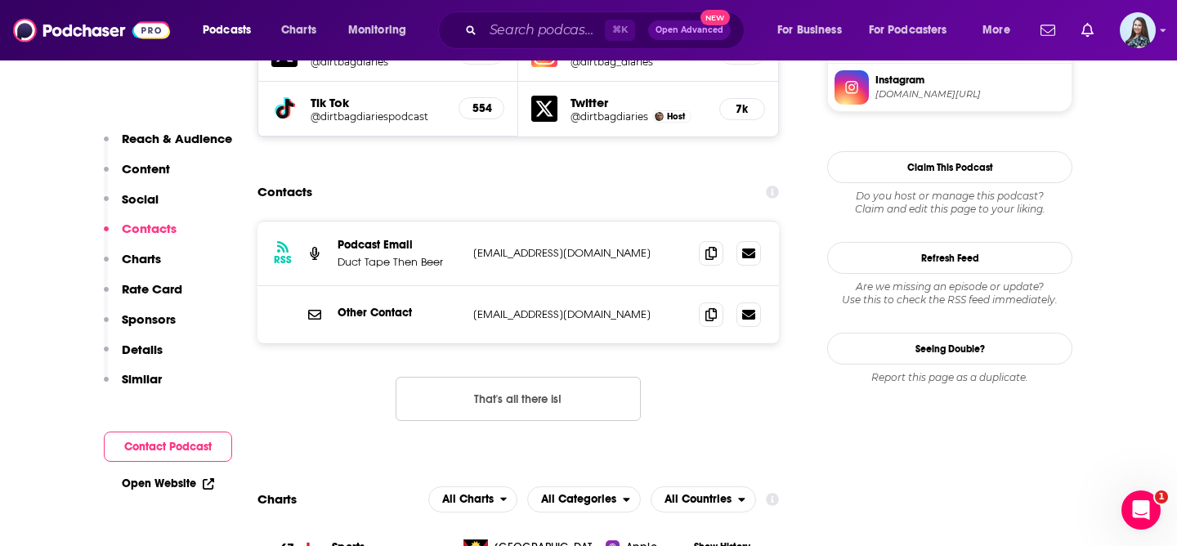
scroll to position [1520, 0]
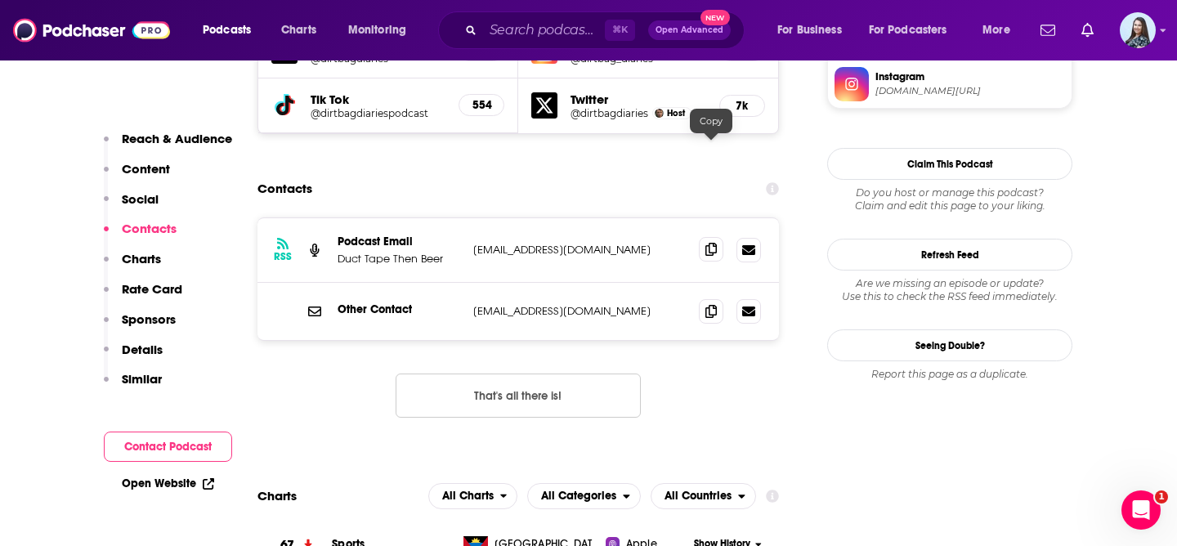
click at [707, 243] on icon at bounding box center [710, 249] width 11 height 13
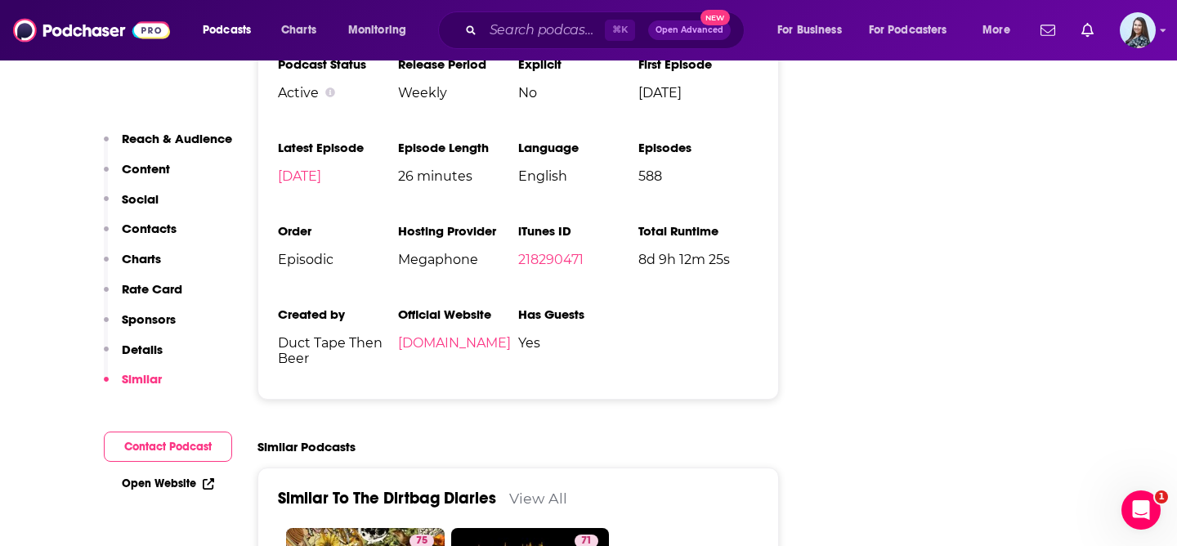
scroll to position [3208, 0]
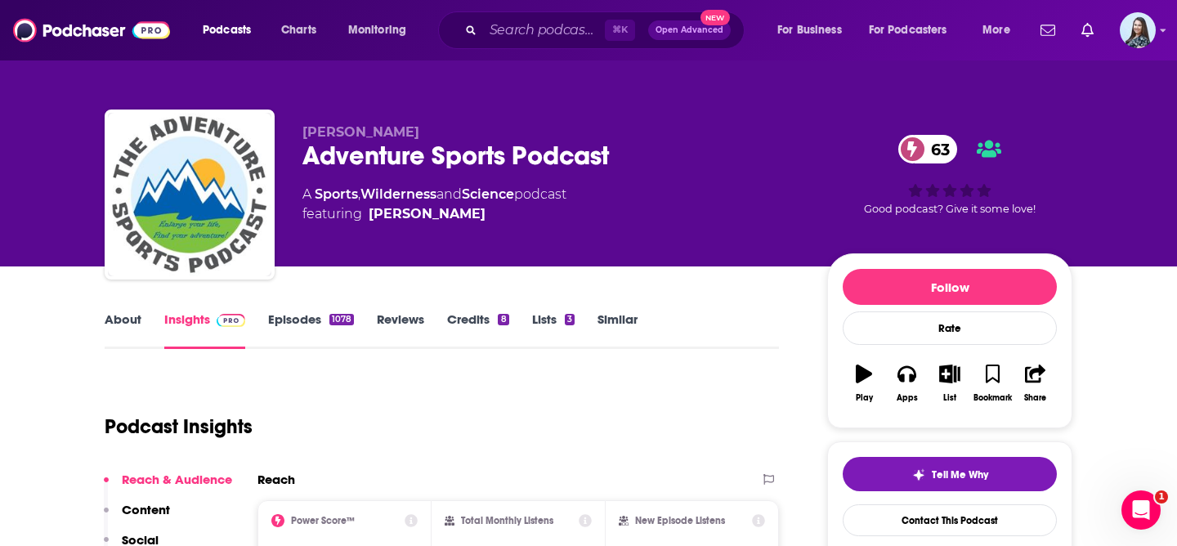
click at [440, 151] on div "Adventure Sports Podcast 63" at bounding box center [551, 156] width 499 height 32
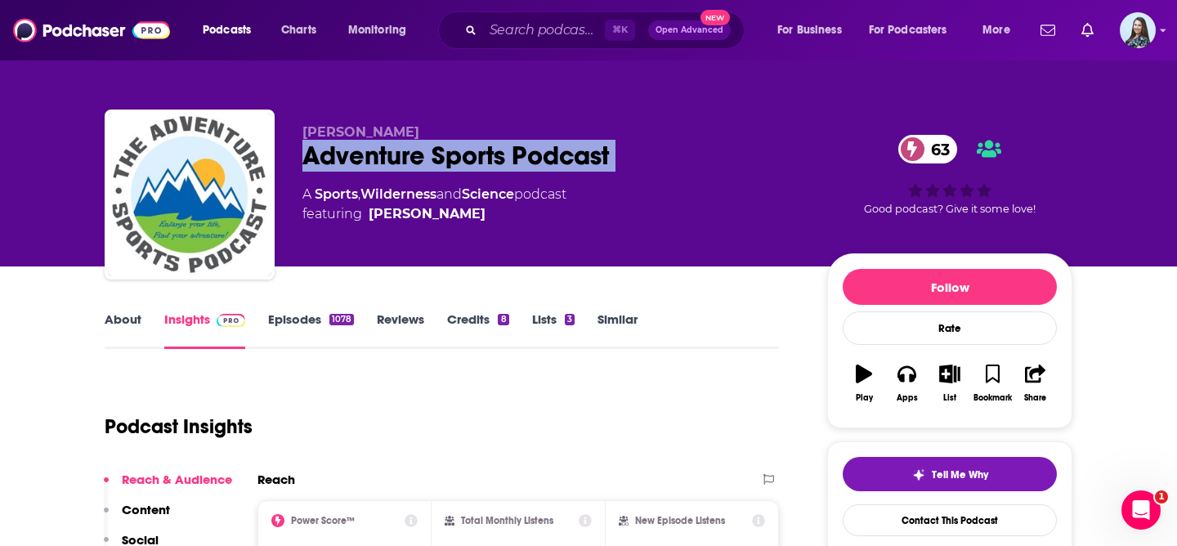
click at [440, 151] on div "Adventure Sports Podcast 63" at bounding box center [551, 156] width 499 height 32
copy div "Adventure Sports Podcast 63"
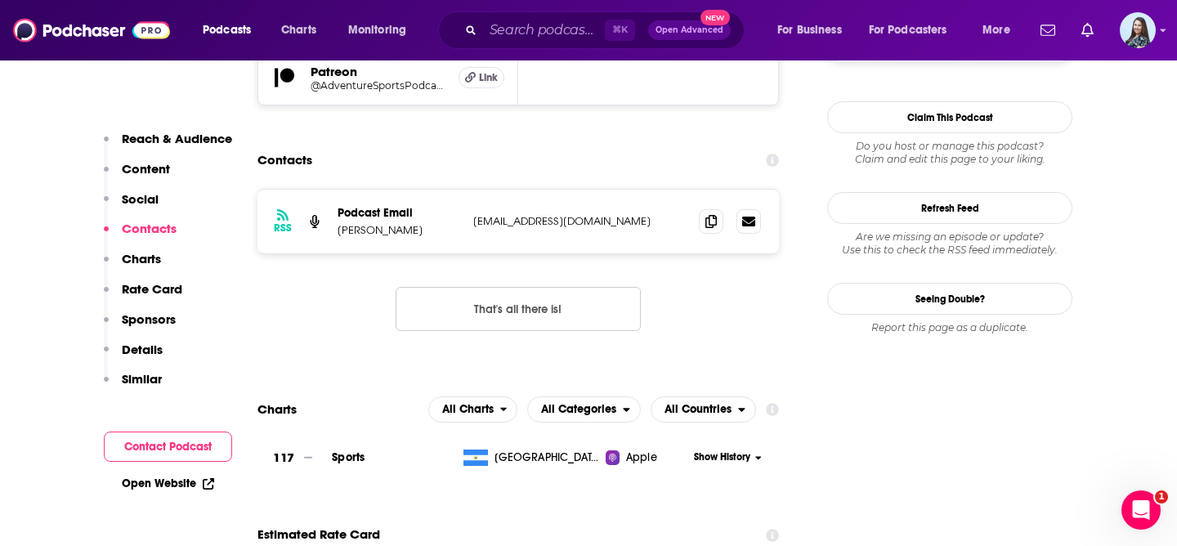
scroll to position [1549, 0]
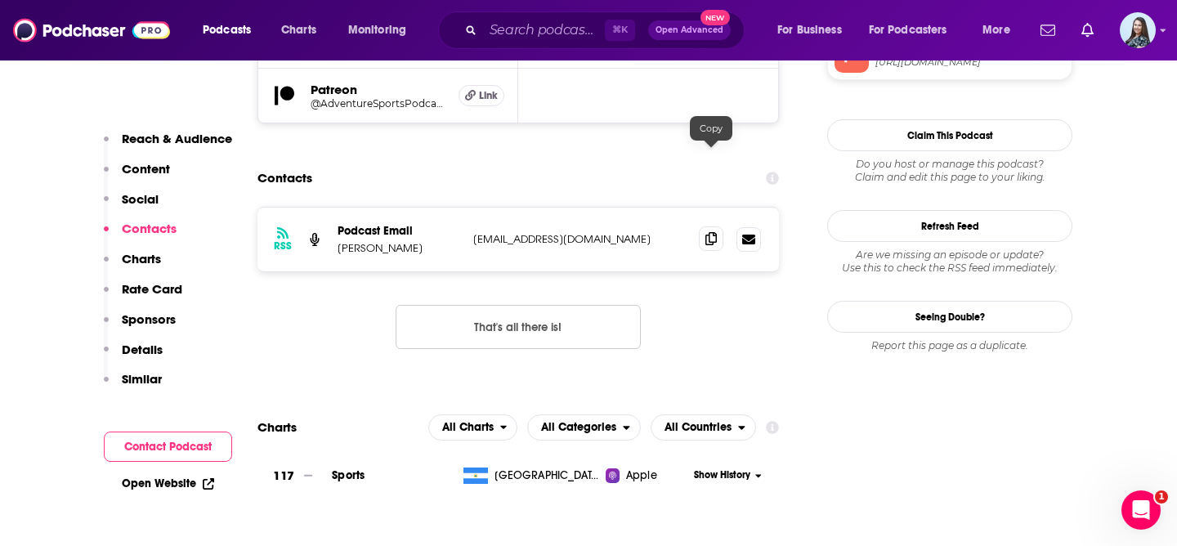
click at [714, 232] on icon at bounding box center [710, 238] width 11 height 13
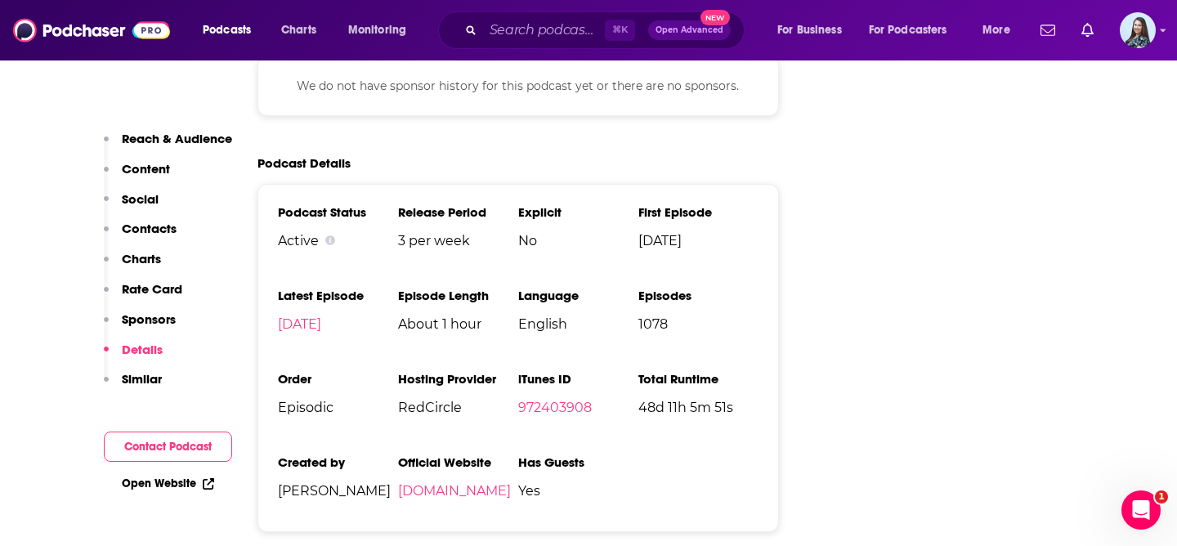
scroll to position [2301, 0]
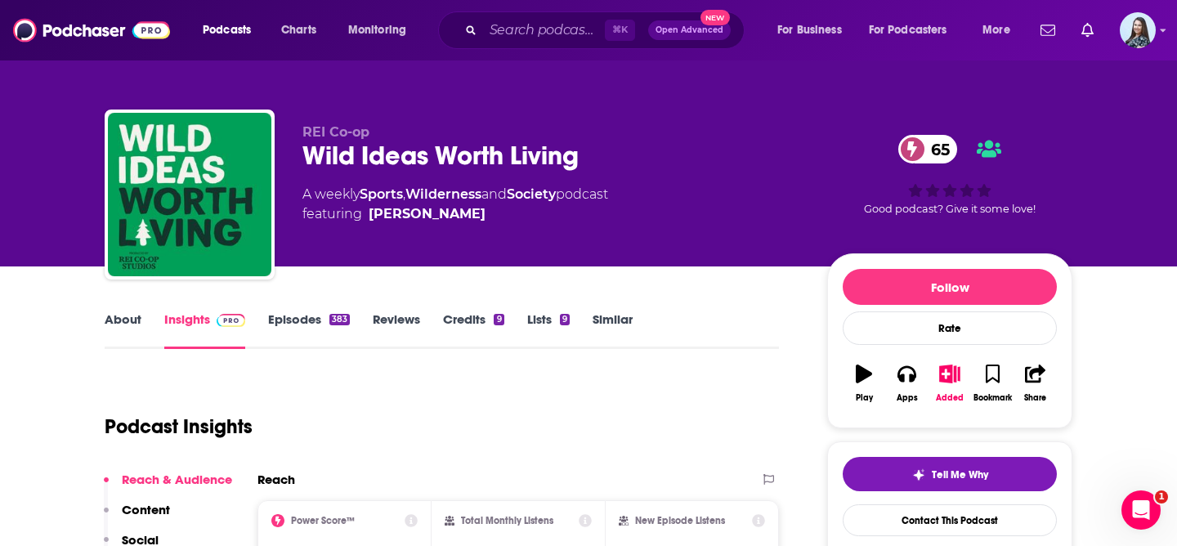
click at [393, 159] on div "Wild Ideas Worth Living 65" at bounding box center [551, 156] width 499 height 32
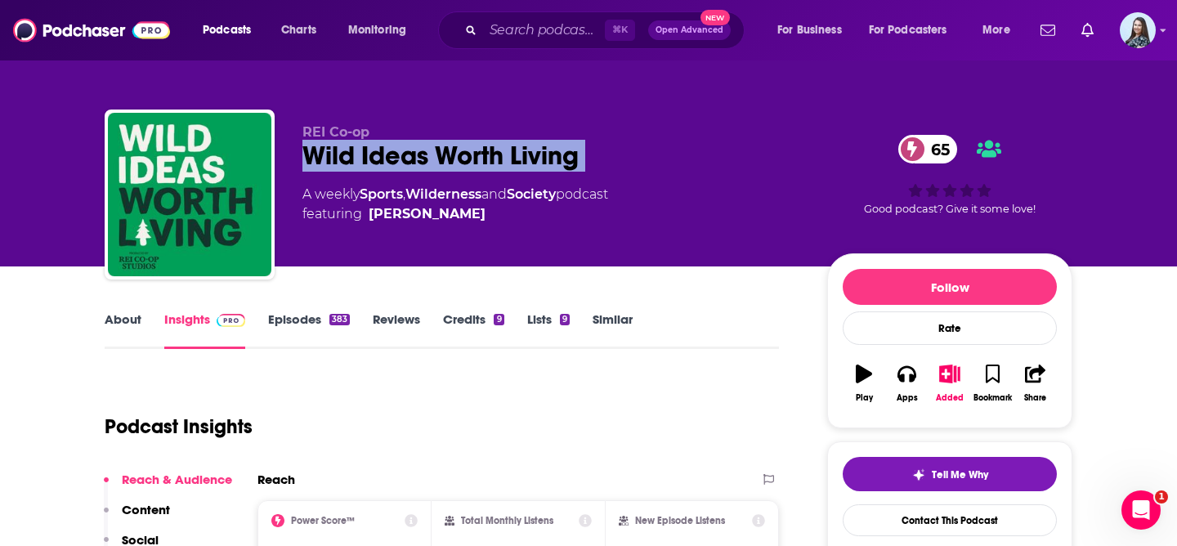
click at [393, 159] on div "Wild Ideas Worth Living 65" at bounding box center [551, 156] width 499 height 32
copy div "Wild Ideas Worth Living 65"
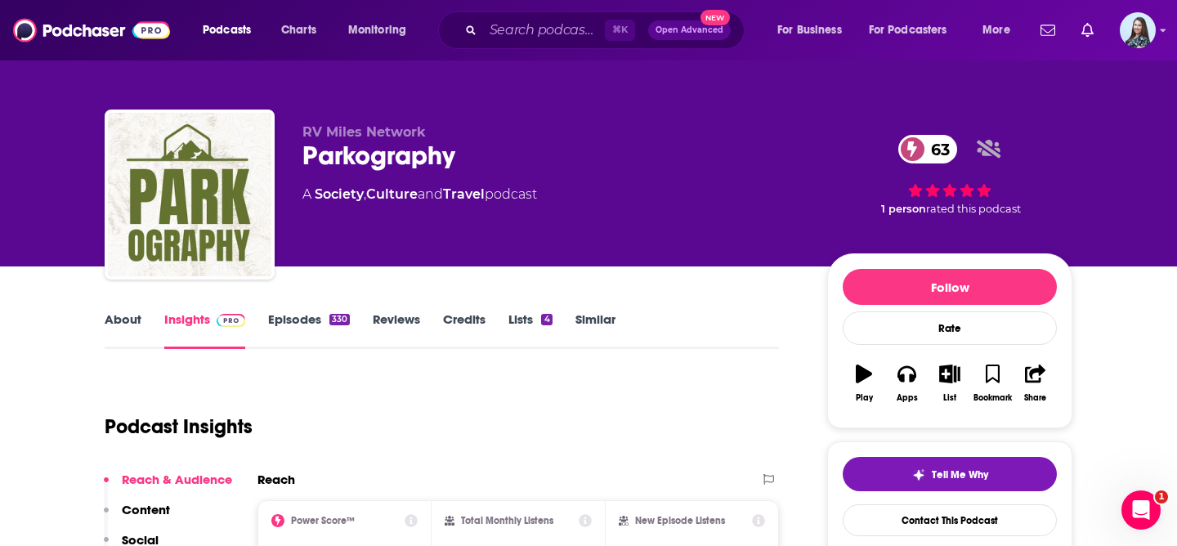
click at [341, 152] on div "Parkography 63" at bounding box center [551, 156] width 499 height 32
copy h2 "Parkography"
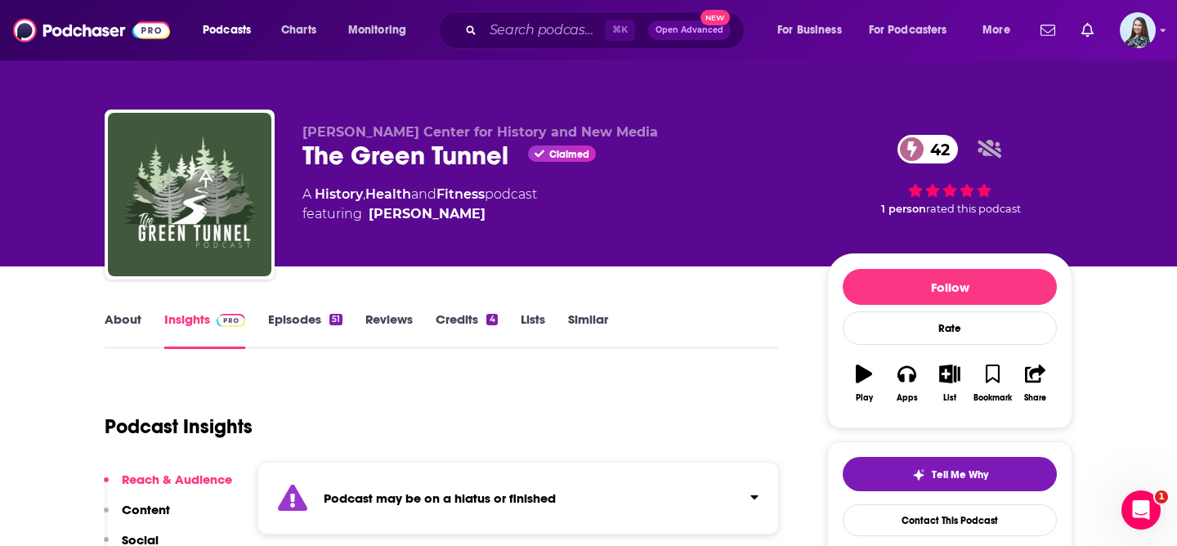
click at [416, 156] on div "The Green Tunnel Claimed 42" at bounding box center [551, 156] width 499 height 32
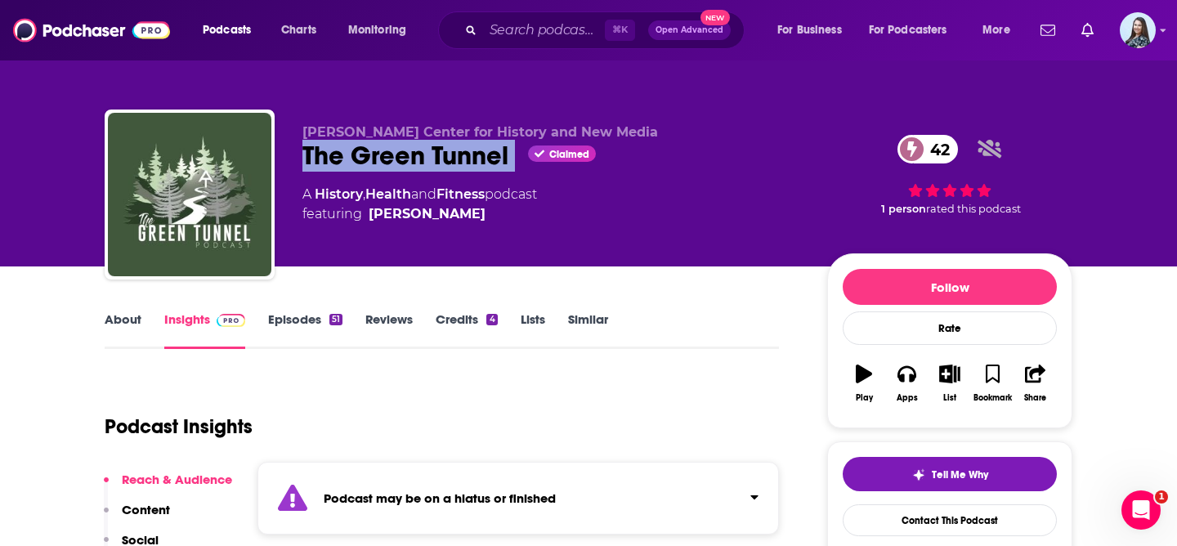
click at [416, 156] on div "The Green Tunnel Claimed 42" at bounding box center [551, 156] width 499 height 32
copy div "The Green Tunnel"
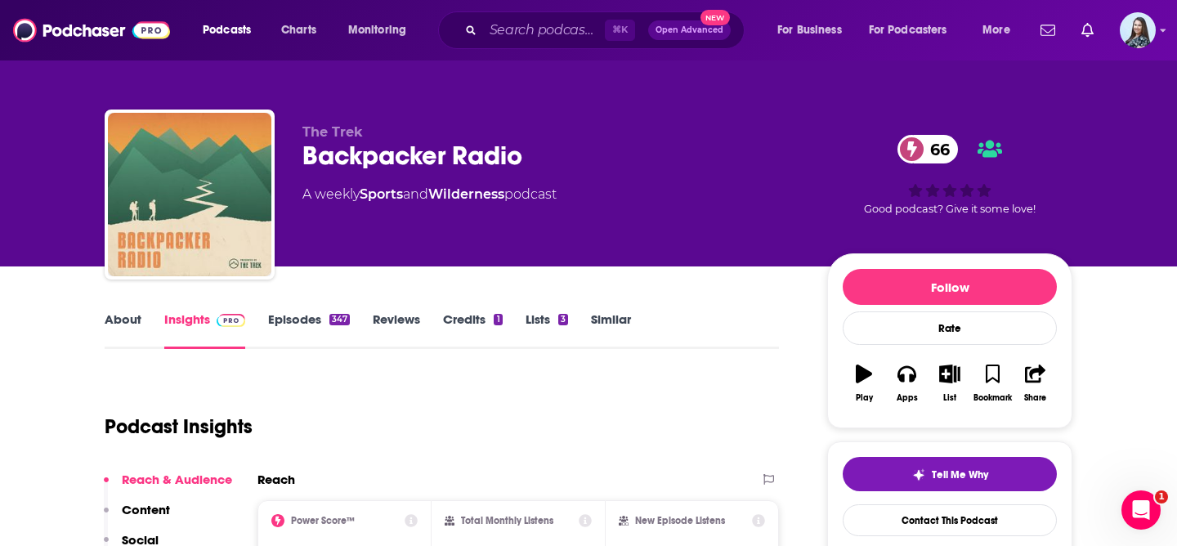
click at [403, 155] on div "Backpacker Radio 66" at bounding box center [551, 156] width 499 height 32
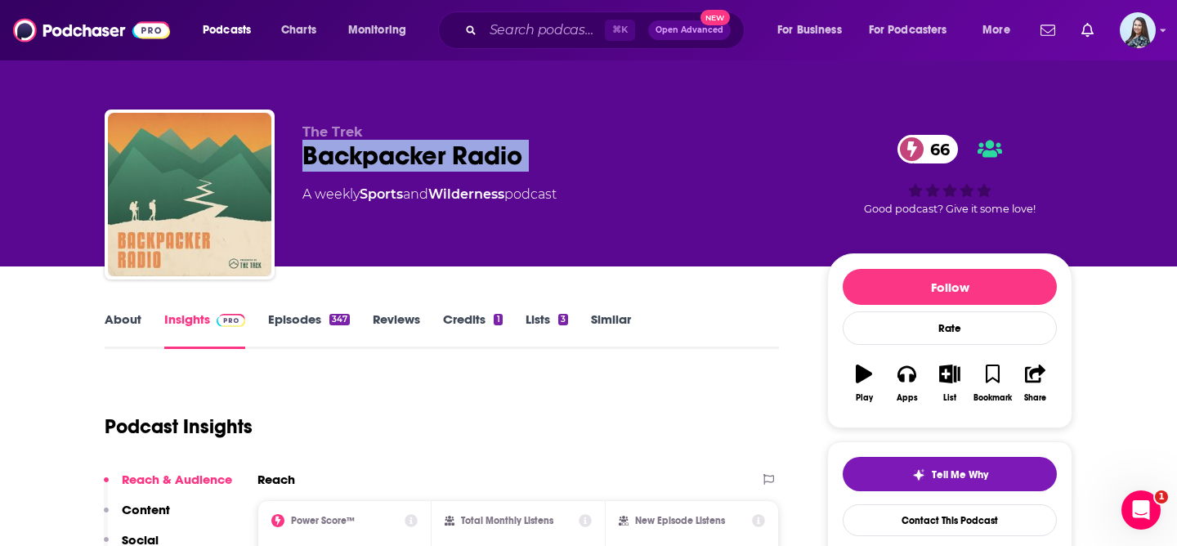
click at [403, 155] on div "Backpacker Radio 66" at bounding box center [551, 156] width 499 height 32
copy div "Backpacker Radio 66"
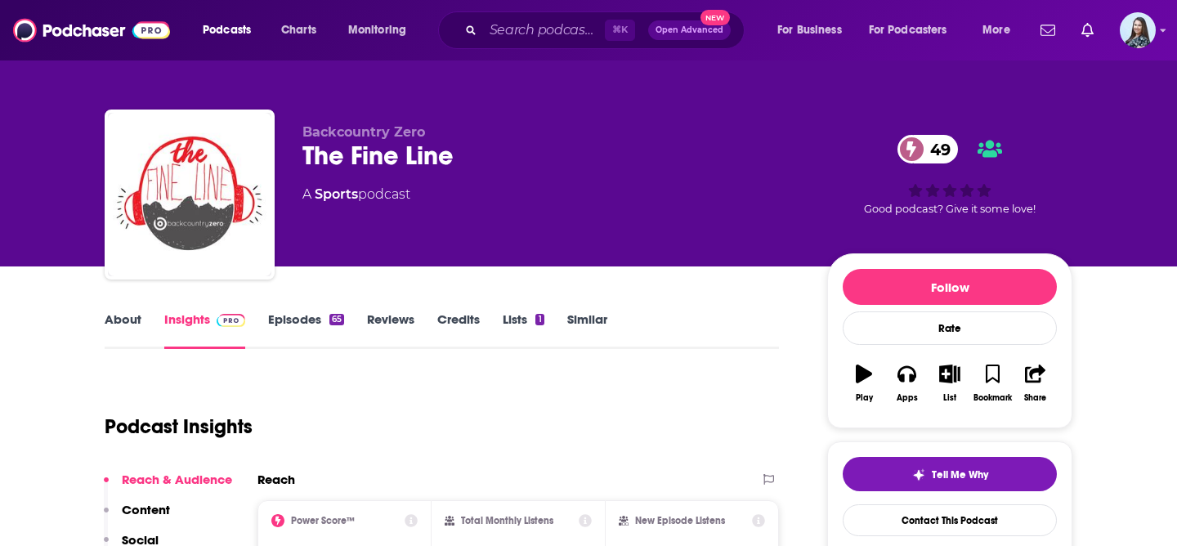
click at [376, 164] on div "The Fine Line 49" at bounding box center [551, 156] width 499 height 32
copy div "The Fine Line 49"
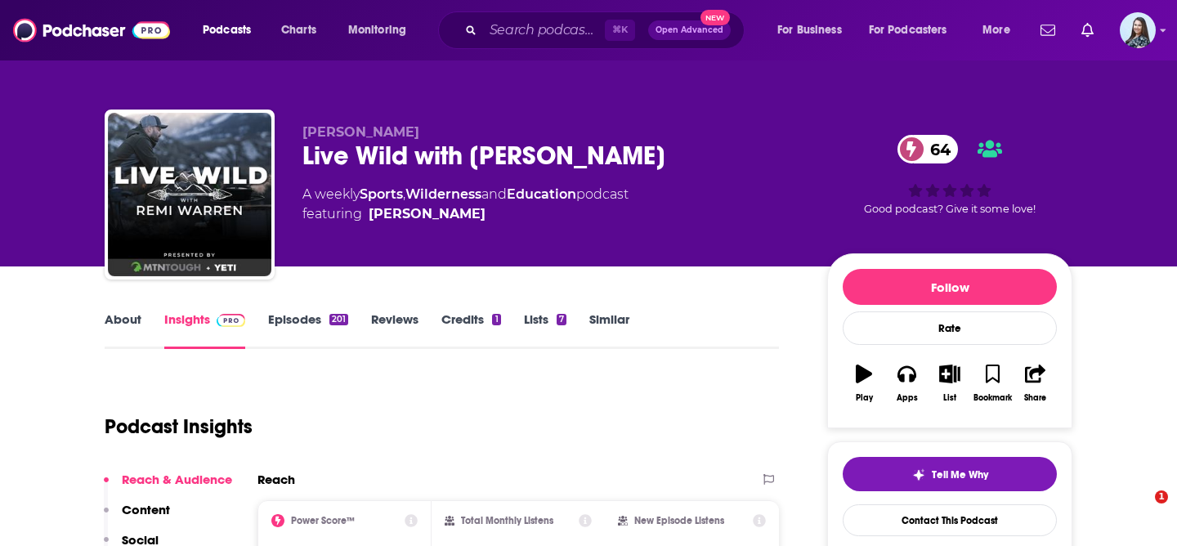
click at [411, 159] on div "Live Wild with Remi Warren 64" at bounding box center [551, 156] width 499 height 32
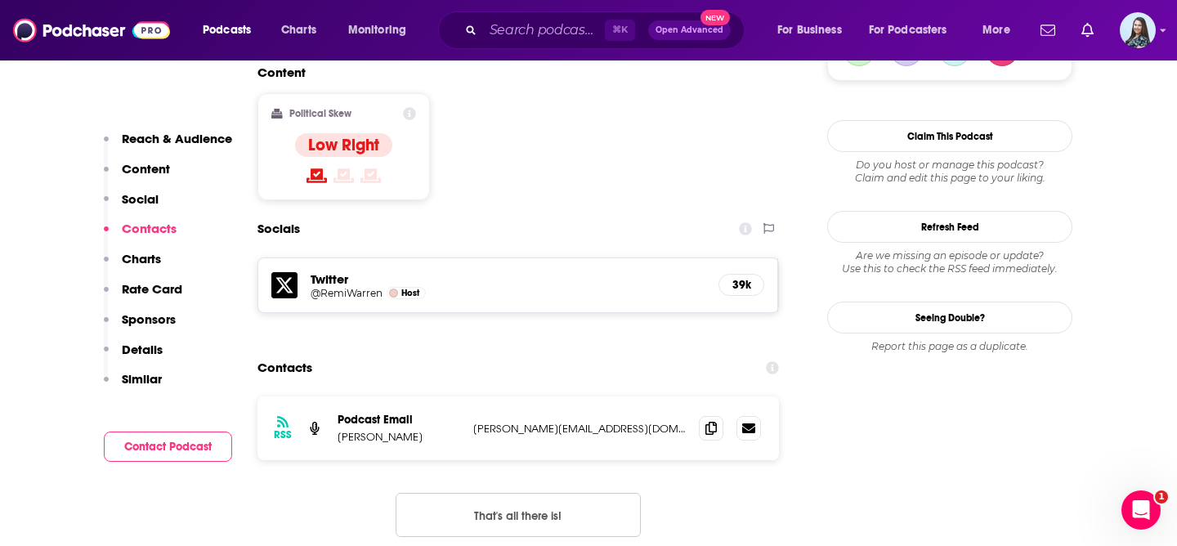
scroll to position [1272, 0]
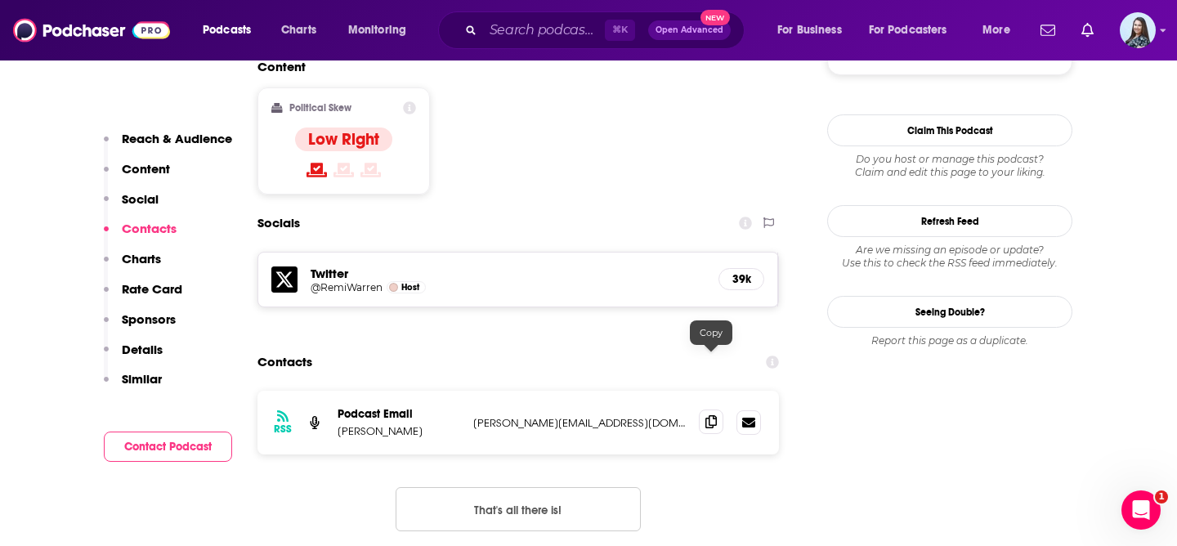
click at [711, 415] on icon at bounding box center [710, 421] width 11 height 13
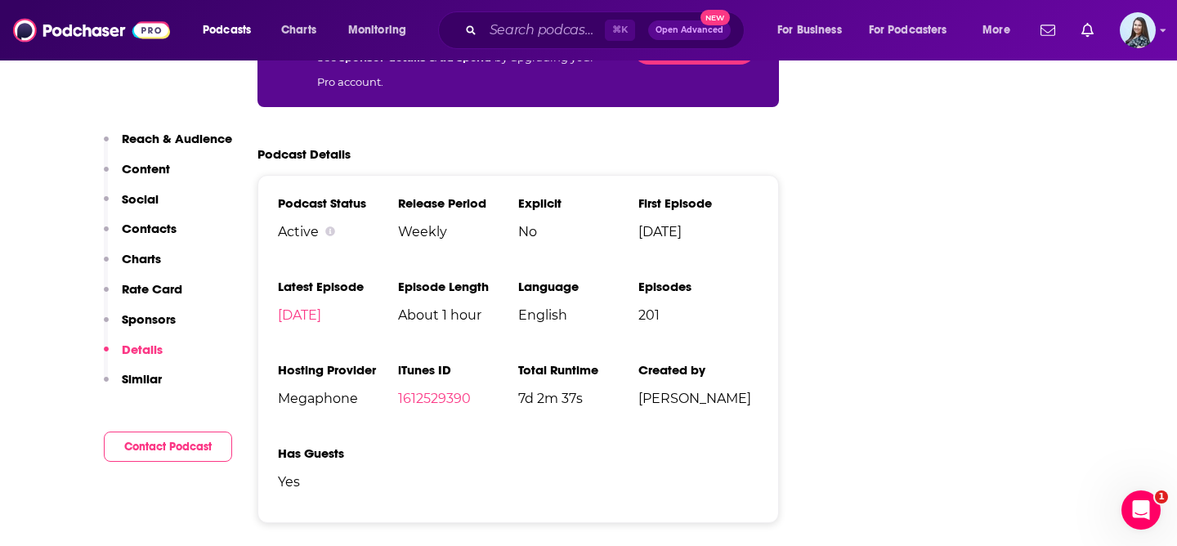
scroll to position [2619, 0]
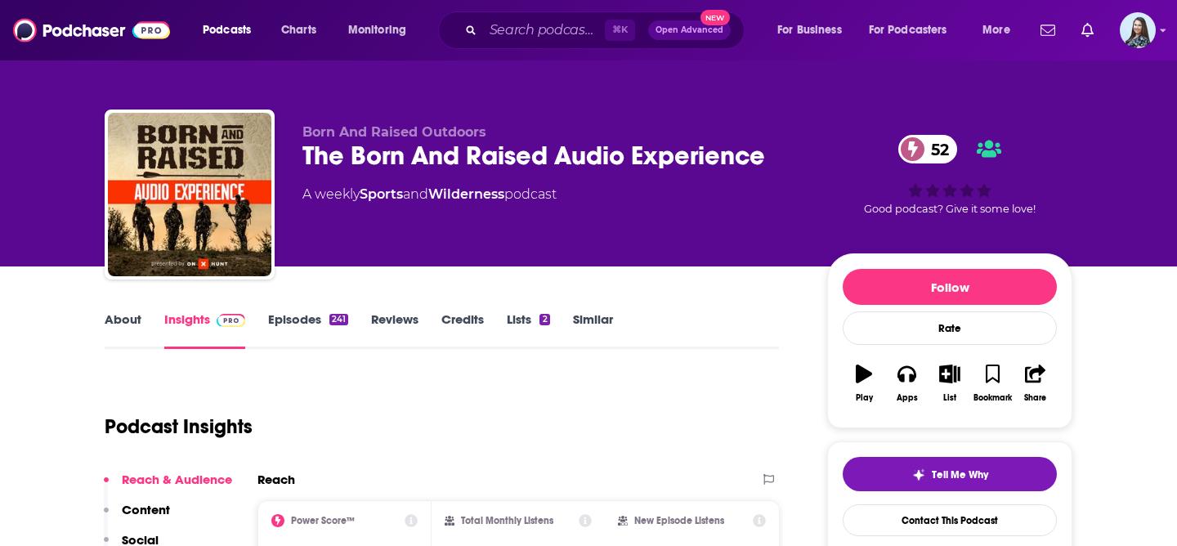
click at [525, 161] on div "The Born And Raised Audio Experience 52" at bounding box center [551, 156] width 499 height 32
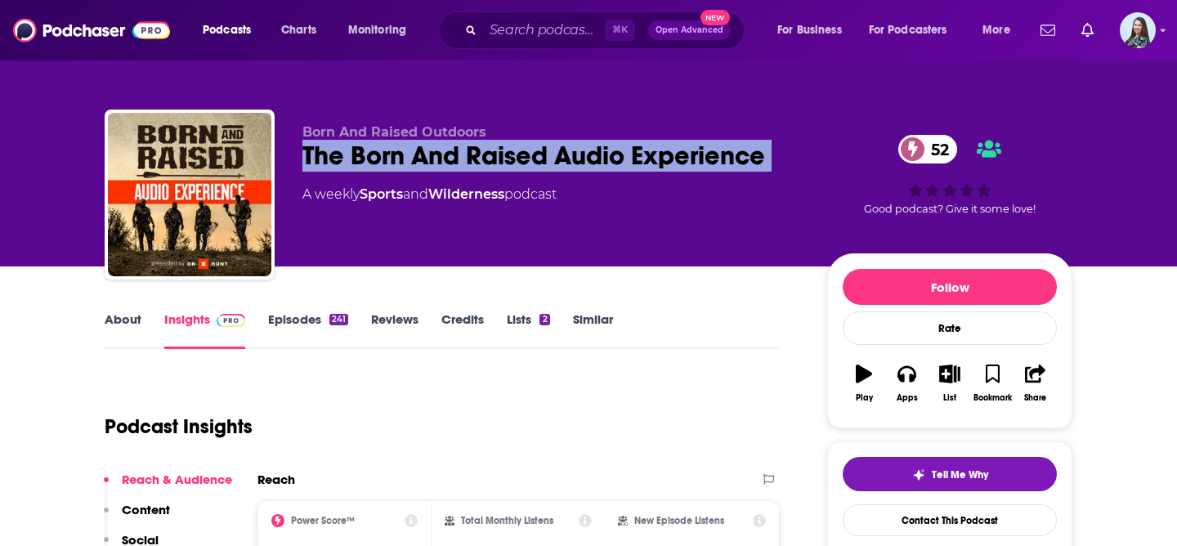
click at [525, 161] on div "The Born And Raised Audio Experience 52" at bounding box center [551, 156] width 499 height 32
copy div "The Born And Raised Audio Experience 52"
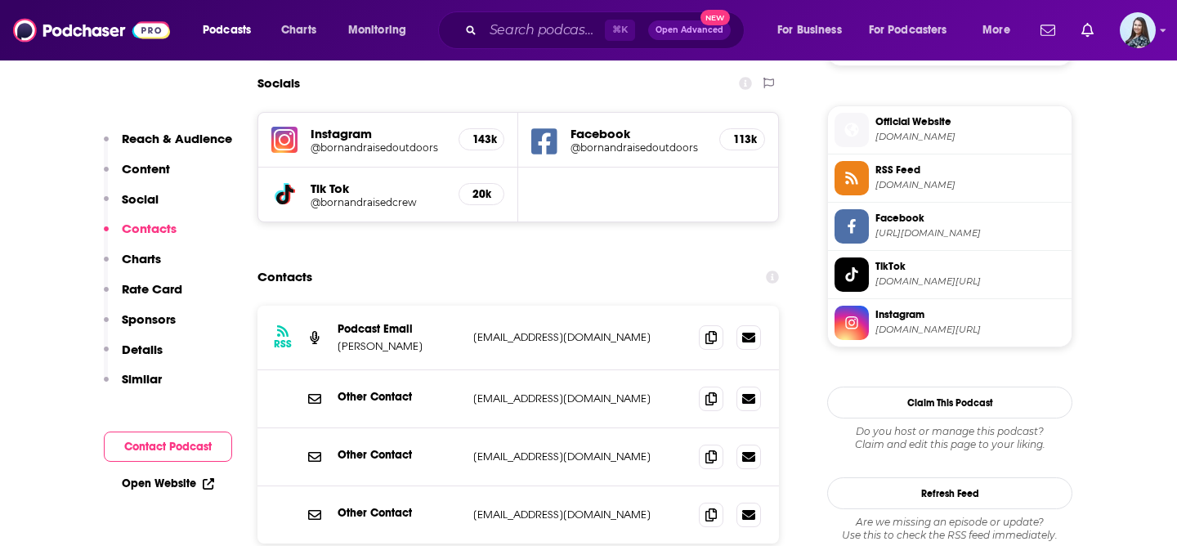
scroll to position [1515, 0]
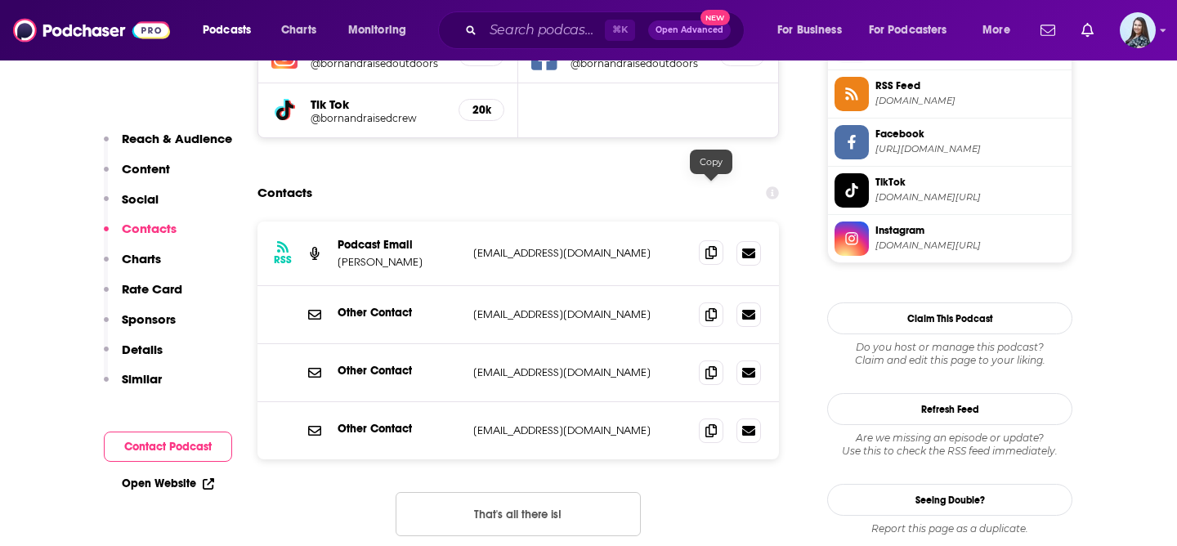
click at [711, 246] on icon at bounding box center [710, 252] width 11 height 13
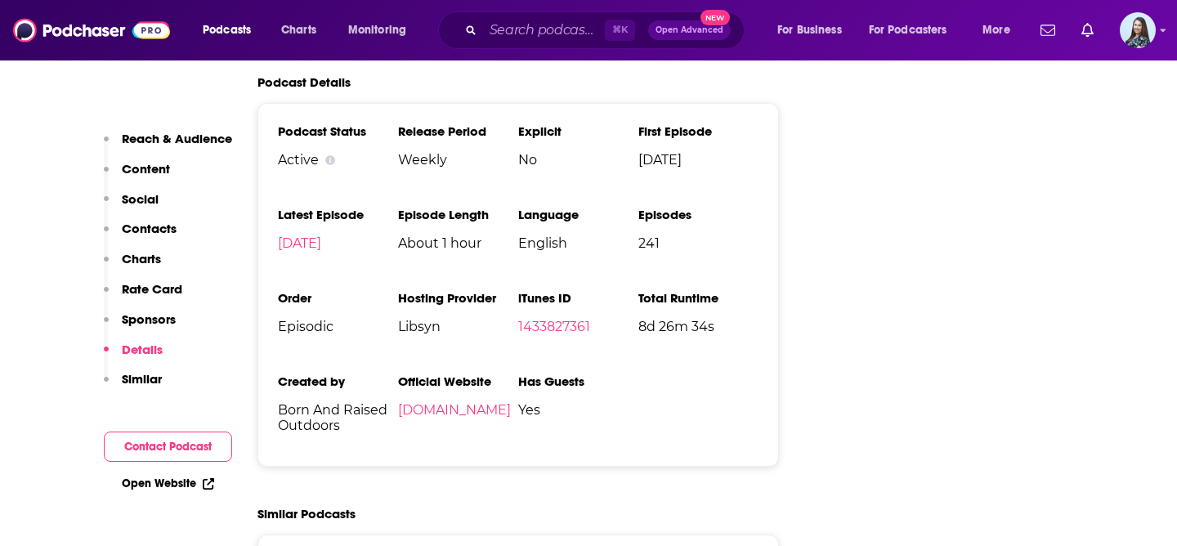
scroll to position [2574, 0]
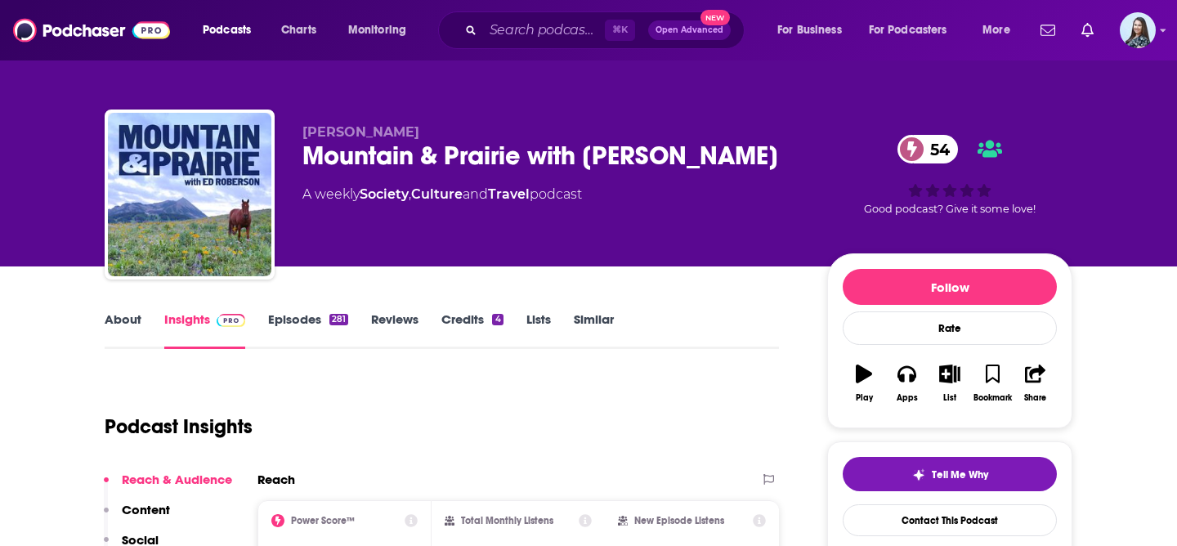
scroll to position [21, 0]
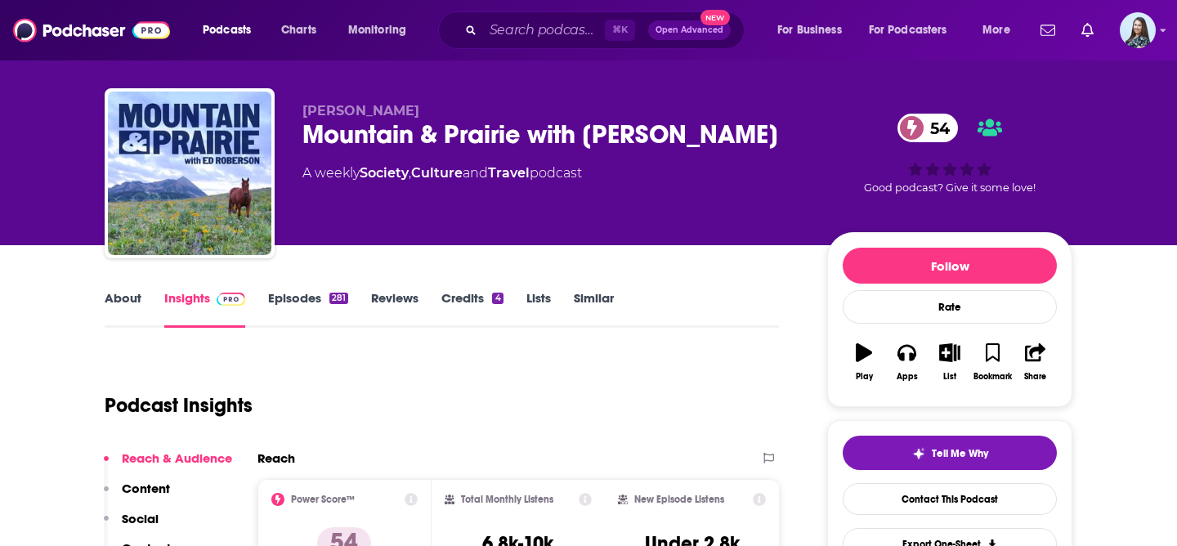
click at [400, 133] on div "Mountain & Prairie with Ed Roberson 54" at bounding box center [551, 134] width 499 height 32
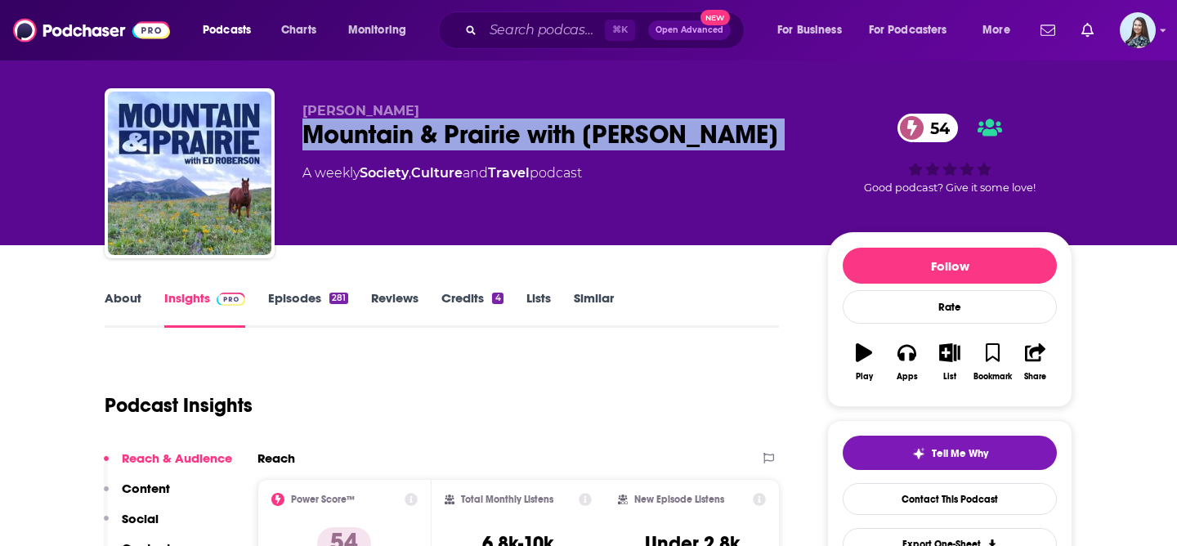
click at [400, 133] on div "Mountain & Prairie with Ed Roberson 54" at bounding box center [551, 134] width 499 height 32
copy div "Mountain & Prairie with Ed Roberson 54"
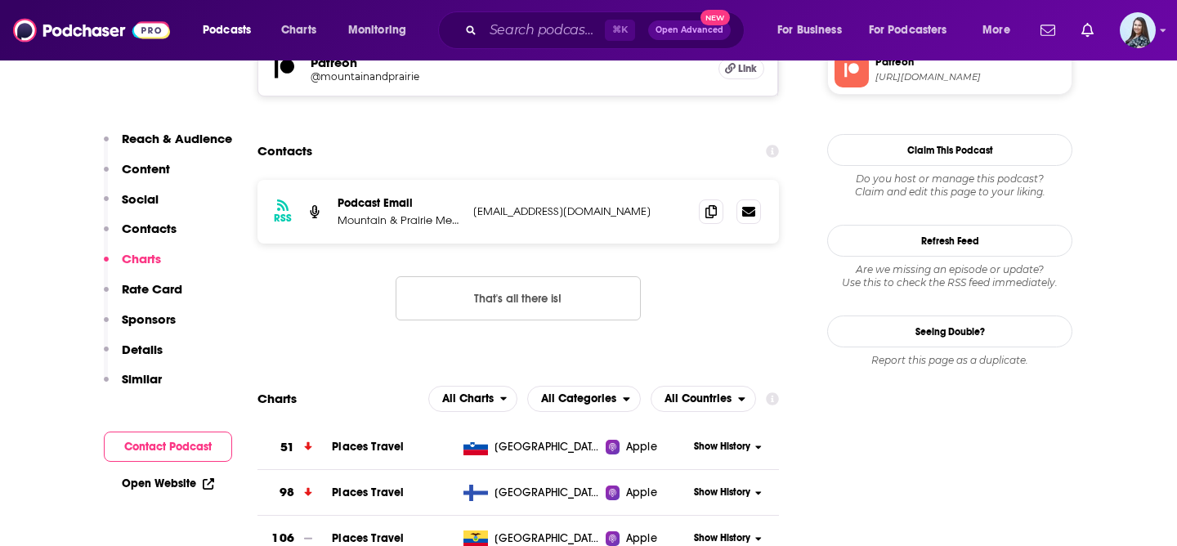
scroll to position [1446, 0]
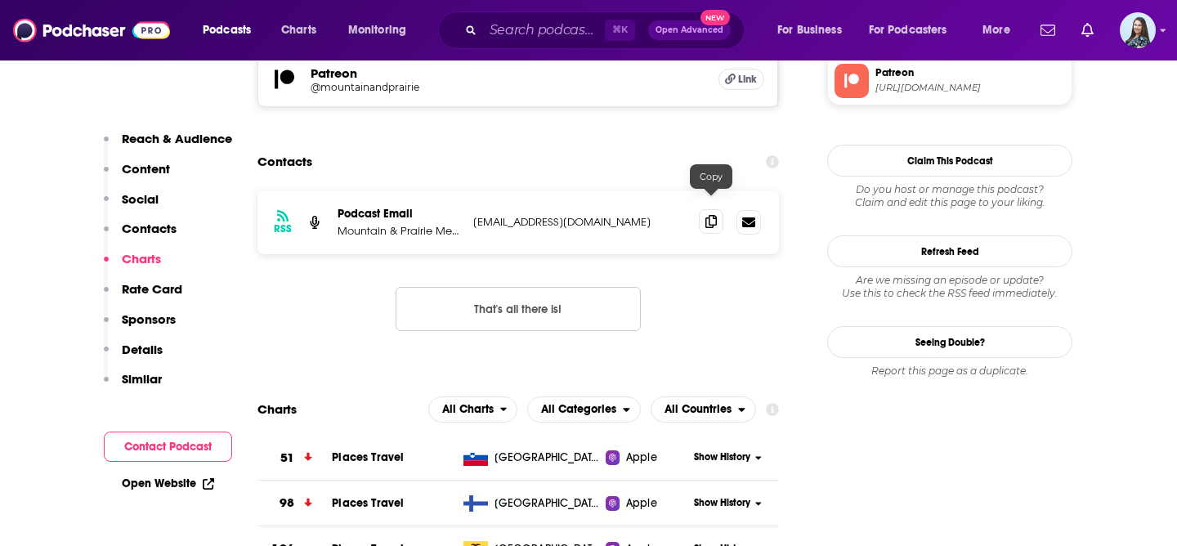
click at [709, 215] on icon at bounding box center [710, 221] width 11 height 13
click at [711, 215] on icon at bounding box center [710, 221] width 11 height 13
click at [715, 215] on icon at bounding box center [710, 221] width 11 height 13
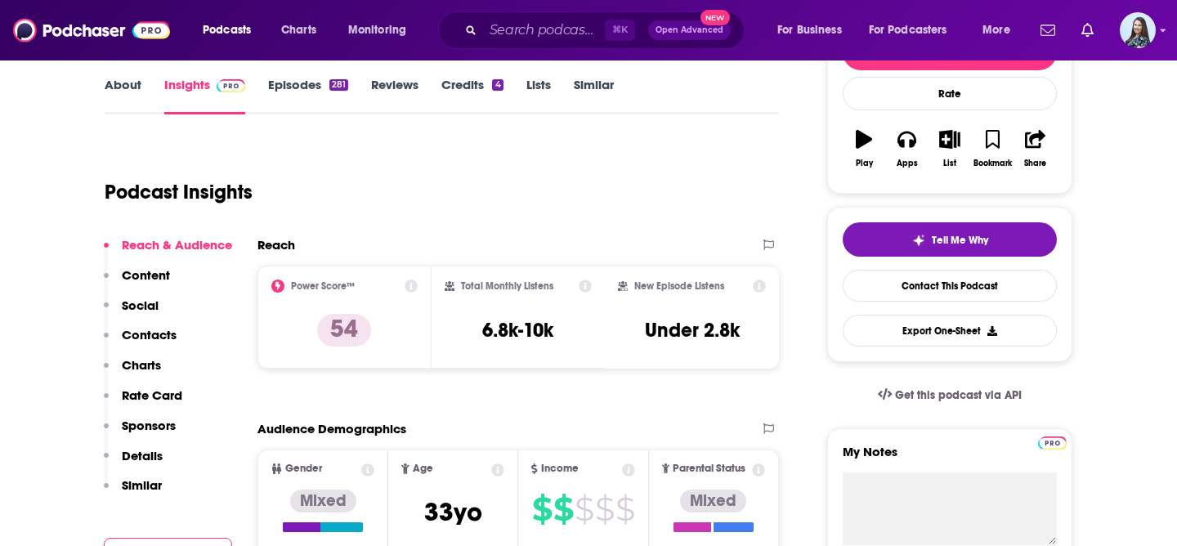
scroll to position [0, 0]
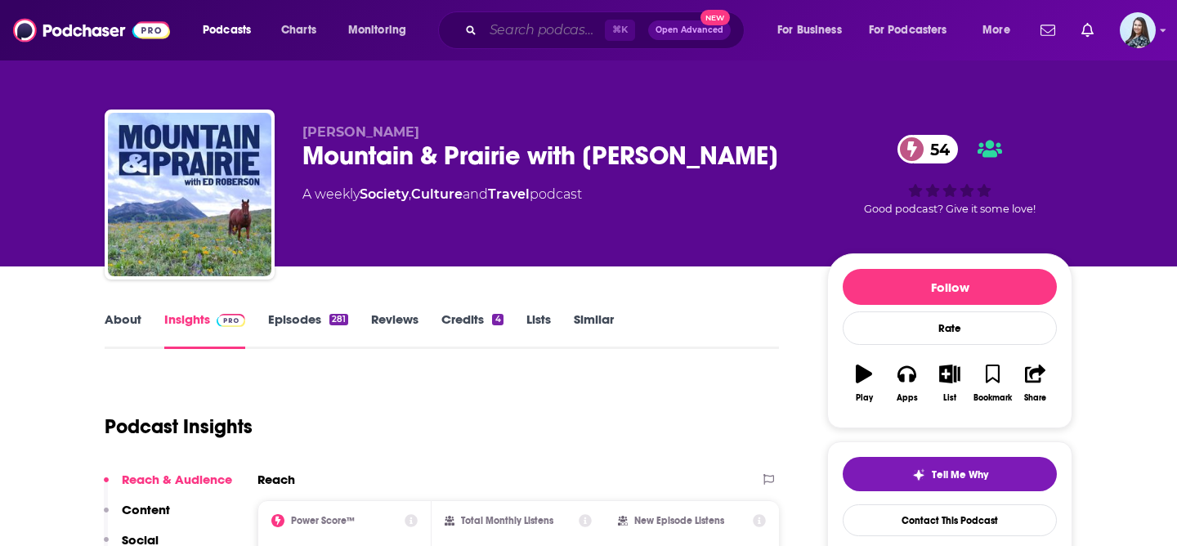
click at [512, 27] on input "Search podcasts, credits, & more..." at bounding box center [544, 30] width 122 height 26
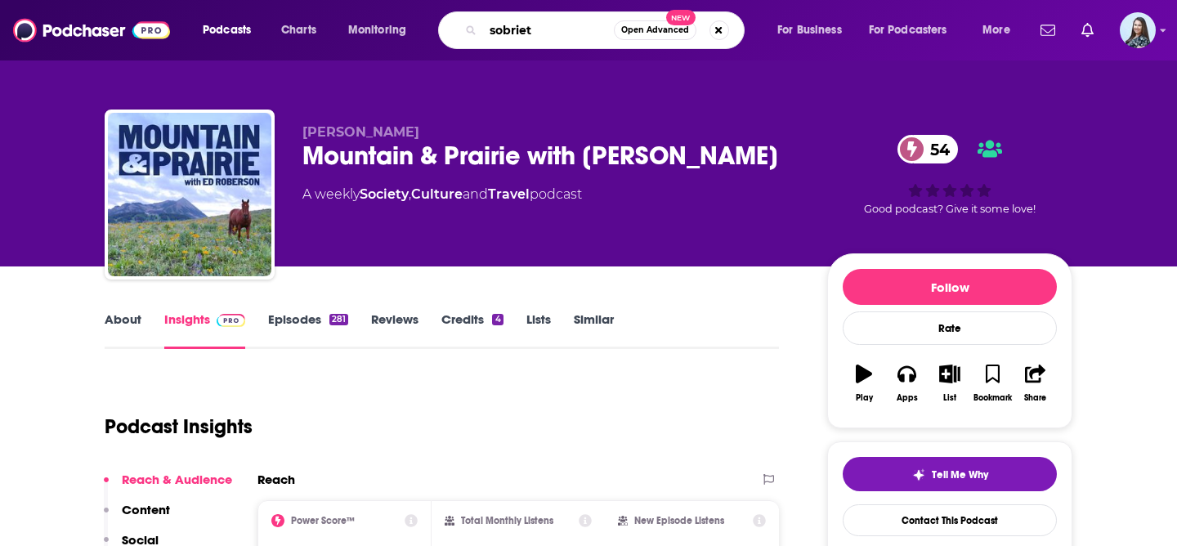
type input "sobriety"
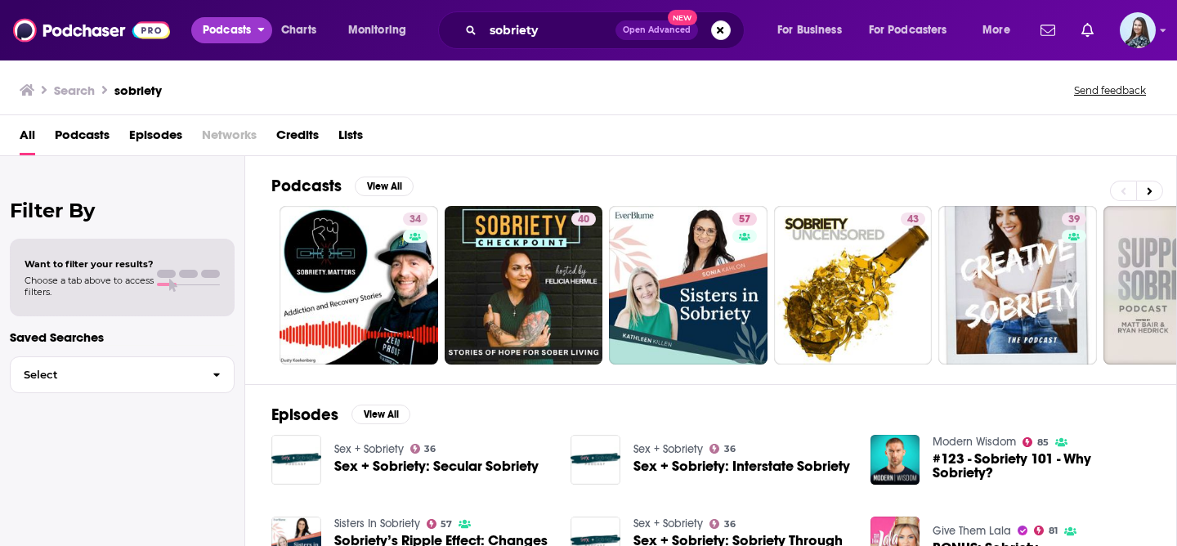
click at [212, 29] on span "Podcasts" at bounding box center [227, 30] width 48 height 23
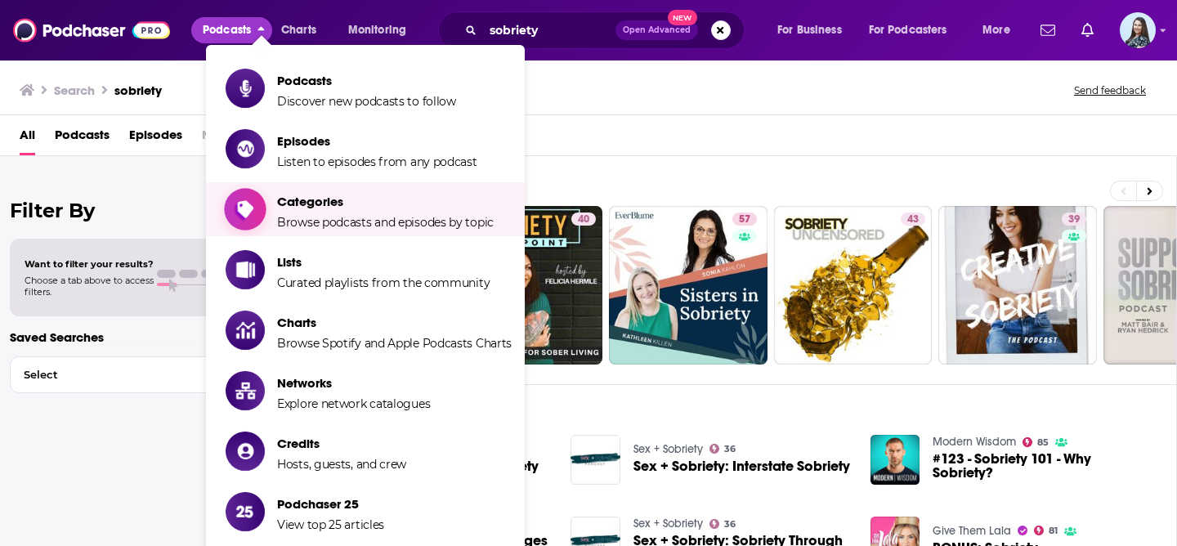
click at [308, 209] on span "Categories Browse podcasts and episodes by topic" at bounding box center [385, 209] width 217 height 41
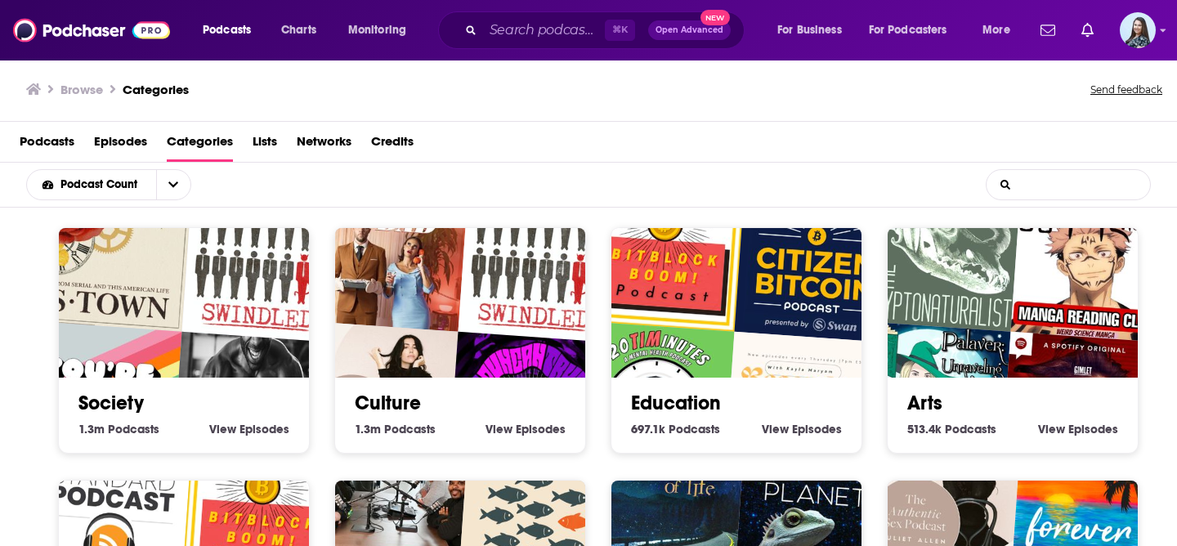
click at [1075, 187] on input "List Search Input" at bounding box center [1067, 184] width 163 height 29
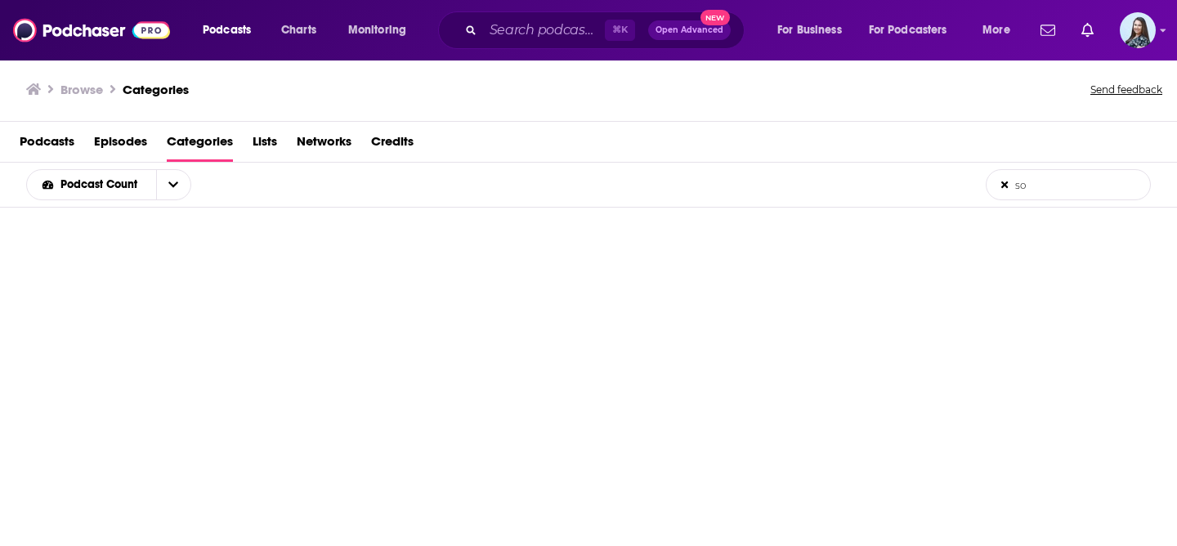
type input "s"
type input "addiction"
click at [243, 40] on span "Podcasts" at bounding box center [227, 30] width 48 height 23
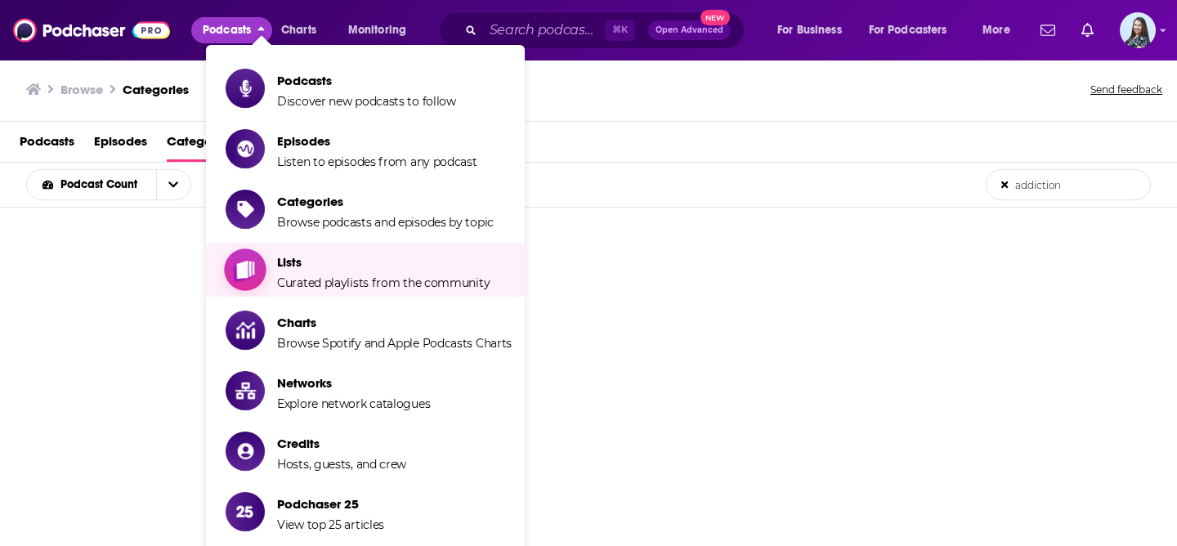
click at [330, 259] on span "Lists" at bounding box center [383, 262] width 212 height 16
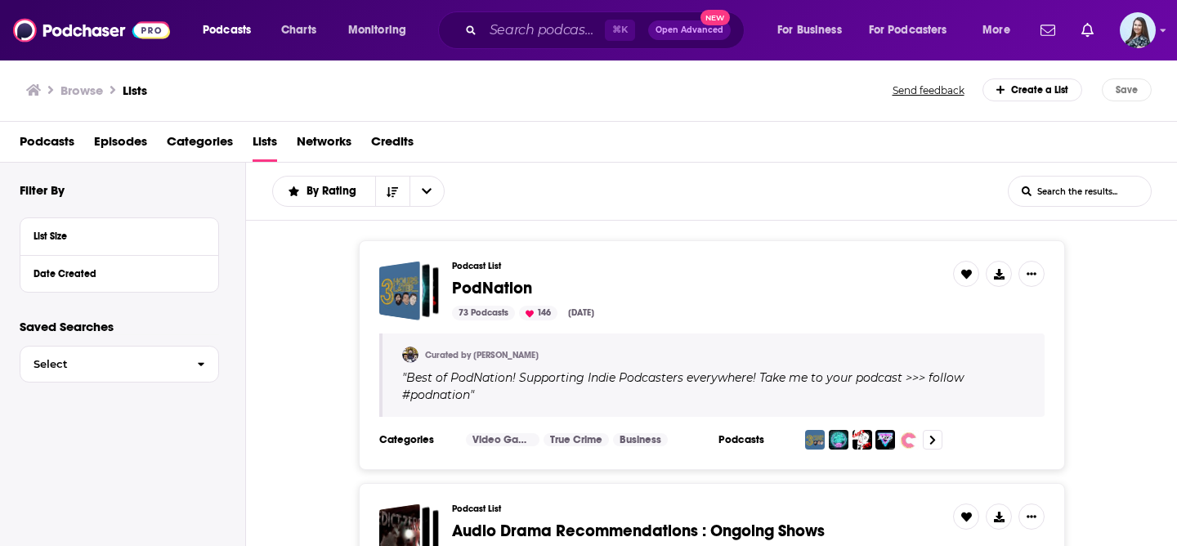
click at [1066, 190] on input "List Search Input" at bounding box center [1079, 191] width 142 height 29
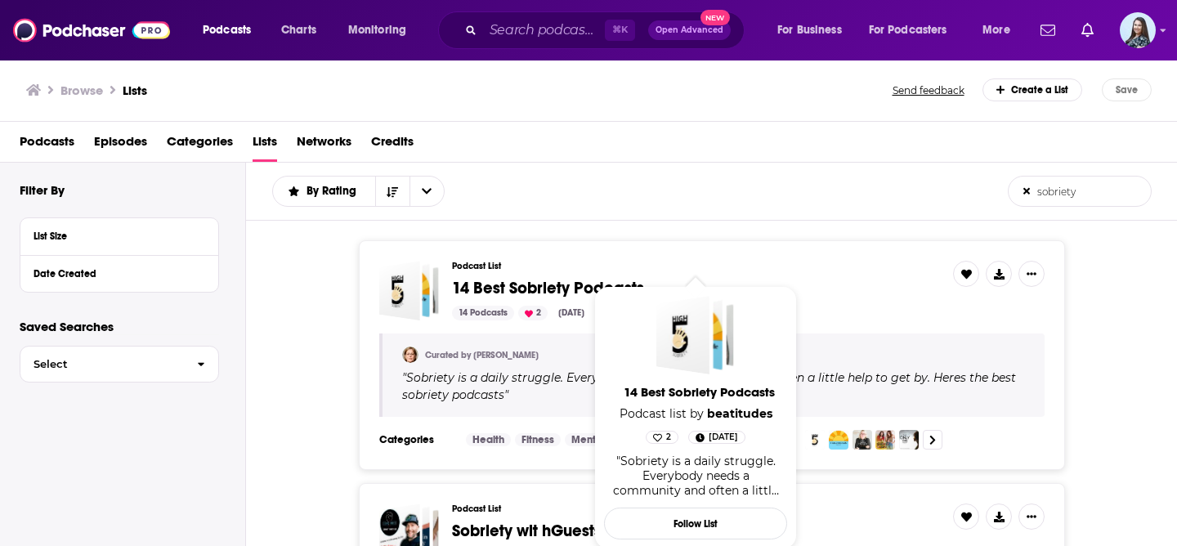
type input "sobriety"
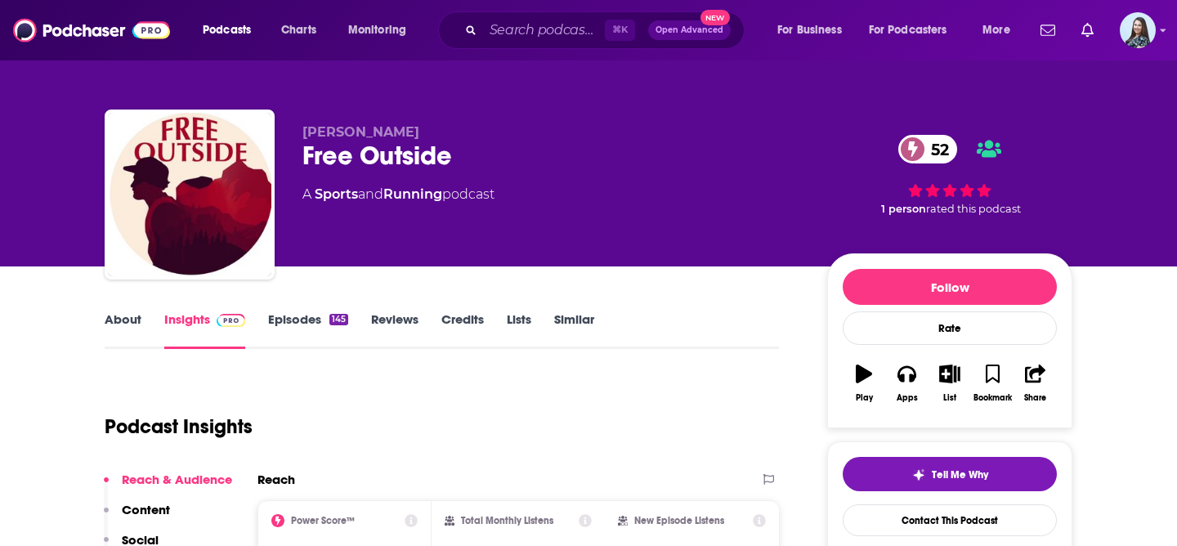
click at [388, 161] on div "Free Outside 52" at bounding box center [551, 156] width 499 height 32
copy div "Free Outside 52"
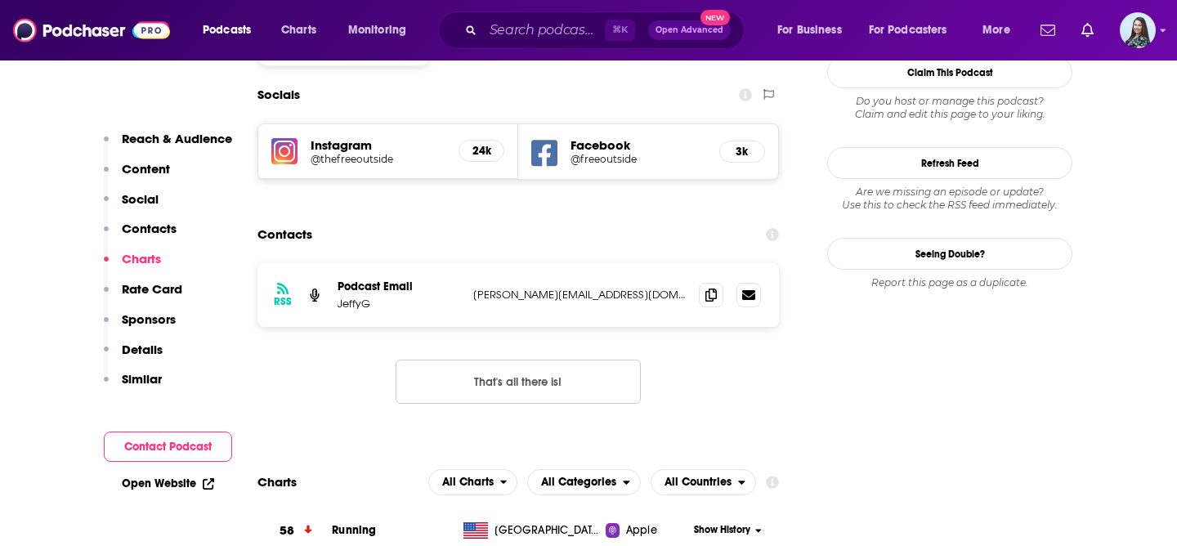
scroll to position [1427, 0]
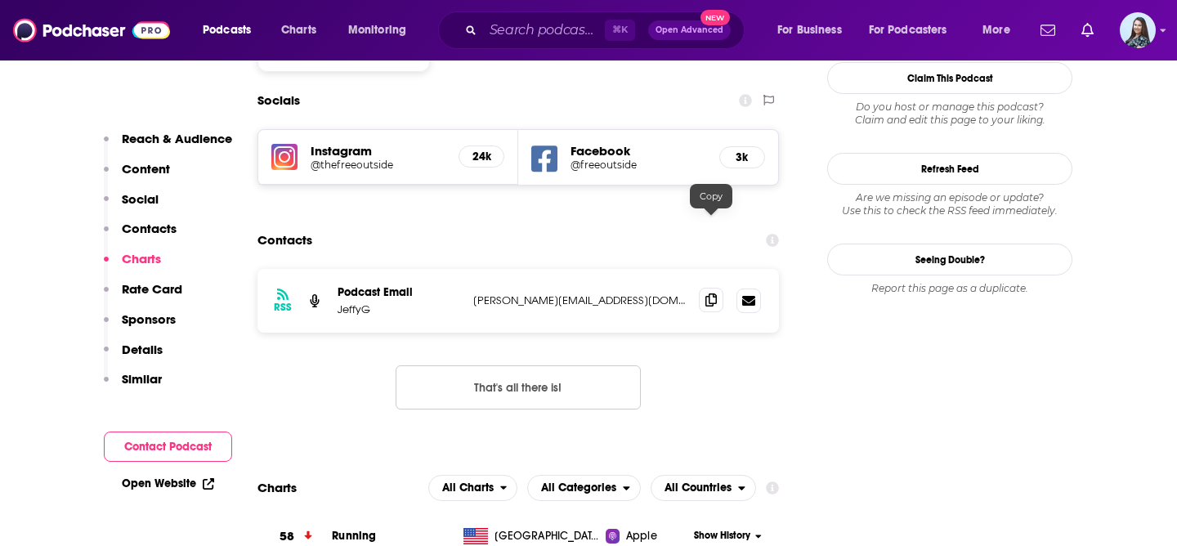
click at [714, 293] on icon at bounding box center [710, 299] width 11 height 13
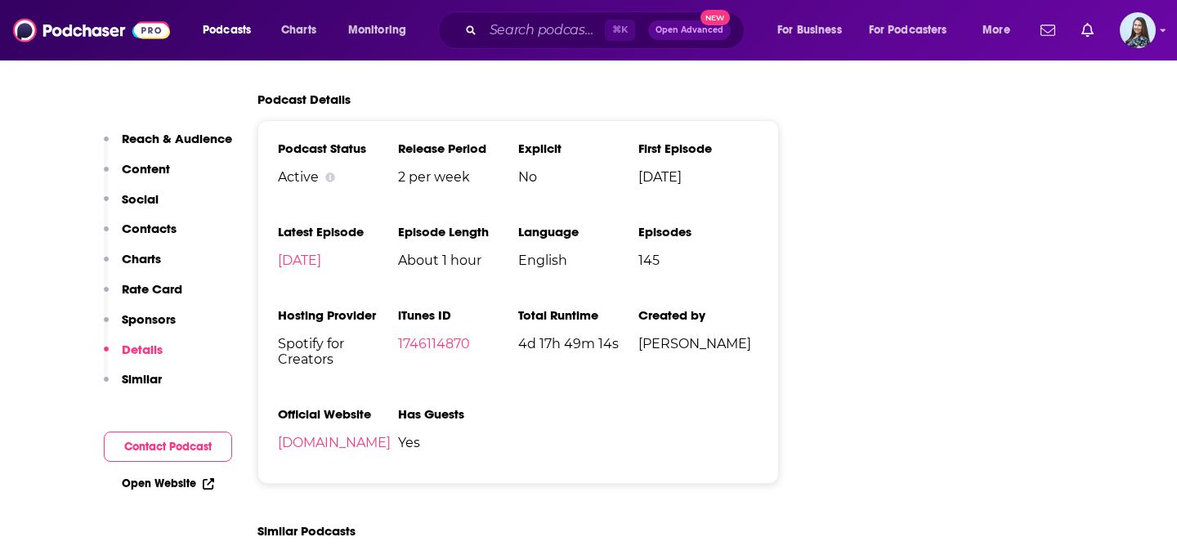
scroll to position [2568, 0]
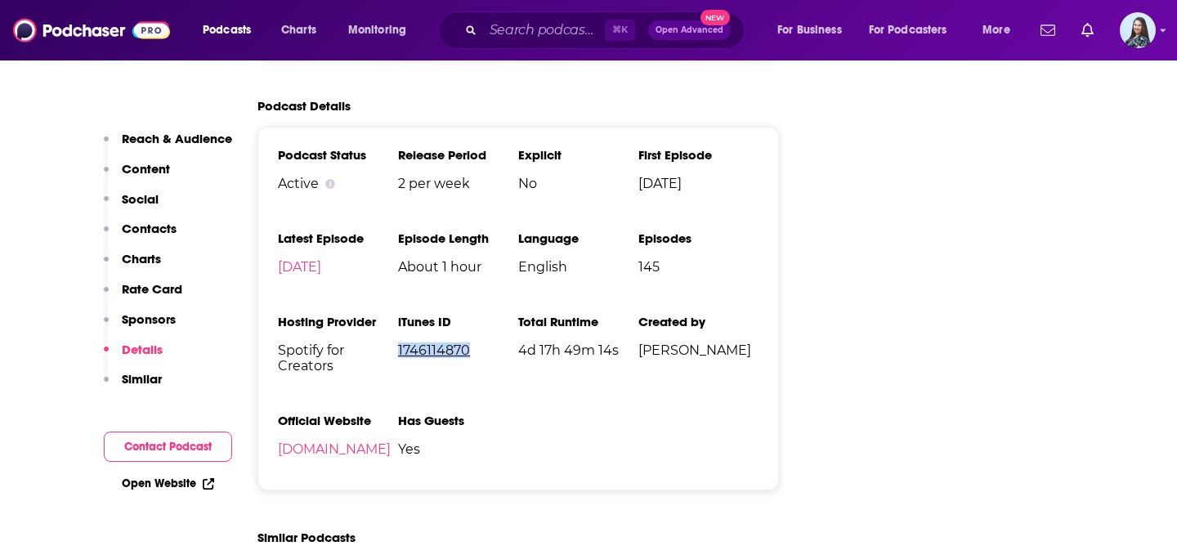
click at [428, 342] on link "1746114870" at bounding box center [434, 350] width 72 height 16
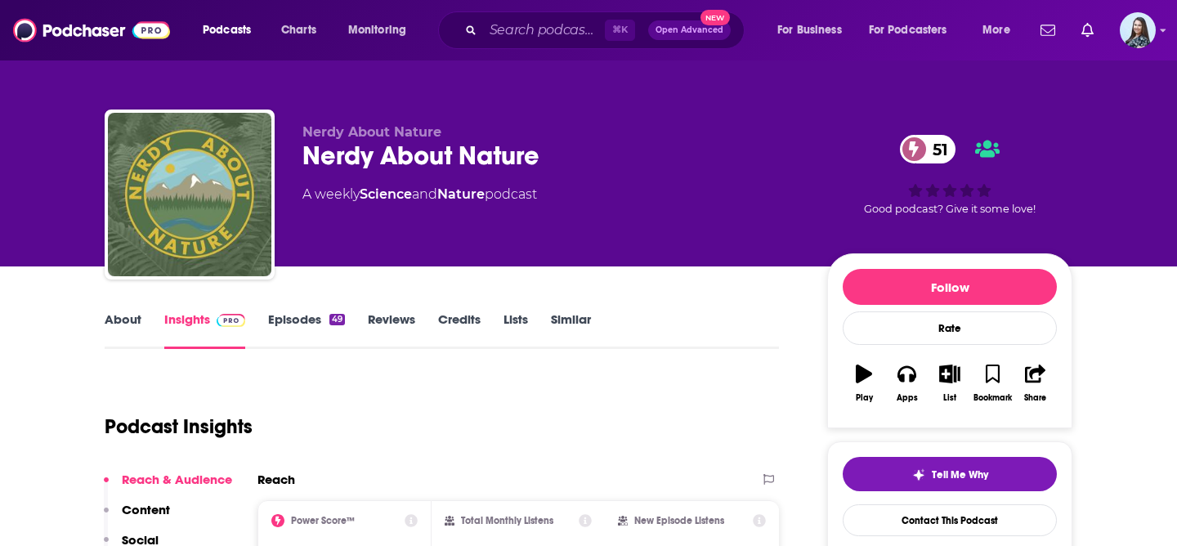
click at [442, 152] on div "Nerdy About Nature 51" at bounding box center [551, 156] width 499 height 32
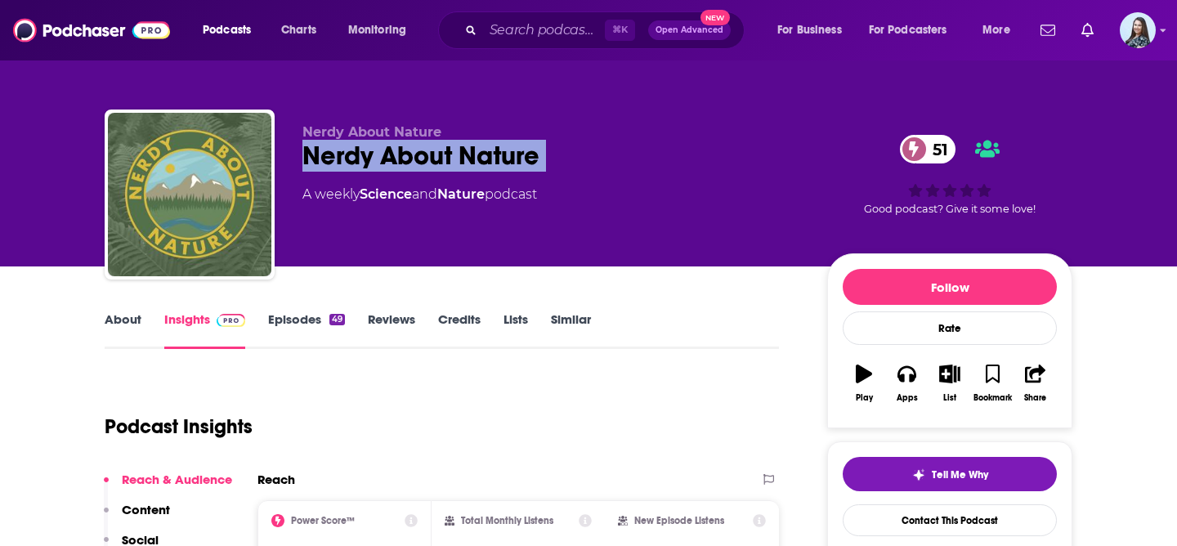
click at [442, 152] on div "Nerdy About Nature 51" at bounding box center [551, 156] width 499 height 32
copy div "Nerdy About Nature 51"
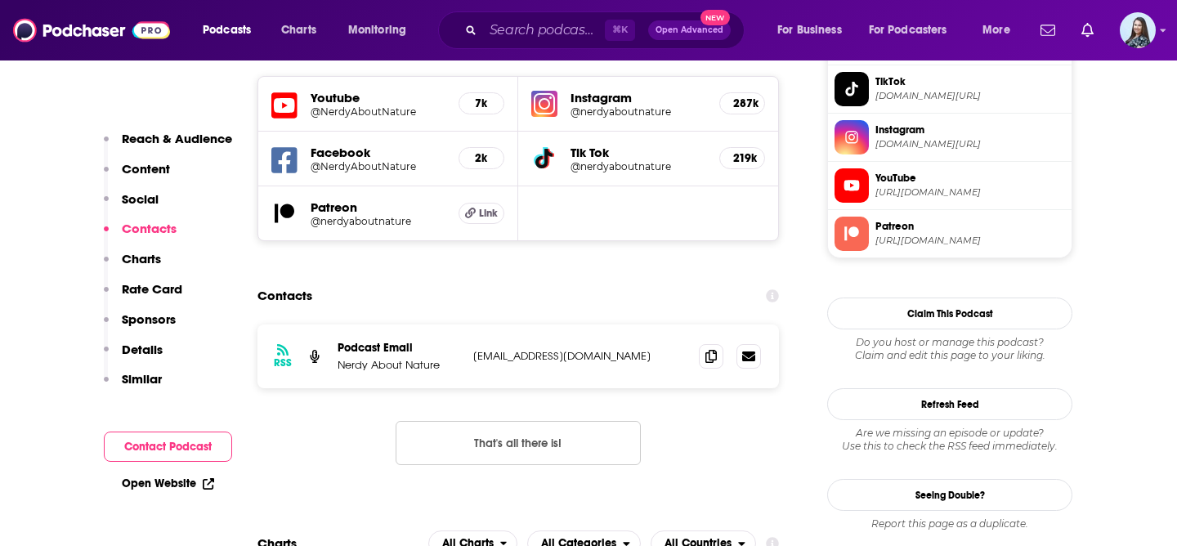
scroll to position [1481, 0]
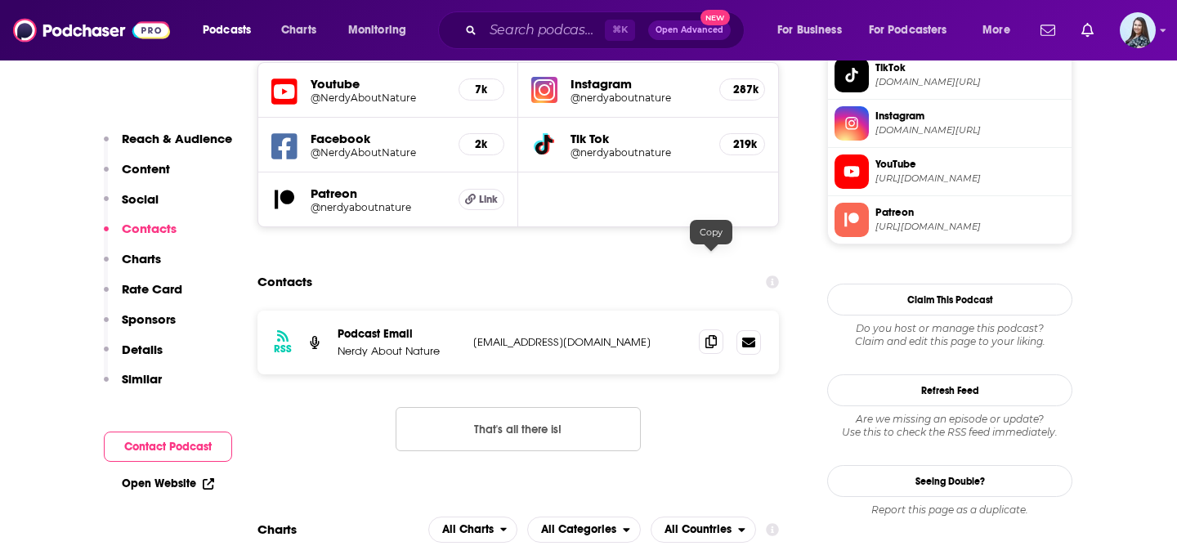
click at [705, 335] on icon at bounding box center [710, 341] width 11 height 13
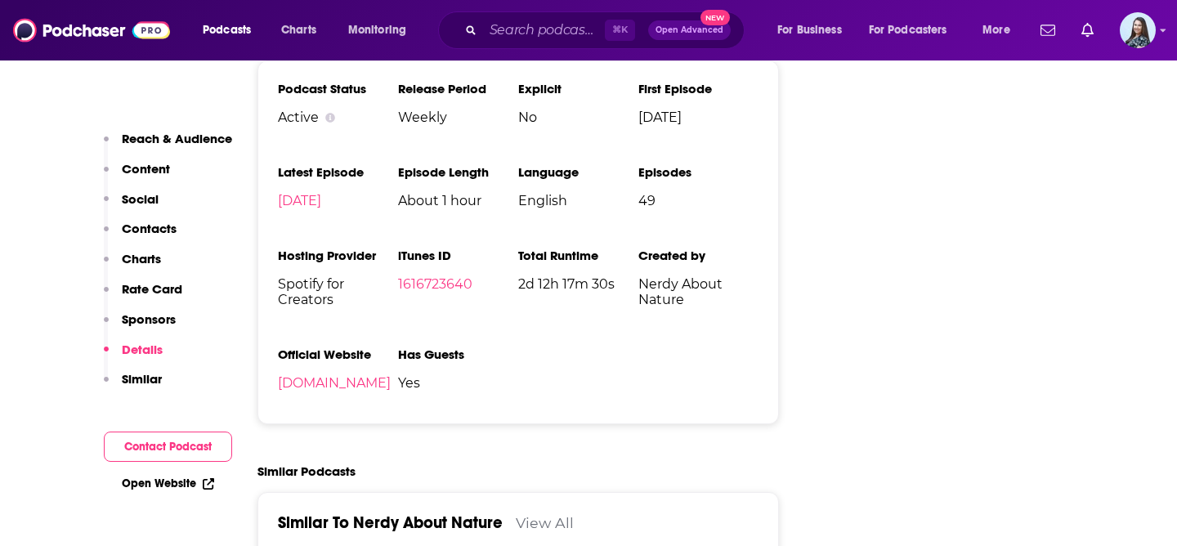
scroll to position [2730, 0]
click at [436, 275] on link "1616723640" at bounding box center [435, 283] width 74 height 16
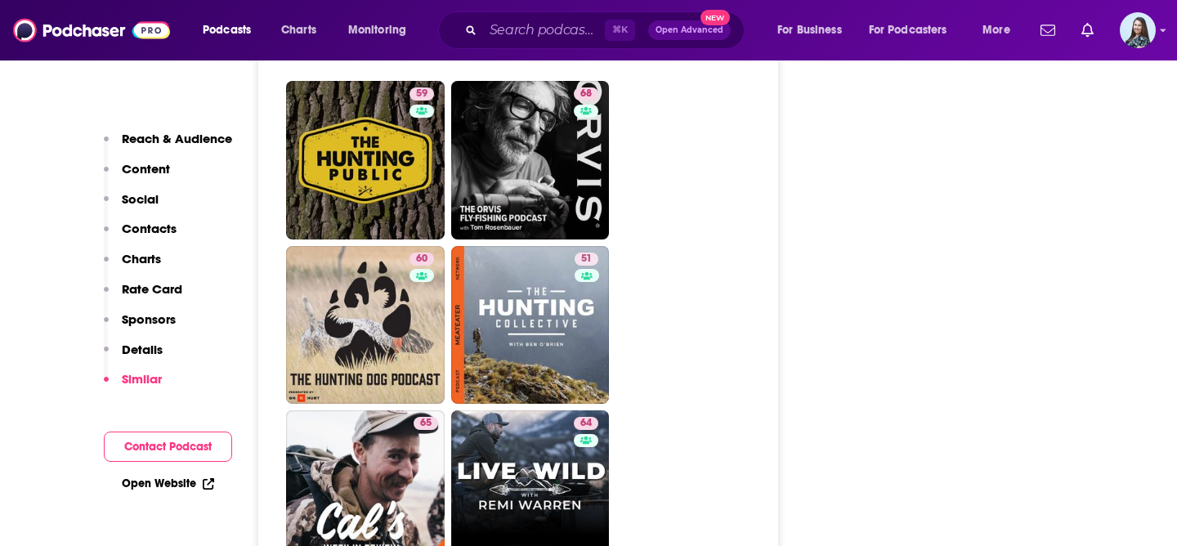
scroll to position [4925, 0]
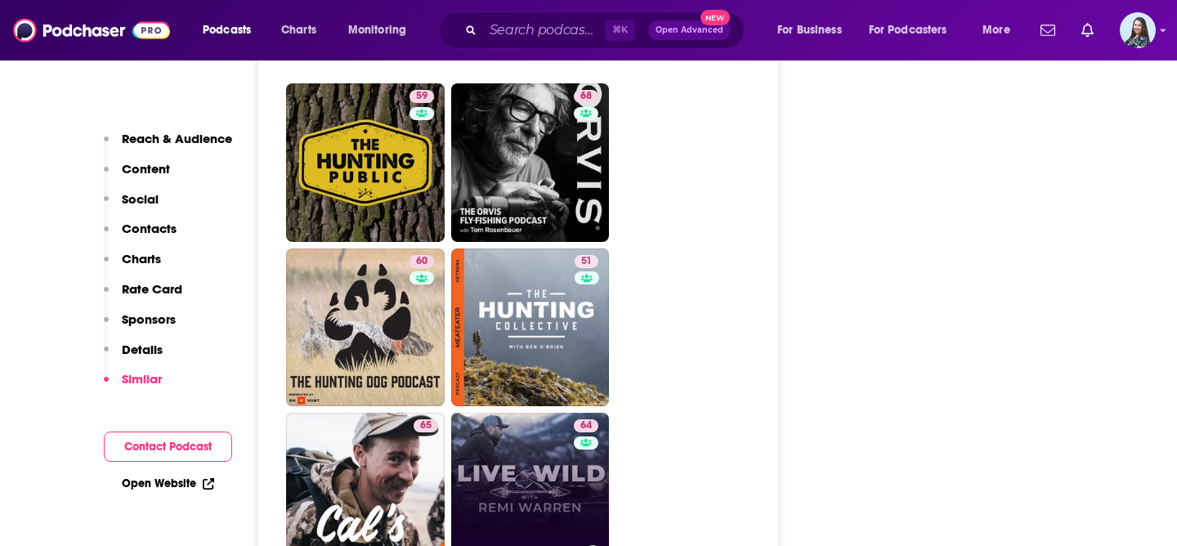
click at [507, 436] on link "64 Live Wild with [PERSON_NAME]" at bounding box center [530, 492] width 159 height 159
type input "[URL][DOMAIN_NAME][PERSON_NAME]"
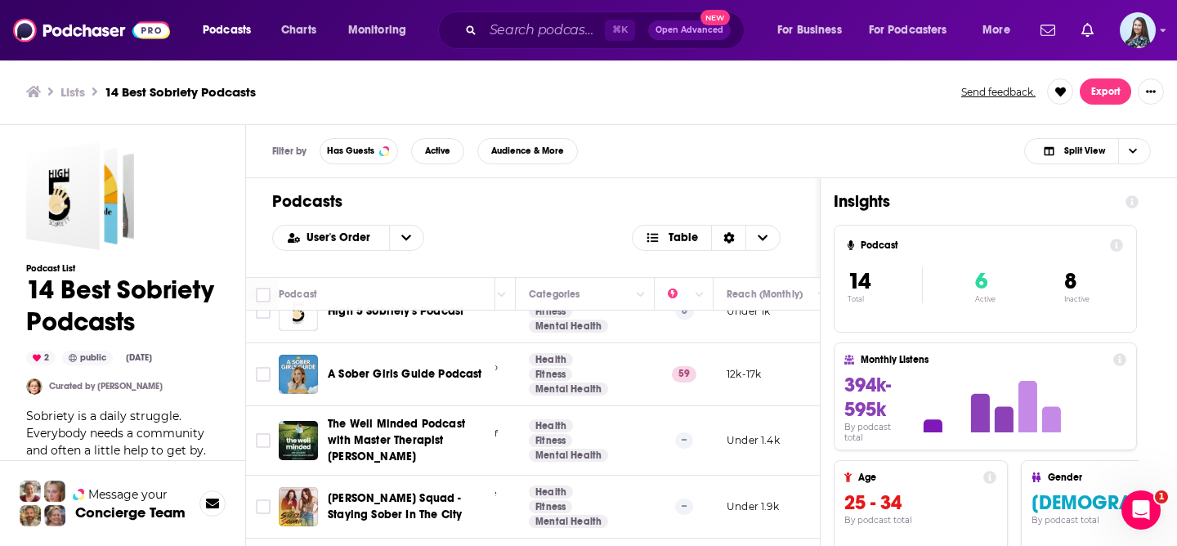
scroll to position [0, 282]
